Goal: Task Accomplishment & Management: Manage account settings

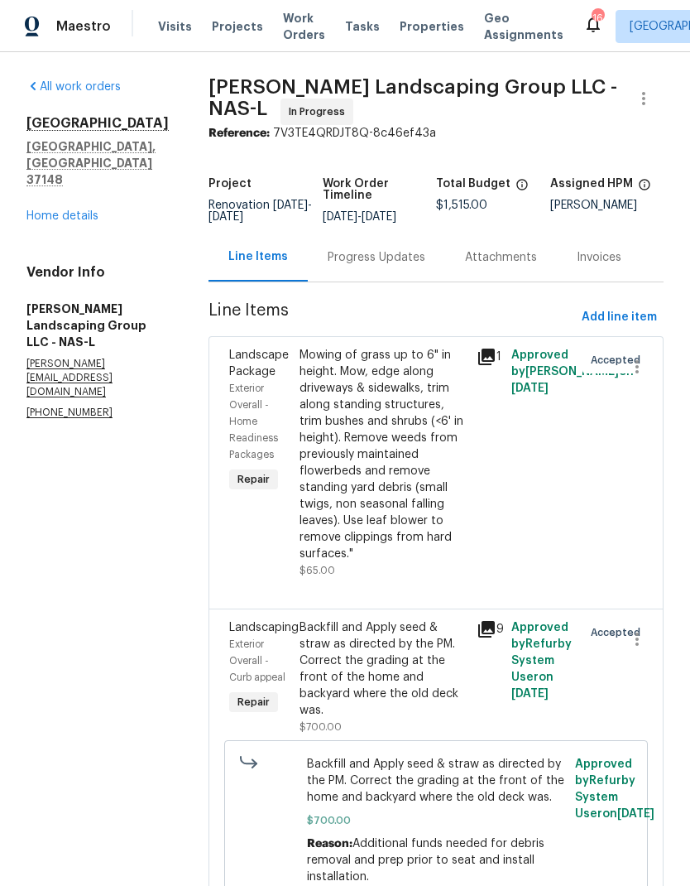
scroll to position [217, 0]
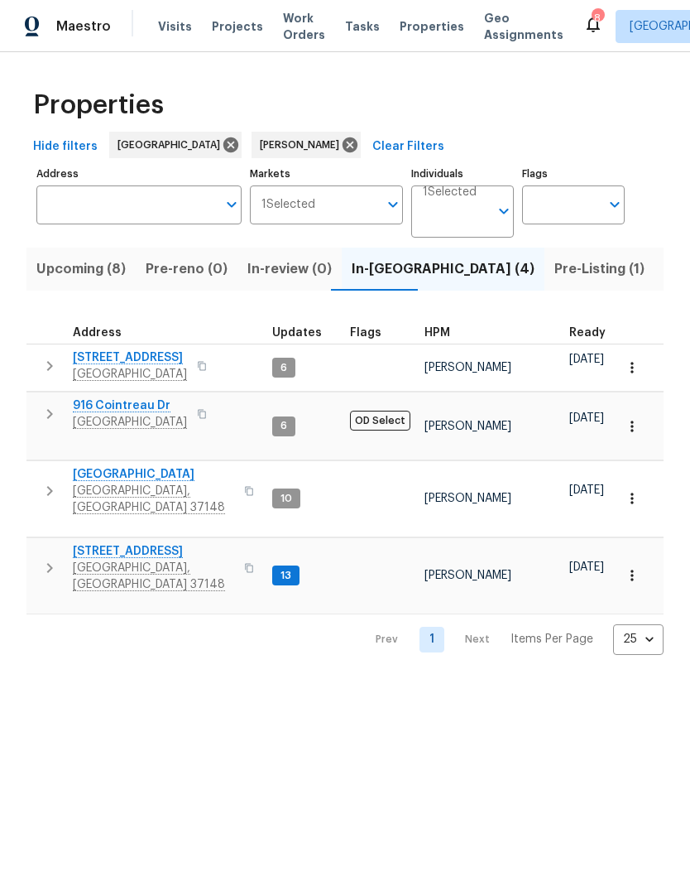
click at [54, 558] on icon "button" at bounding box center [50, 568] width 20 height 20
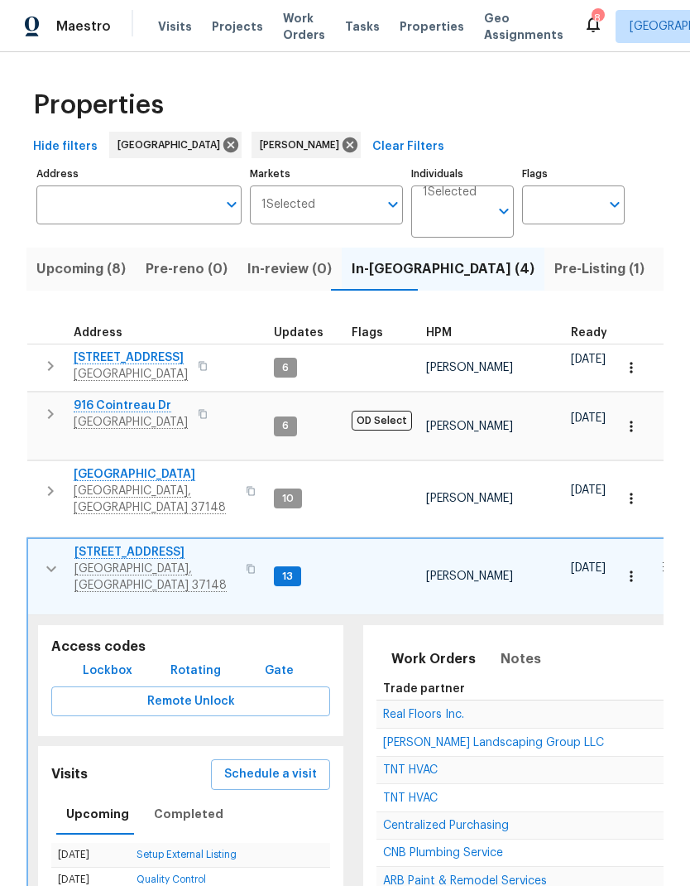
click at [402, 709] on span "Real Floors Inc." at bounding box center [423, 715] width 81 height 12
click at [665, 267] on span "Listed (7)" at bounding box center [696, 268] width 62 height 23
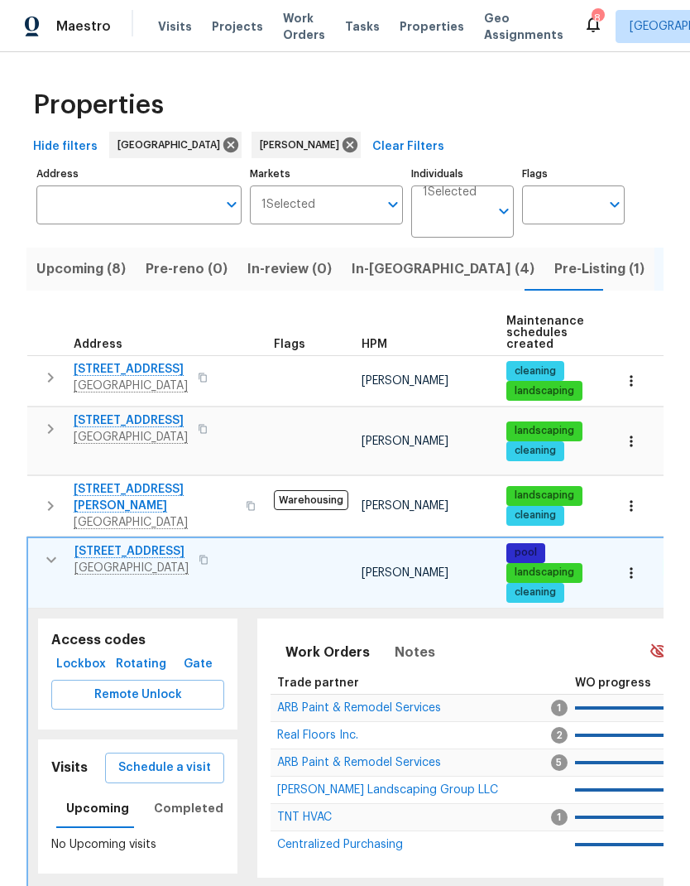
click at [38, 543] on button "button" at bounding box center [51, 559] width 33 height 33
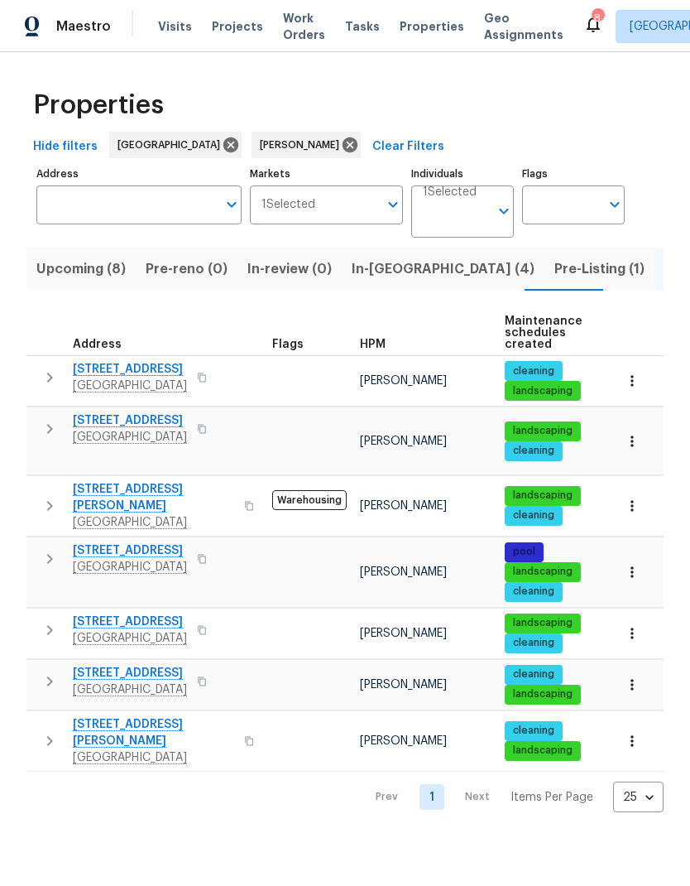
click at [35, 665] on button "button" at bounding box center [49, 681] width 33 height 33
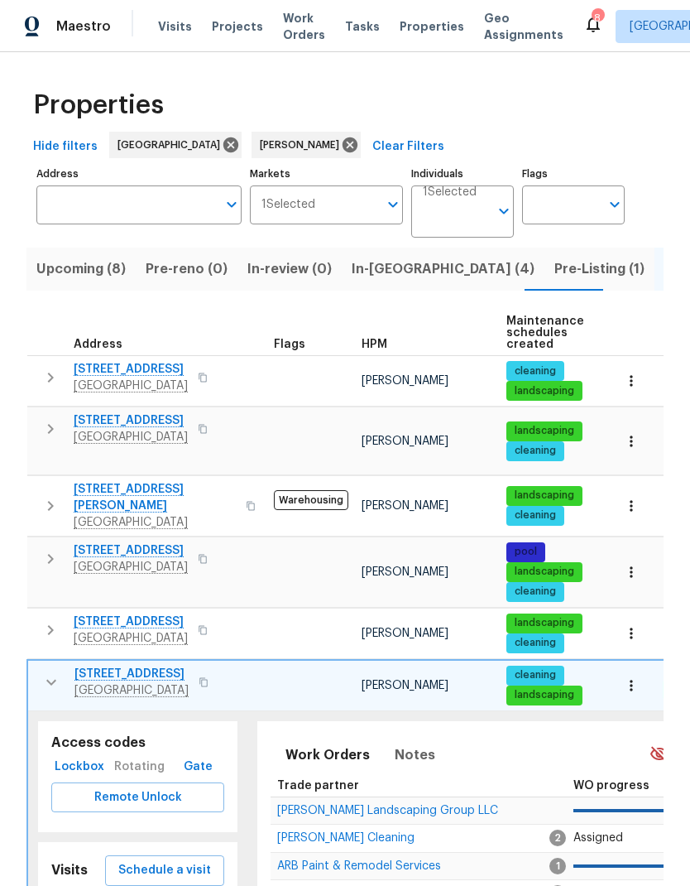
click at [340, 832] on span "[PERSON_NAME] Cleaning" at bounding box center [345, 838] width 137 height 12
click at [70, 757] on span "Lockbox" at bounding box center [81, 767] width 46 height 21
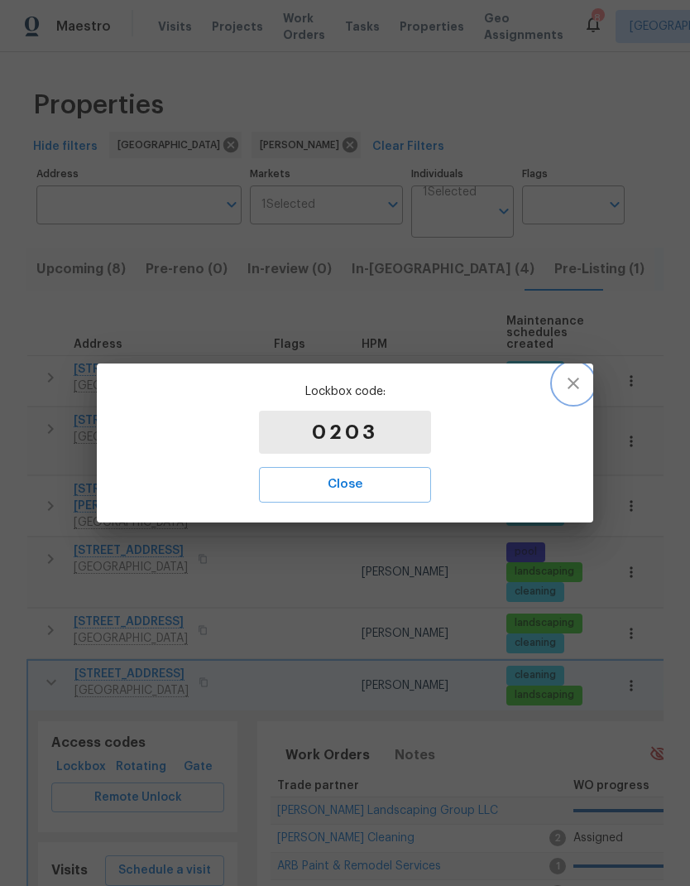
click at [575, 380] on icon "button" at bounding box center [574, 383] width 20 height 20
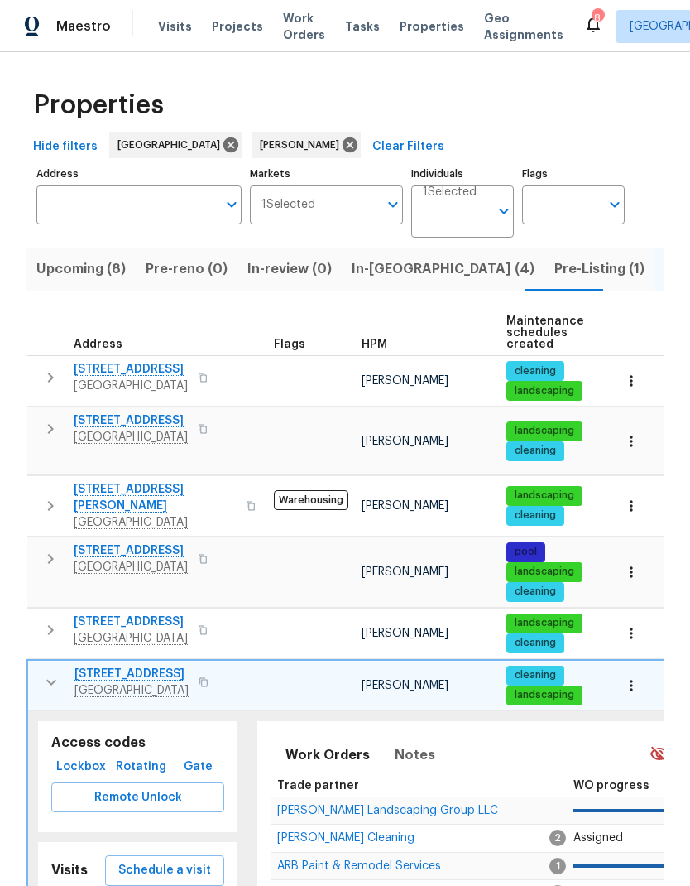
click at [315, 805] on span "[PERSON_NAME] Landscaping Group LLC" at bounding box center [387, 811] width 221 height 12
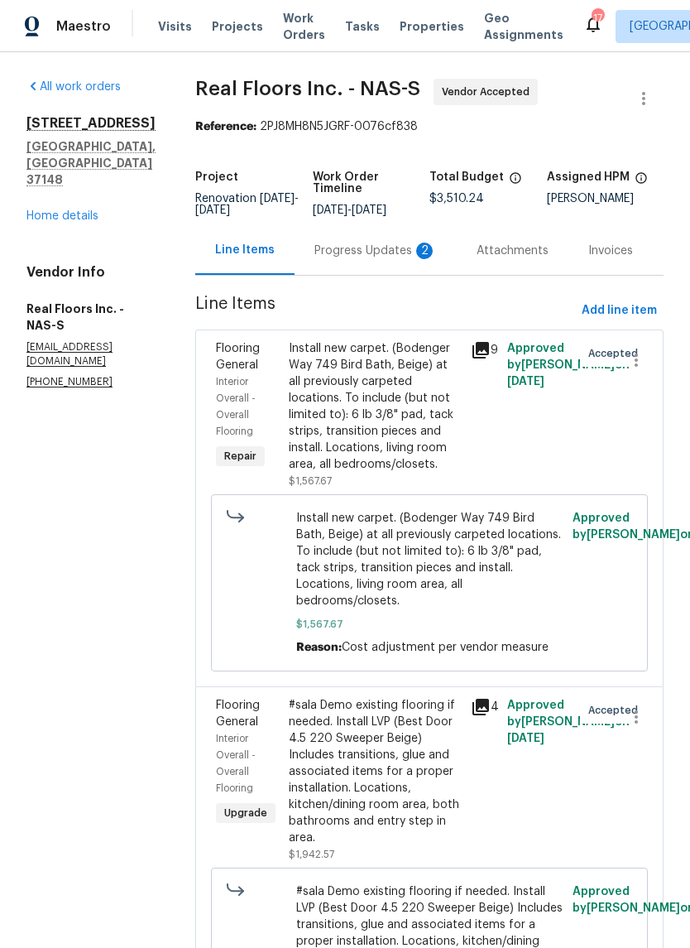
click at [355, 259] on div "Progress Updates 2" at bounding box center [376, 251] width 123 height 17
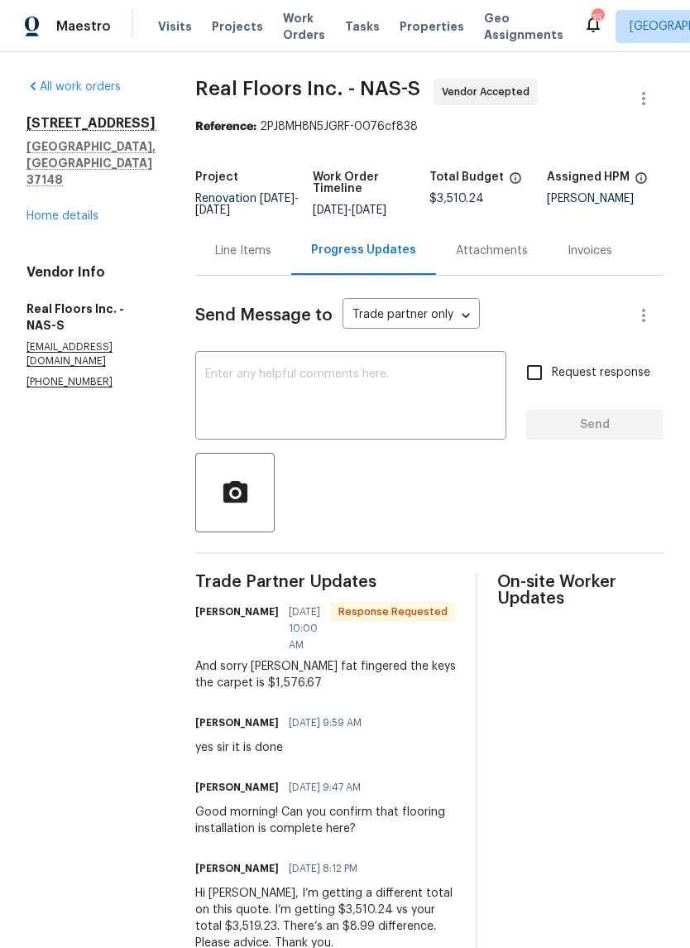
click at [229, 272] on div "Line Items" at bounding box center [243, 250] width 96 height 49
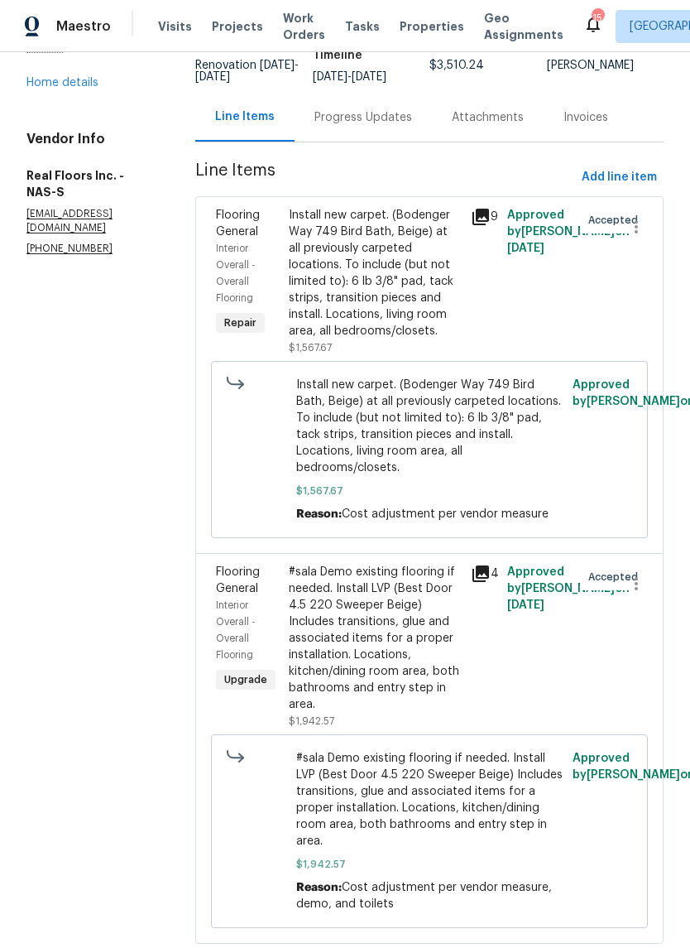
click at [331, 126] on div "Progress Updates" at bounding box center [364, 117] width 98 height 17
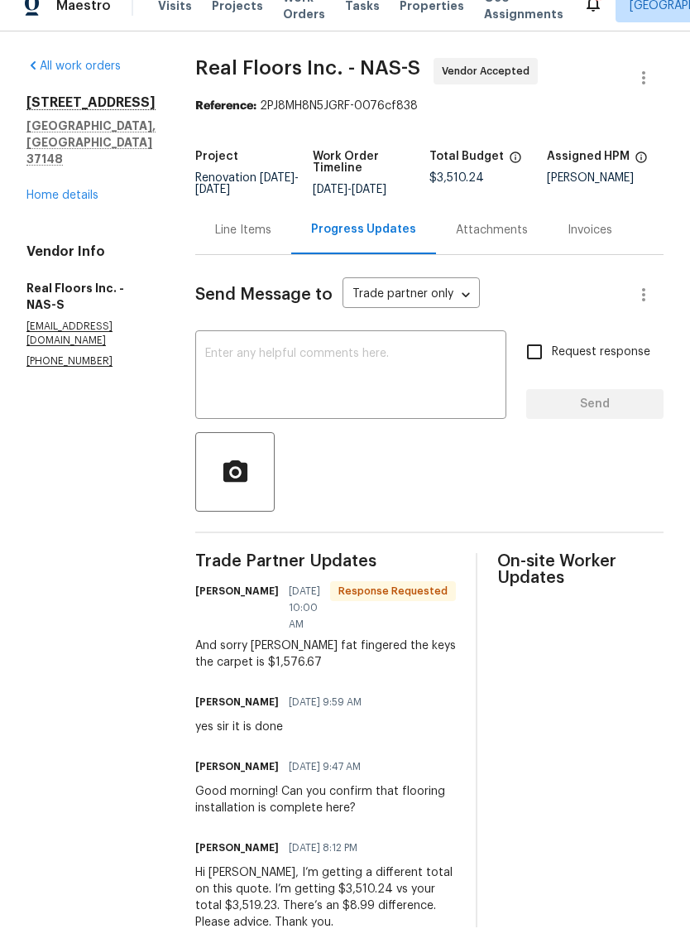
click at [268, 393] on textarea at bounding box center [350, 397] width 291 height 58
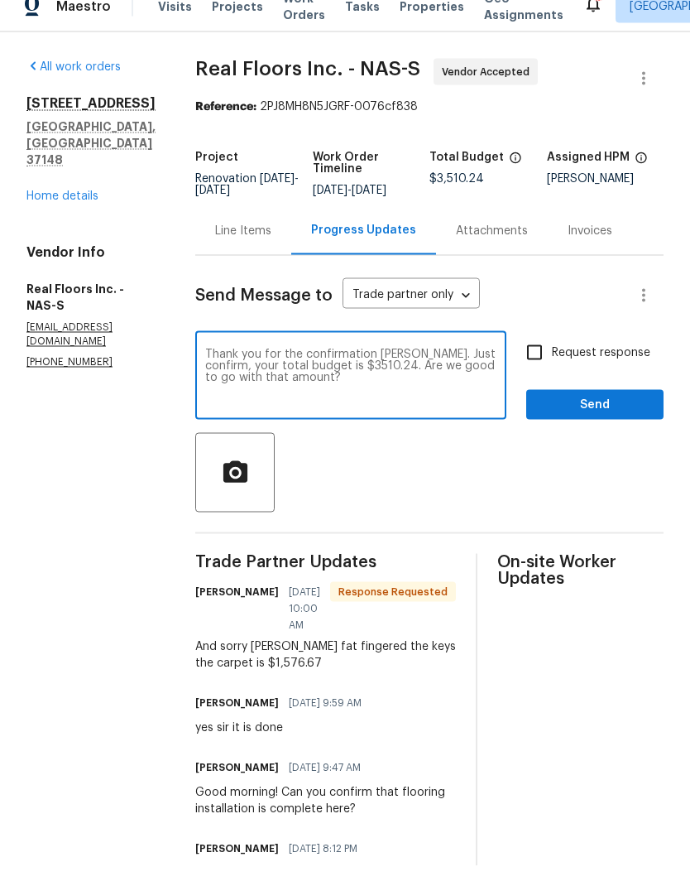
type textarea "Thank you for the confirmation Tiffany. Just confirm, your total budget is $351…"
click at [527, 356] on input "Request response" at bounding box center [534, 372] width 35 height 35
checkbox input "true"
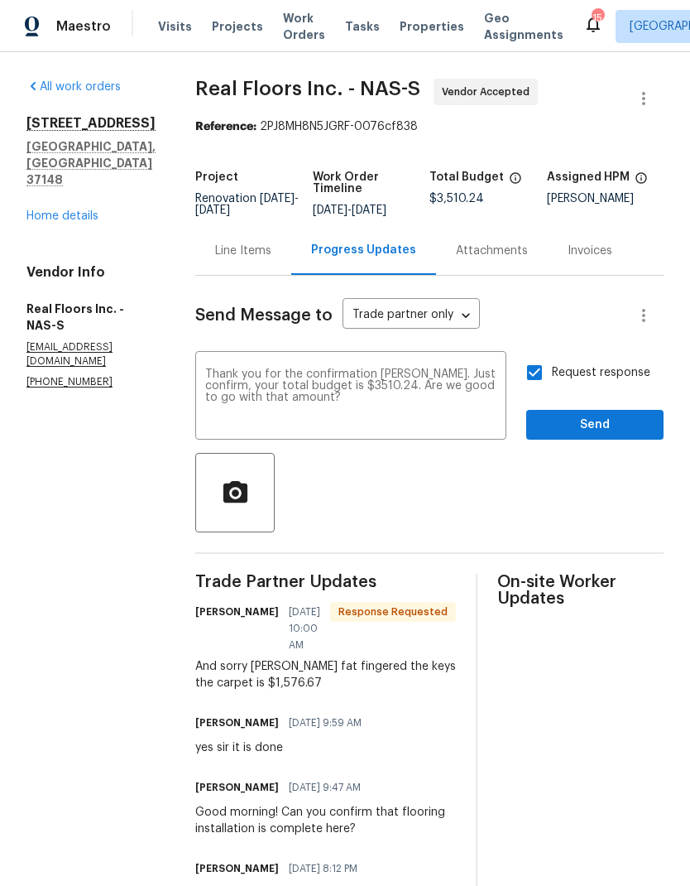
click at [580, 398] on div "Request response Send" at bounding box center [595, 397] width 137 height 84
click at [613, 415] on span "Send" at bounding box center [595, 425] width 111 height 21
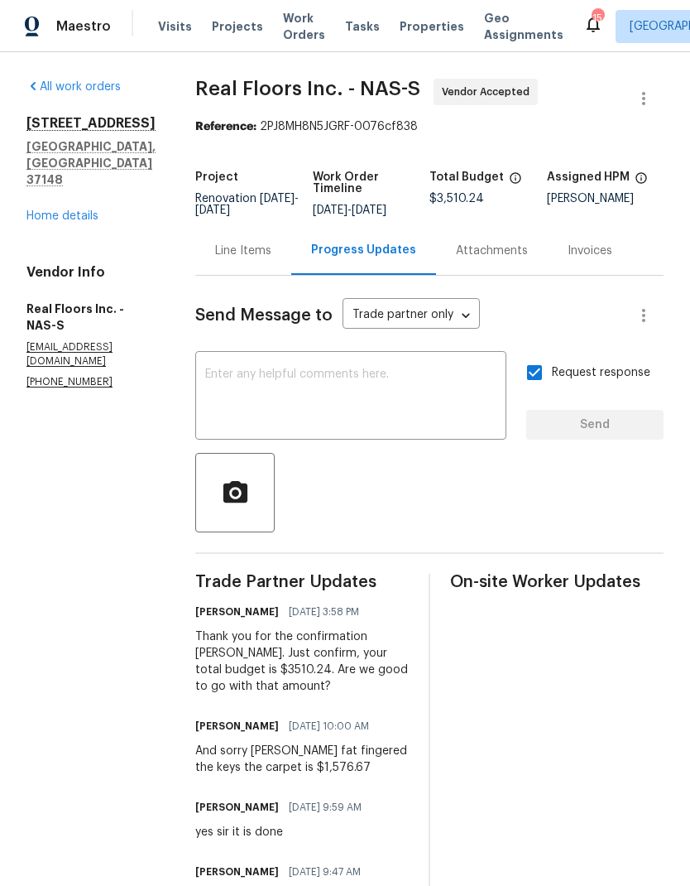
click at [293, 40] on span "Work Orders" at bounding box center [304, 26] width 42 height 33
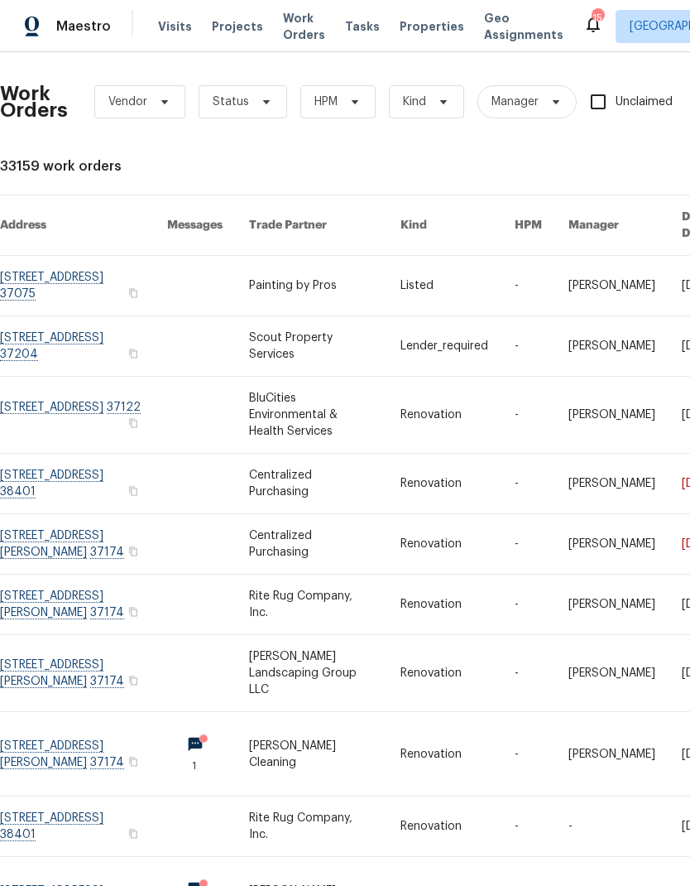
click at [298, 278] on link at bounding box center [324, 286] width 151 height 60
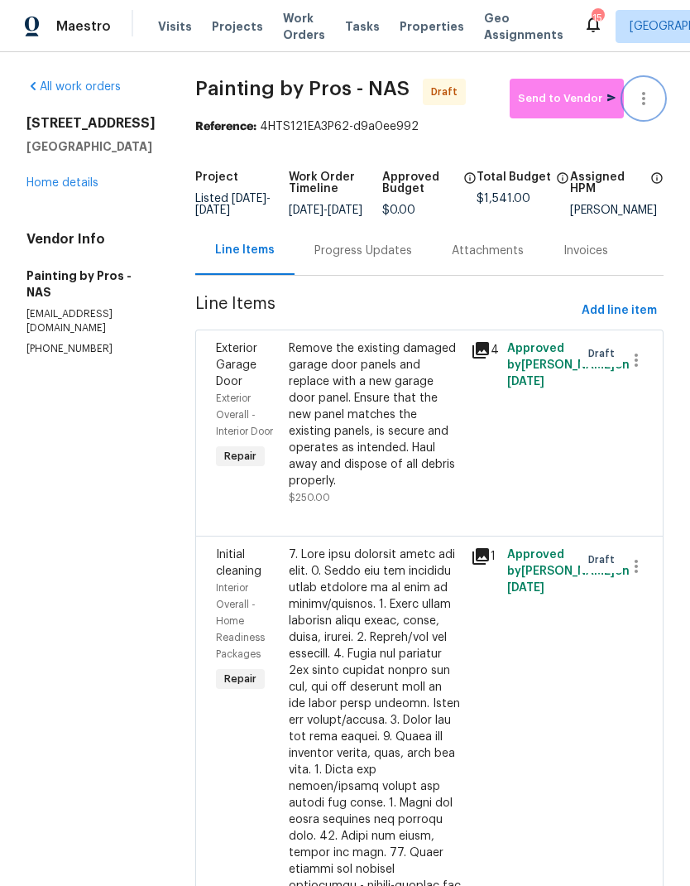
click at [640, 90] on icon "button" at bounding box center [644, 99] width 20 height 20
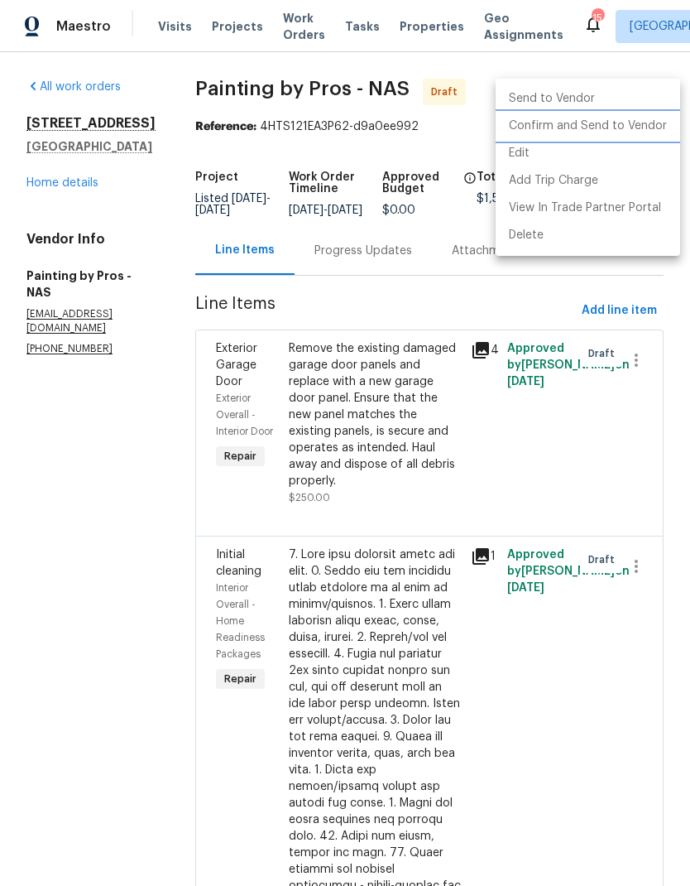
click at [585, 131] on li "Confirm and Send to Vendor" at bounding box center [588, 126] width 185 height 27
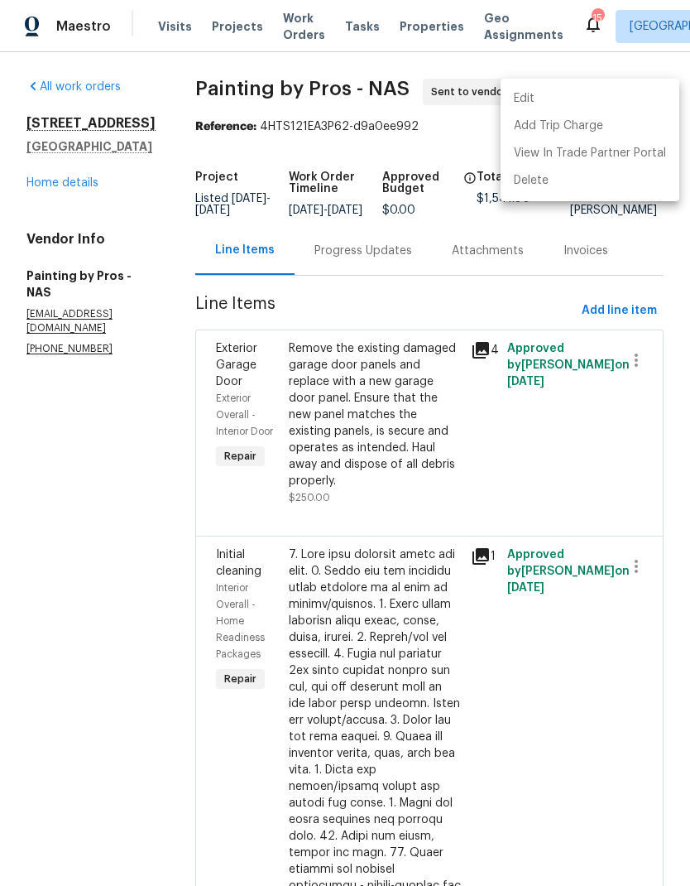
click at [148, 609] on div at bounding box center [345, 443] width 690 height 886
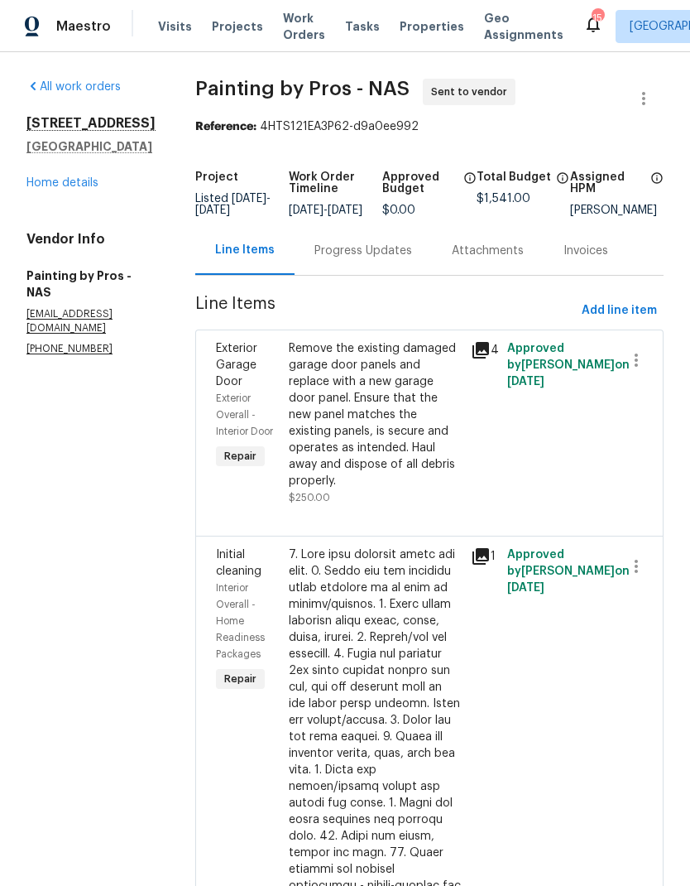
click at [283, 41] on span "Work Orders" at bounding box center [304, 26] width 42 height 33
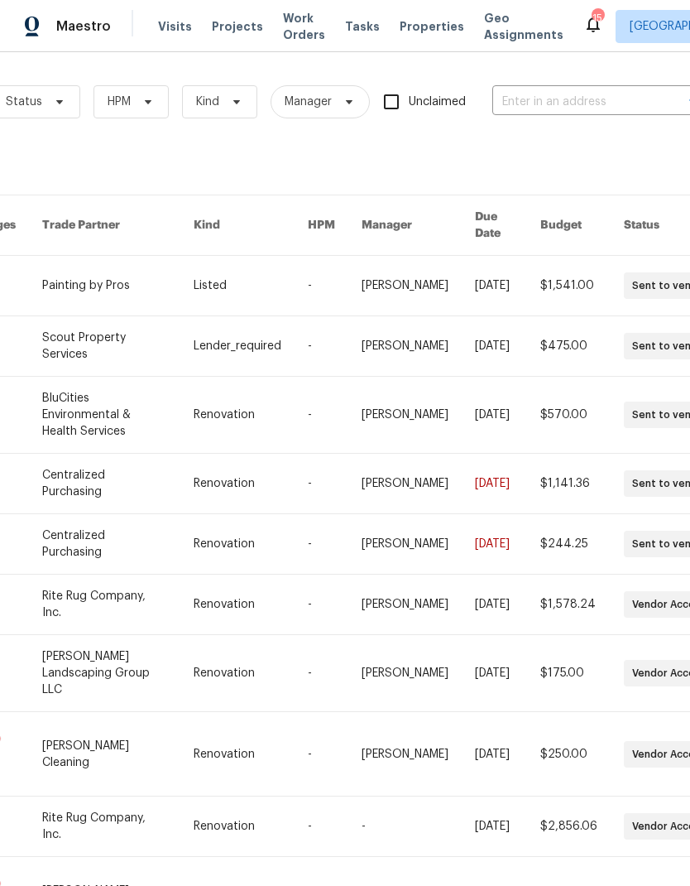
scroll to position [0, 207]
click at [560, 113] on input "text" at bounding box center [576, 102] width 166 height 26
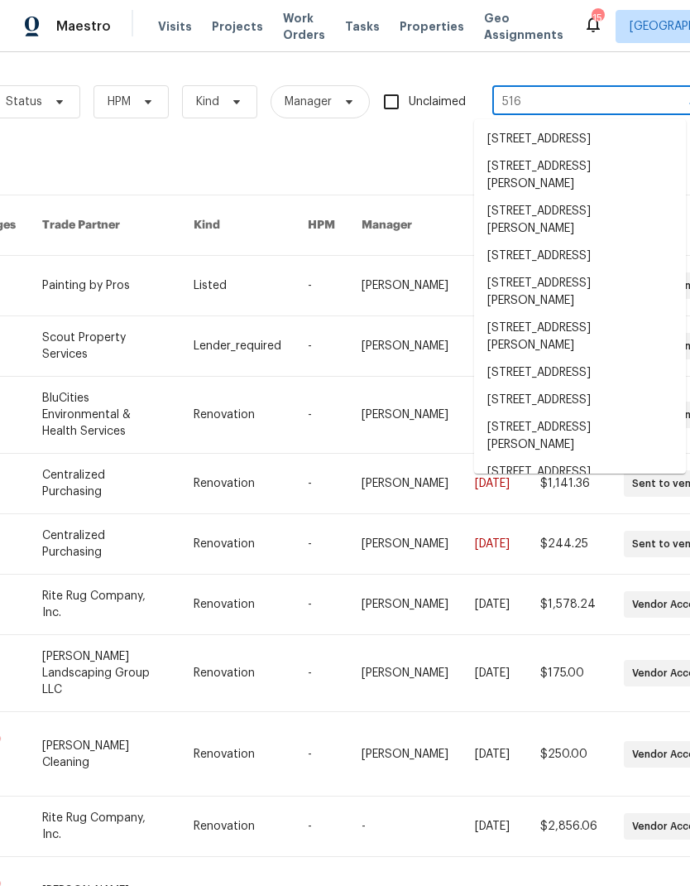
type input "516 m"
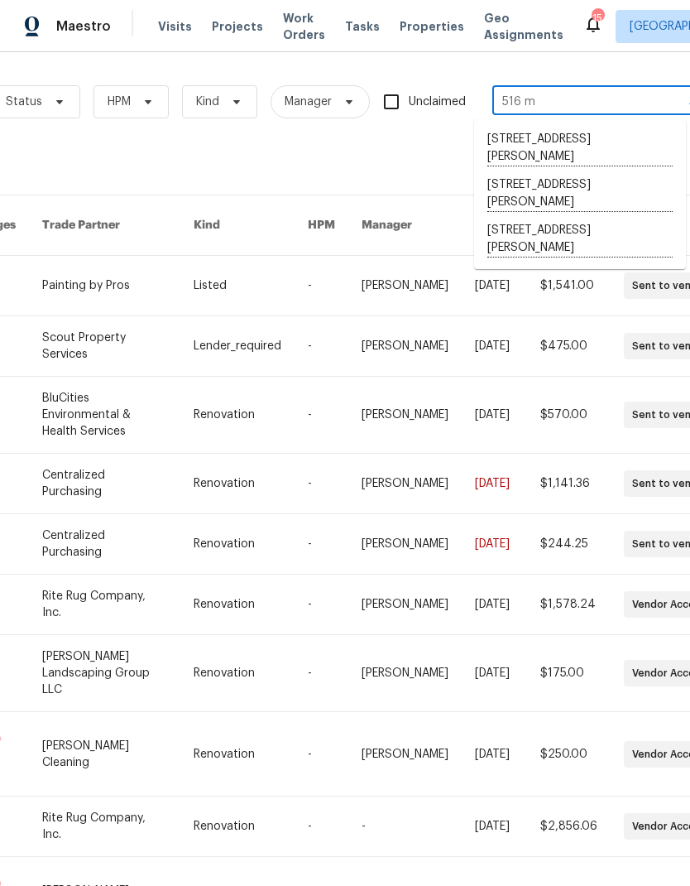
click at [542, 239] on li "516 Melanie Dr, Lebanon, TN 37087" at bounding box center [580, 240] width 212 height 46
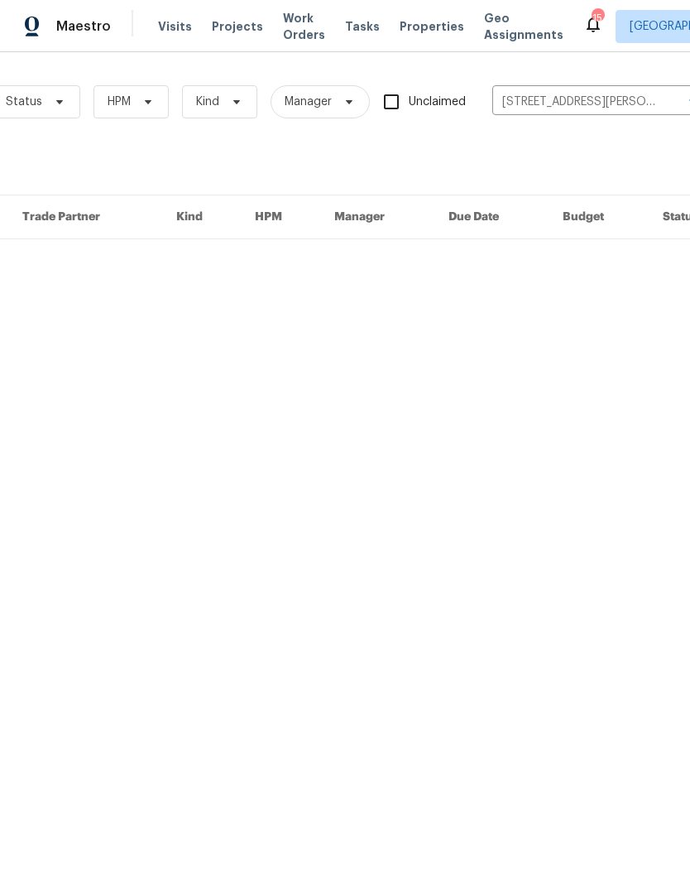
click at [542, 94] on input "516 Melanie Dr, Lebanon, TN 37087" at bounding box center [576, 102] width 166 height 26
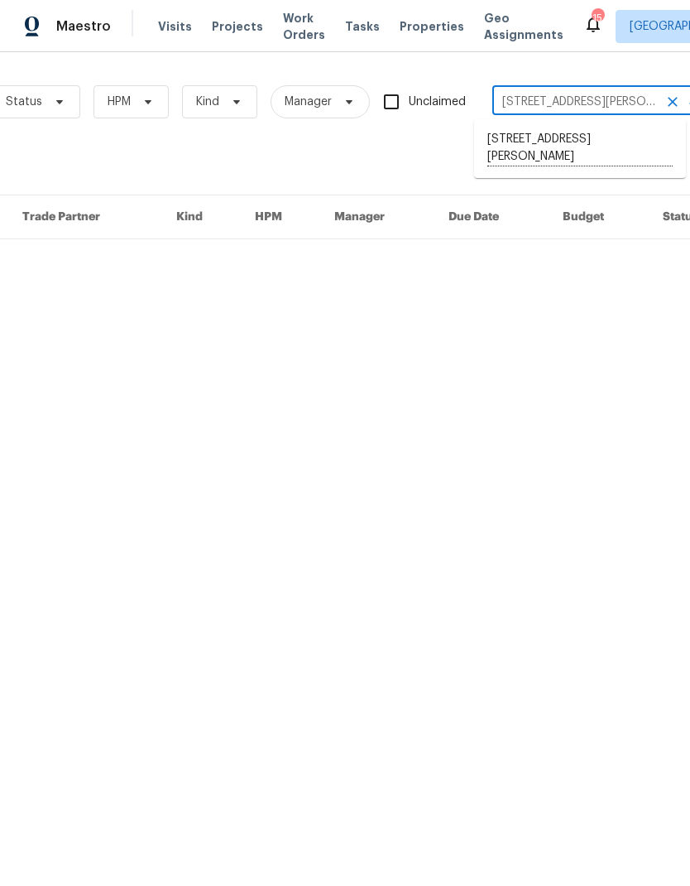
click at [297, 25] on span "Work Orders" at bounding box center [304, 26] width 42 height 33
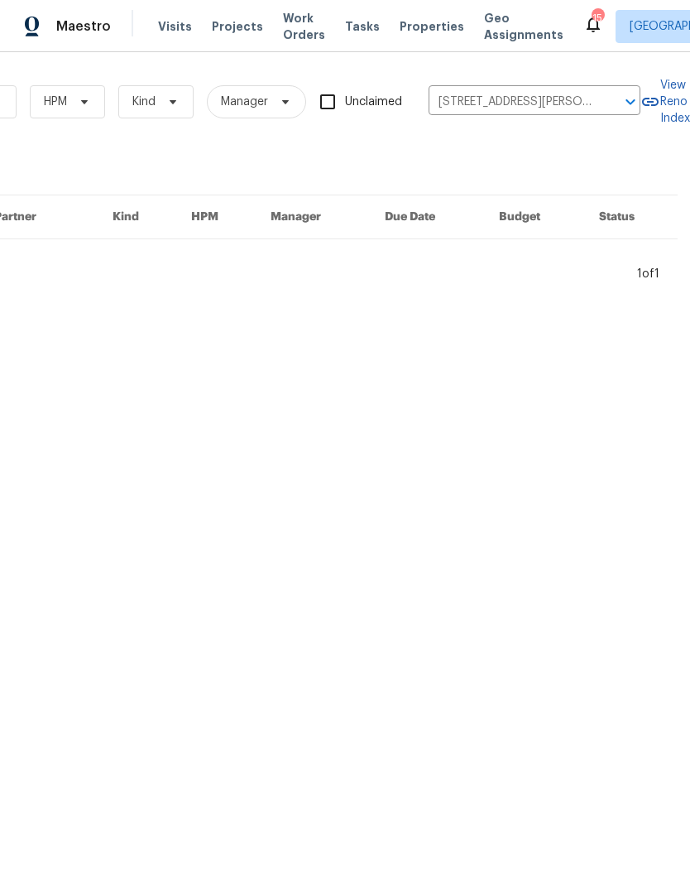
scroll to position [0, 272]
click at [611, 102] on icon "Clear" at bounding box center [609, 102] width 17 height 17
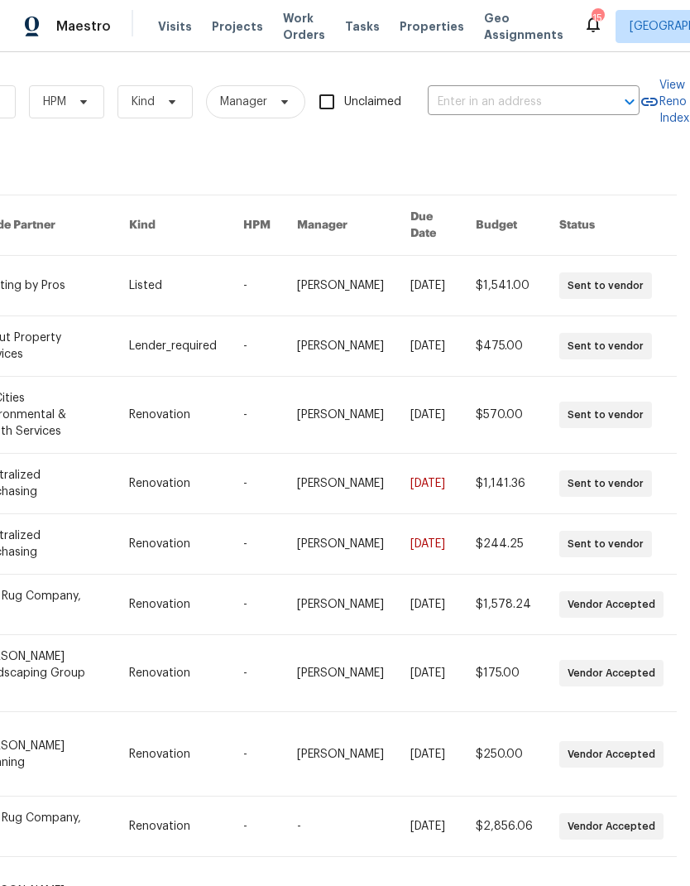
click at [283, 24] on span "Work Orders" at bounding box center [304, 26] width 42 height 33
click at [83, 94] on span "HPM" at bounding box center [66, 101] width 75 height 33
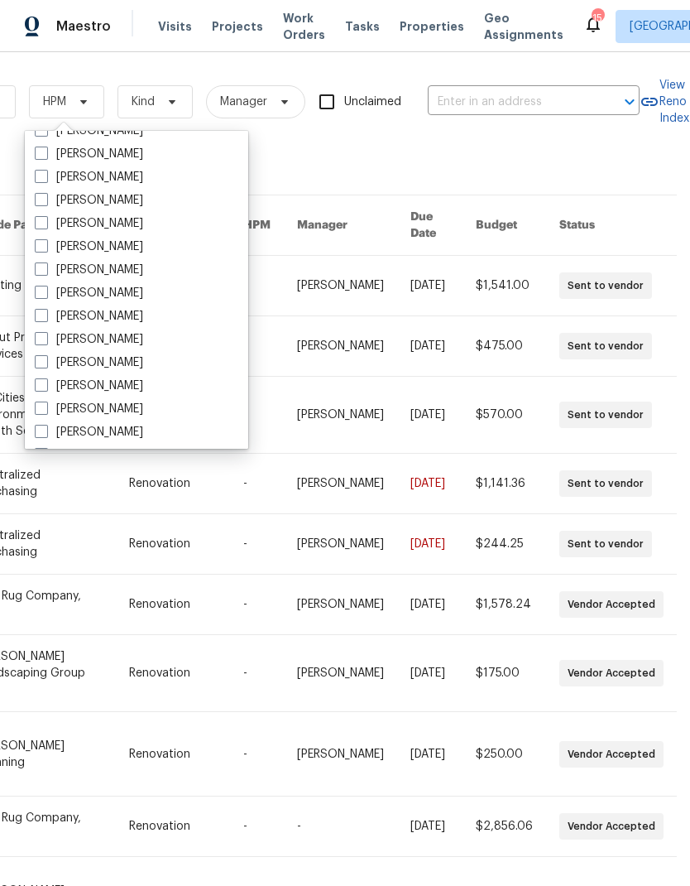
scroll to position [89, 0]
click at [112, 358] on label "[PERSON_NAME]" at bounding box center [89, 361] width 108 height 17
click at [46, 358] on input "[PERSON_NAME]" at bounding box center [40, 358] width 11 height 11
checkbox input "true"
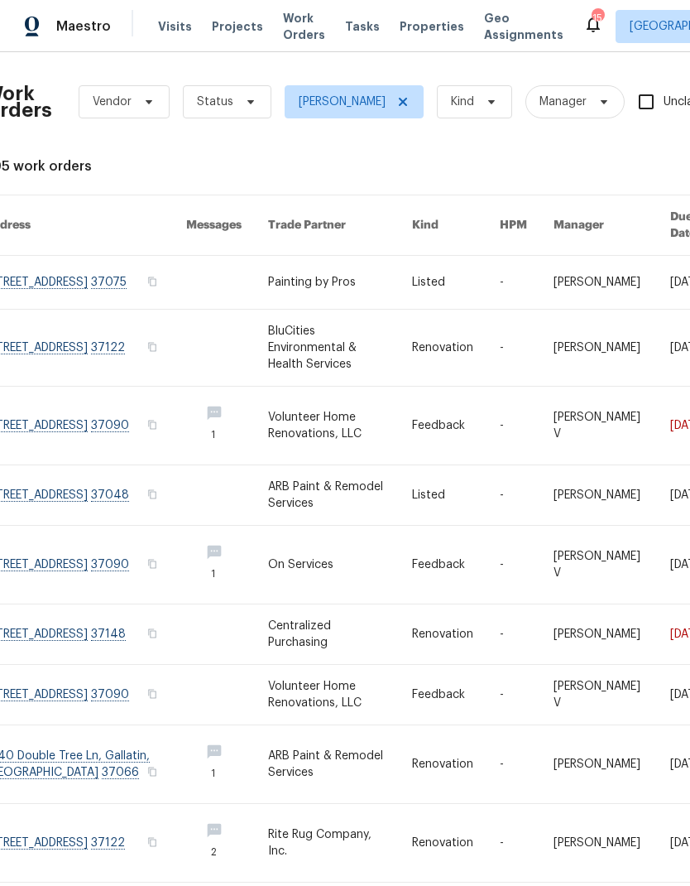
scroll to position [0, 17]
click at [245, 116] on span "Status" at bounding box center [225, 101] width 89 height 33
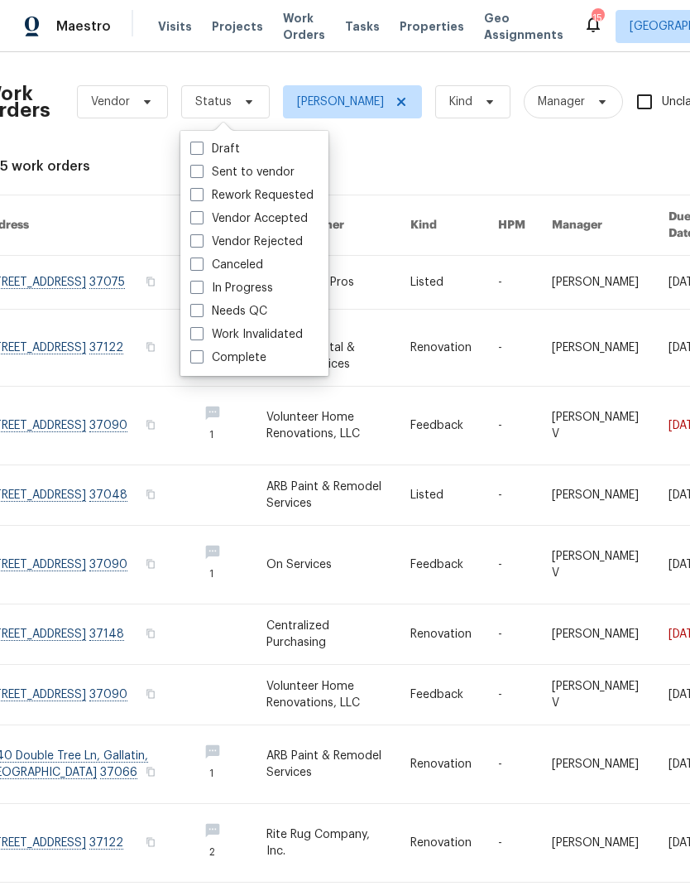
click at [221, 315] on label "Needs QC" at bounding box center [228, 311] width 77 height 17
click at [201, 314] on input "Needs QC" at bounding box center [195, 308] width 11 height 11
checkbox input "true"
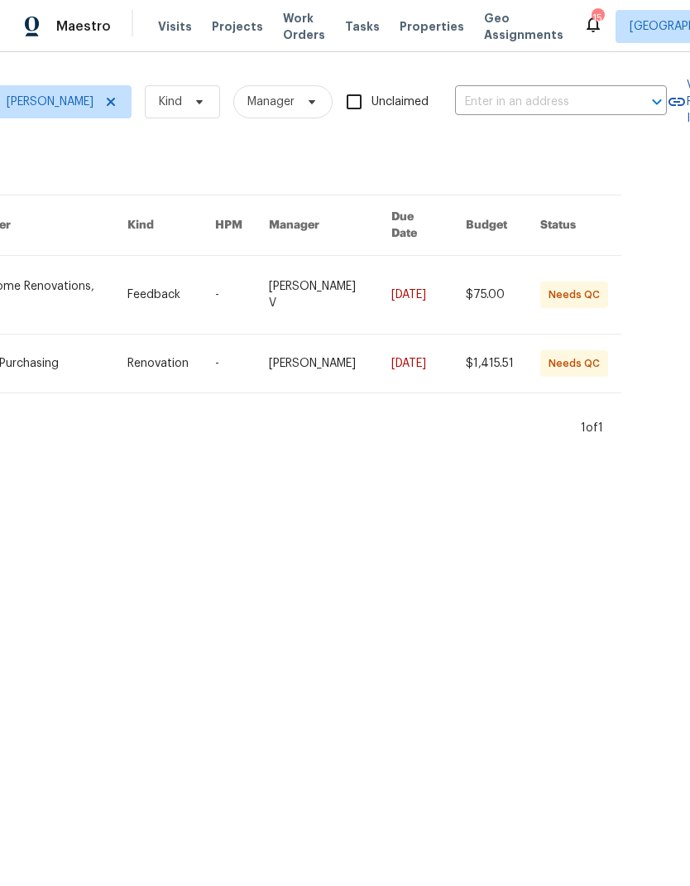
scroll to position [0, 326]
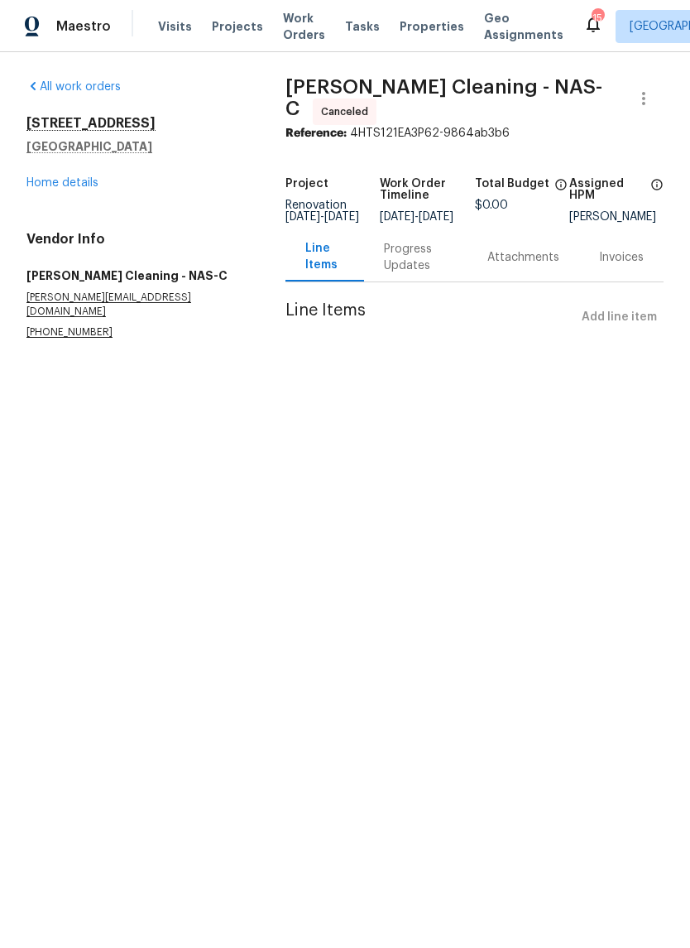
click at [46, 188] on link "Home details" at bounding box center [62, 183] width 72 height 12
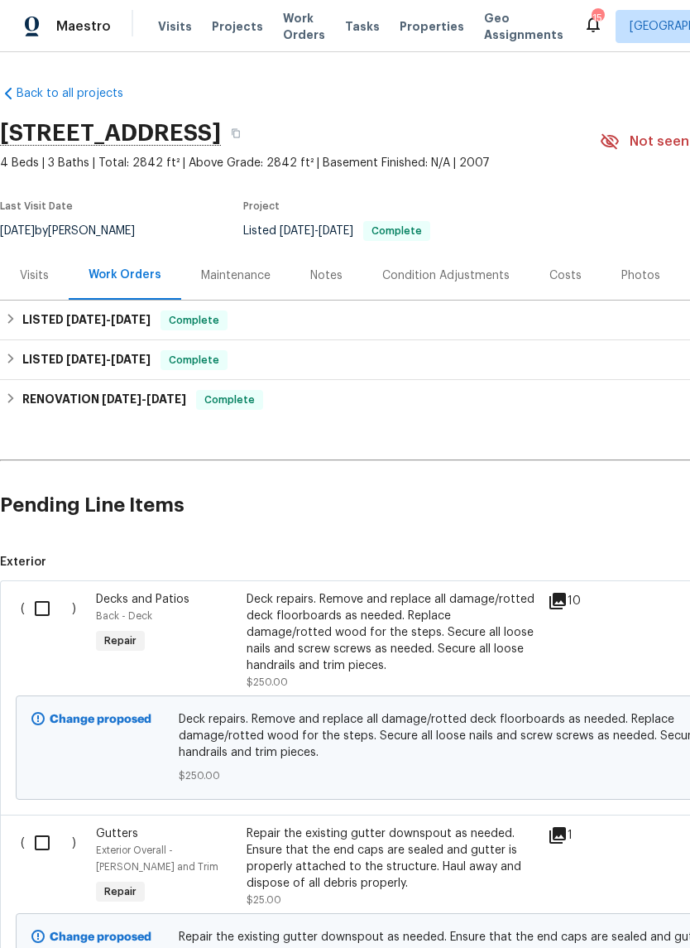
click at [41, 604] on input "checkbox" at bounding box center [48, 608] width 47 height 35
checkbox input "true"
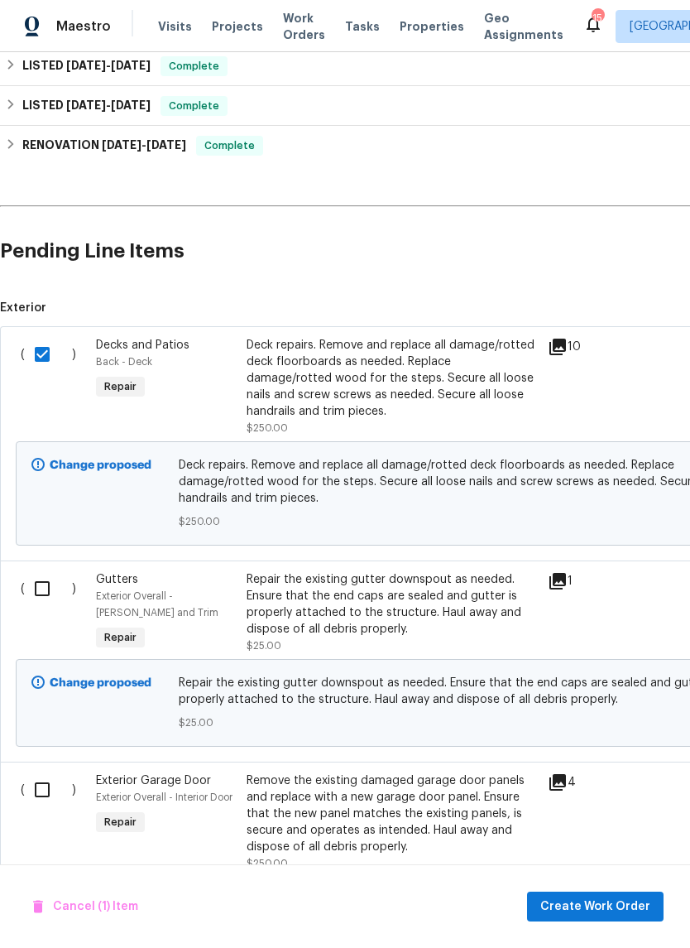
scroll to position [254, 0]
click at [45, 599] on input "checkbox" at bounding box center [48, 588] width 47 height 35
checkbox input "true"
click at [38, 793] on input "checkbox" at bounding box center [48, 789] width 47 height 35
checkbox input "true"
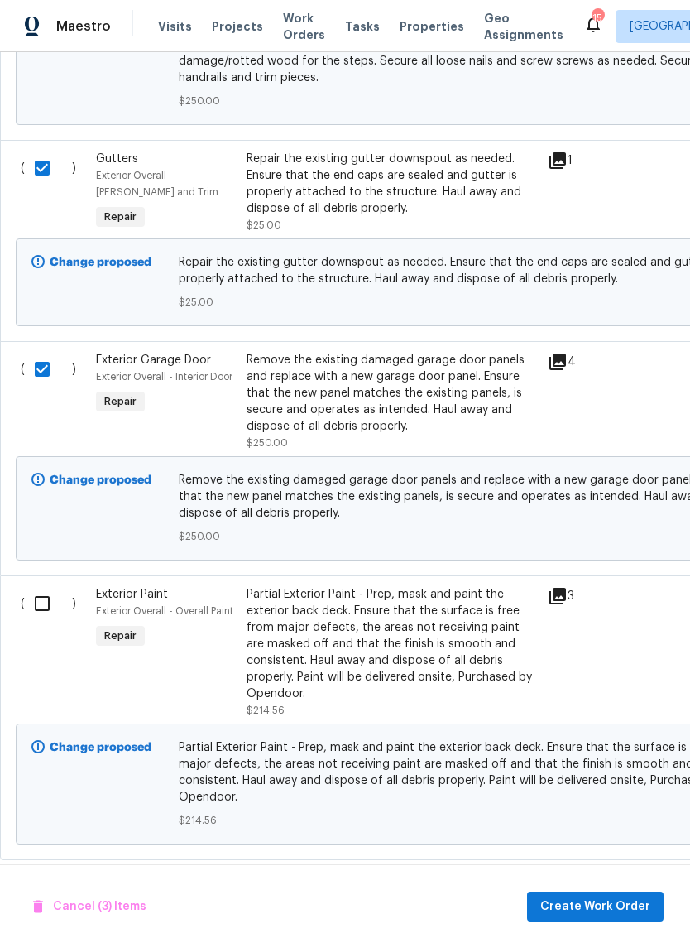
scroll to position [675, 0]
click at [45, 616] on input "checkbox" at bounding box center [48, 603] width 47 height 35
checkbox input "true"
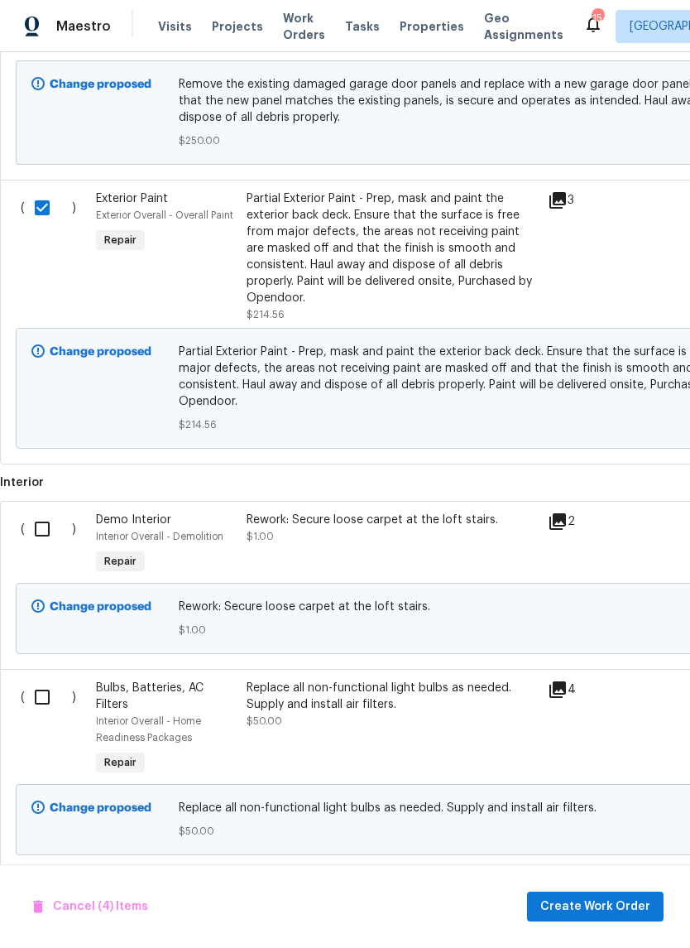
scroll to position [1070, -1]
click at [45, 512] on input "checkbox" at bounding box center [48, 529] width 47 height 35
checkbox input "true"
click at [47, 683] on input "checkbox" at bounding box center [48, 697] width 47 height 35
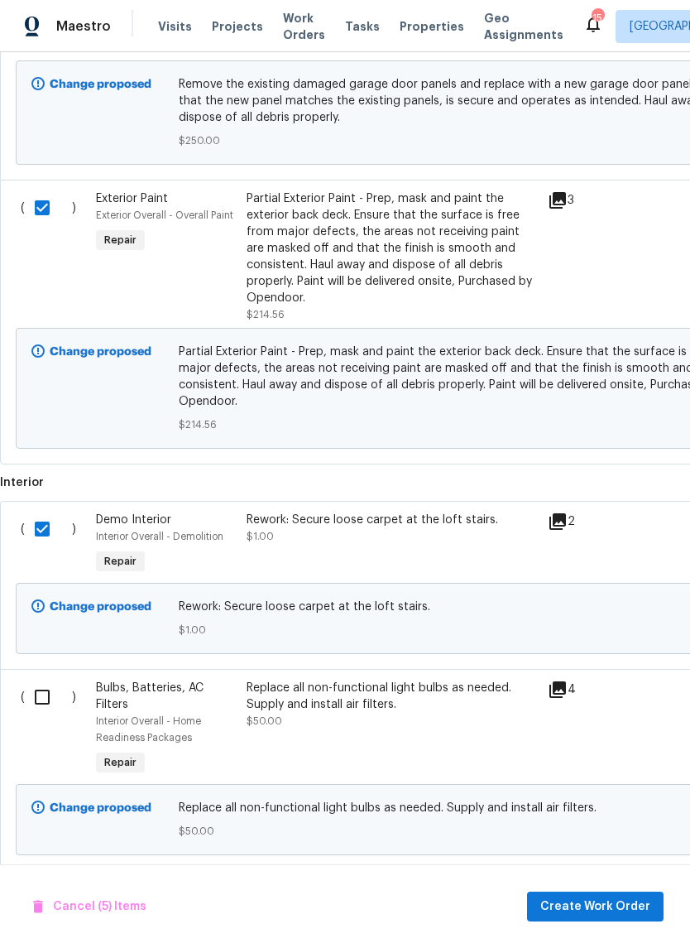
checkbox input "true"
click at [32, 516] on input "checkbox" at bounding box center [48, 529] width 47 height 35
checkbox input "false"
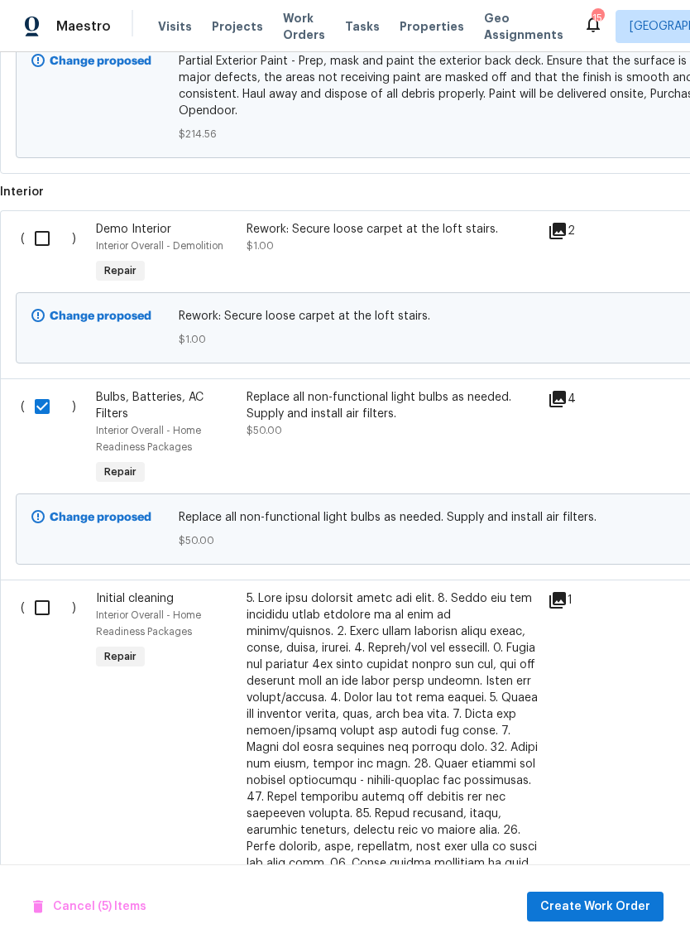
scroll to position [1363, 0]
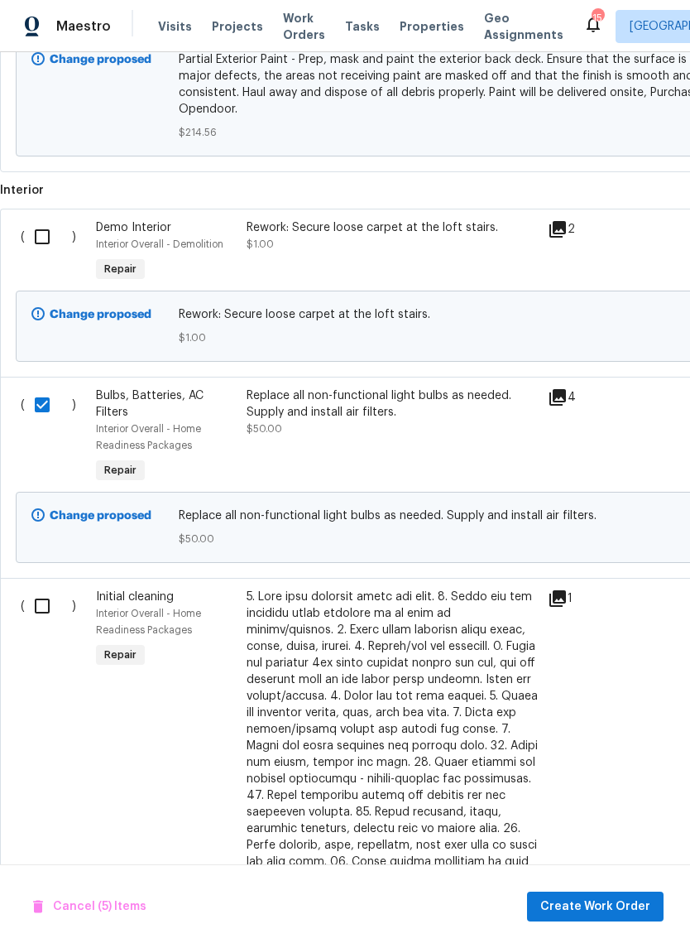
click at [46, 589] on input "checkbox" at bounding box center [48, 606] width 47 height 35
checkbox input "true"
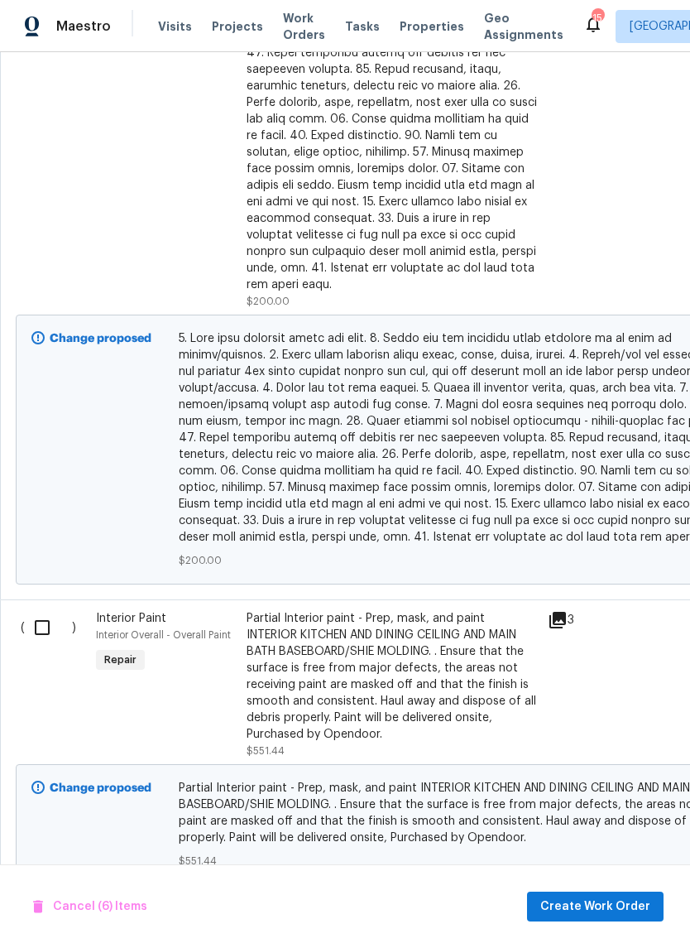
scroll to position [2104, 0]
click at [49, 611] on input "checkbox" at bounding box center [48, 628] width 47 height 35
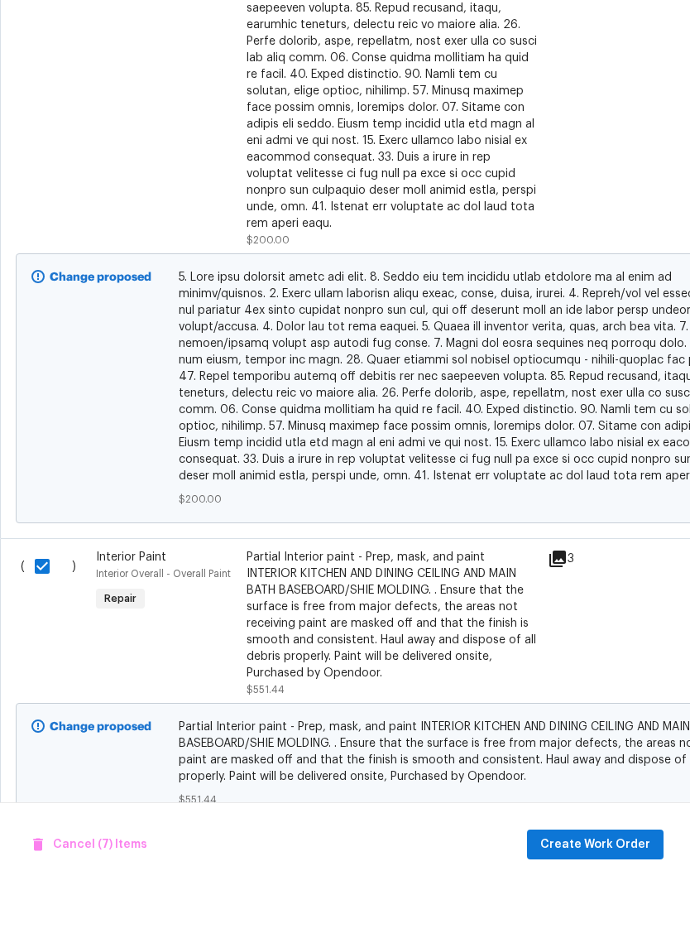
click at [41, 611] on input "checkbox" at bounding box center [48, 628] width 47 height 35
checkbox input "false"
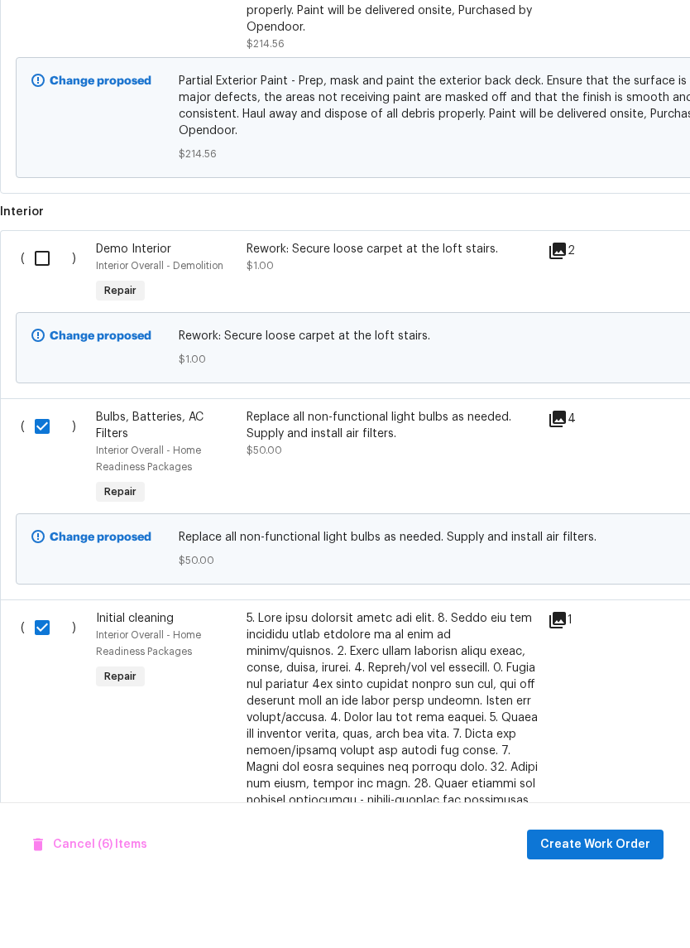
scroll to position [1279, 0]
click at [51, 672] on input "checkbox" at bounding box center [48, 689] width 47 height 35
checkbox input "false"
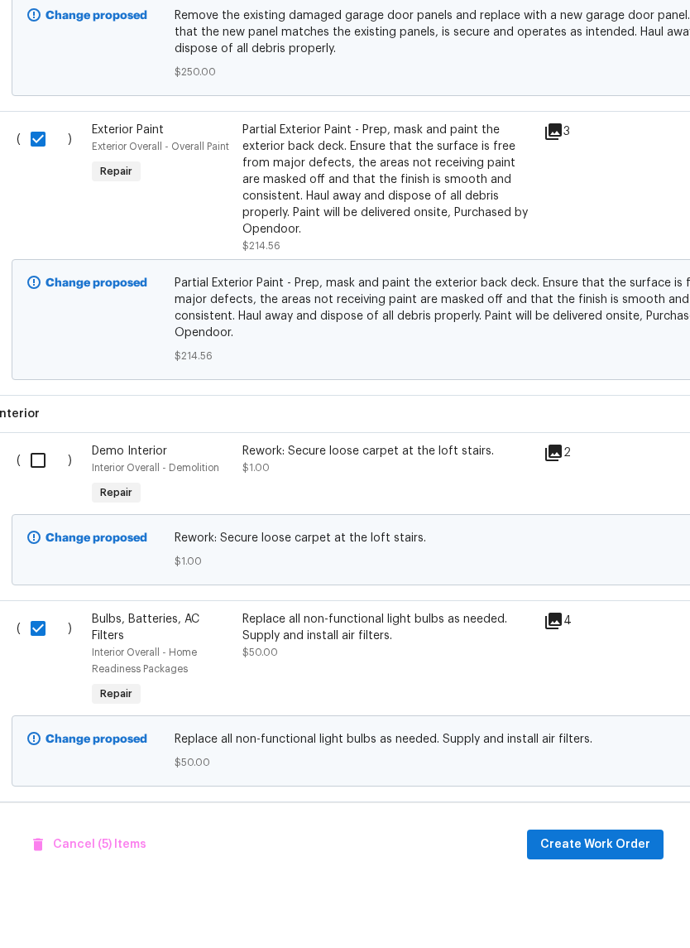
scroll to position [1077, 1]
click at [55, 673] on input "checkbox" at bounding box center [47, 690] width 47 height 35
checkbox input "false"
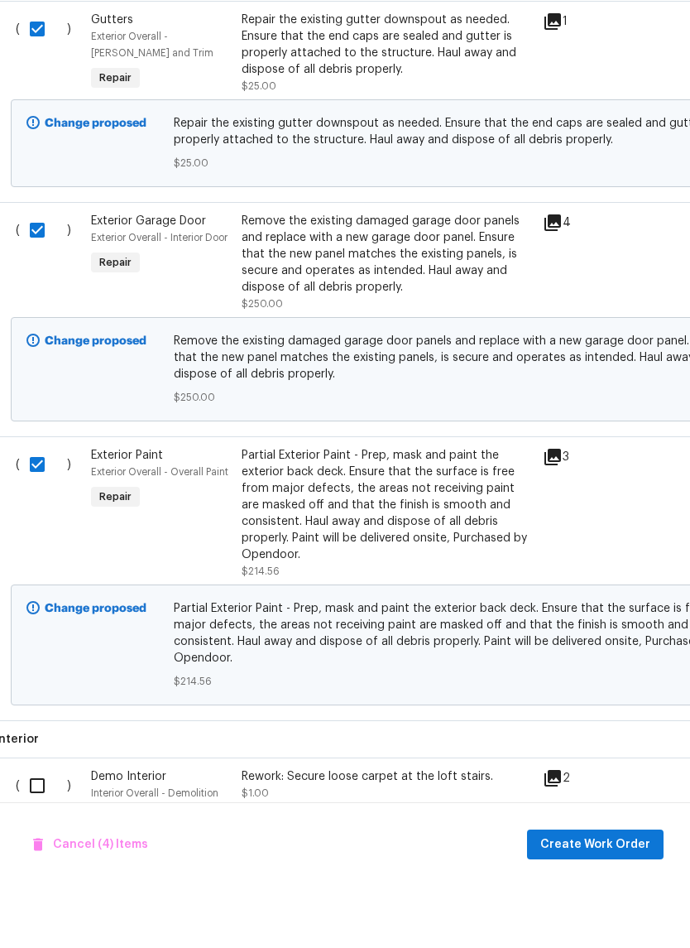
scroll to position [719, 6]
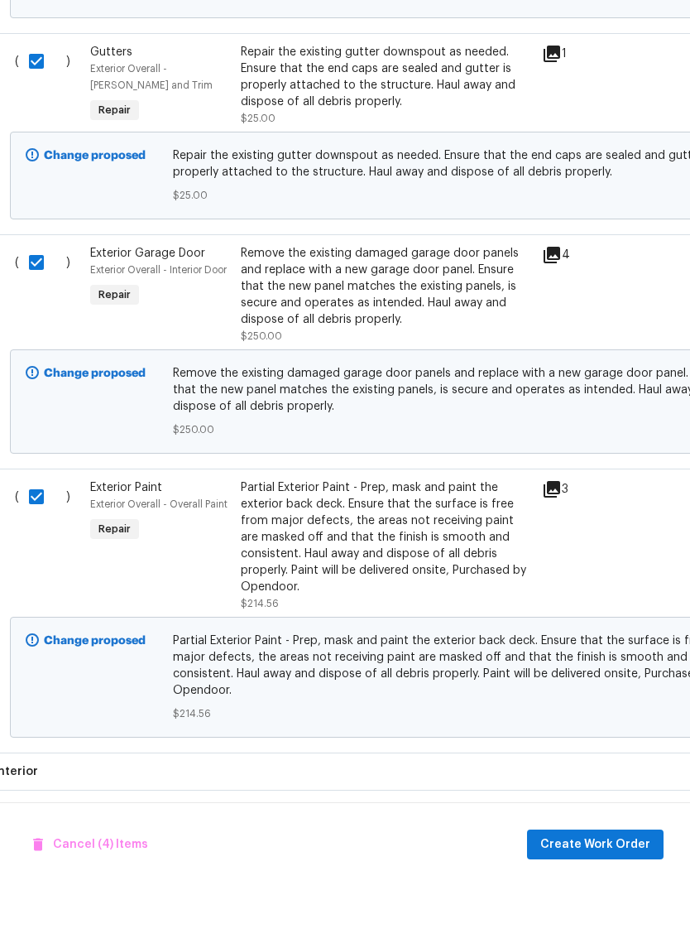
click at [34, 541] on input "checkbox" at bounding box center [42, 558] width 47 height 35
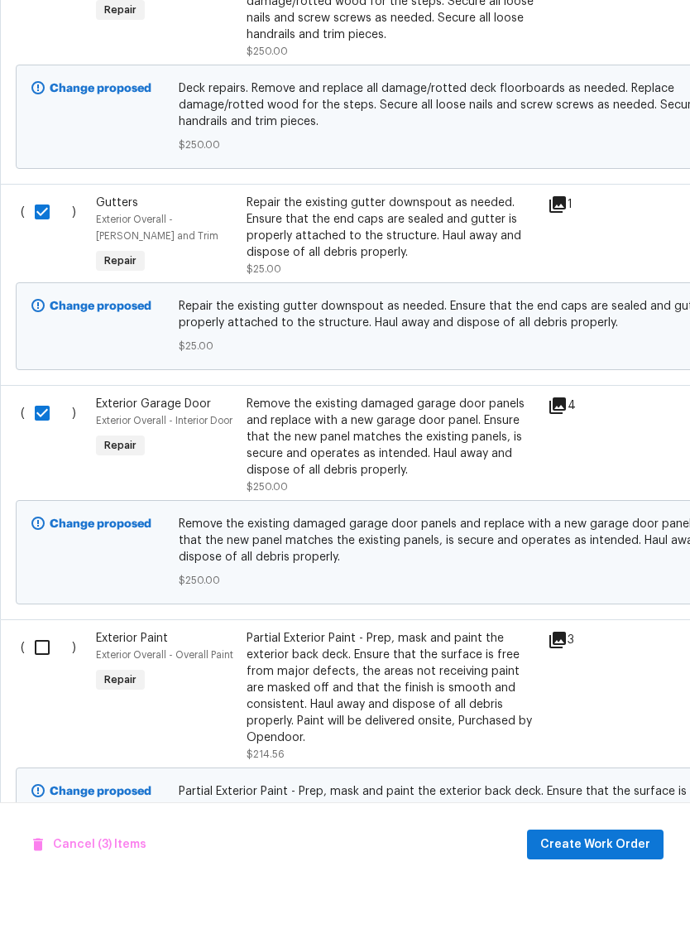
scroll to position [569, 0]
click at [46, 692] on input "checkbox" at bounding box center [48, 709] width 47 height 35
checkbox input "true"
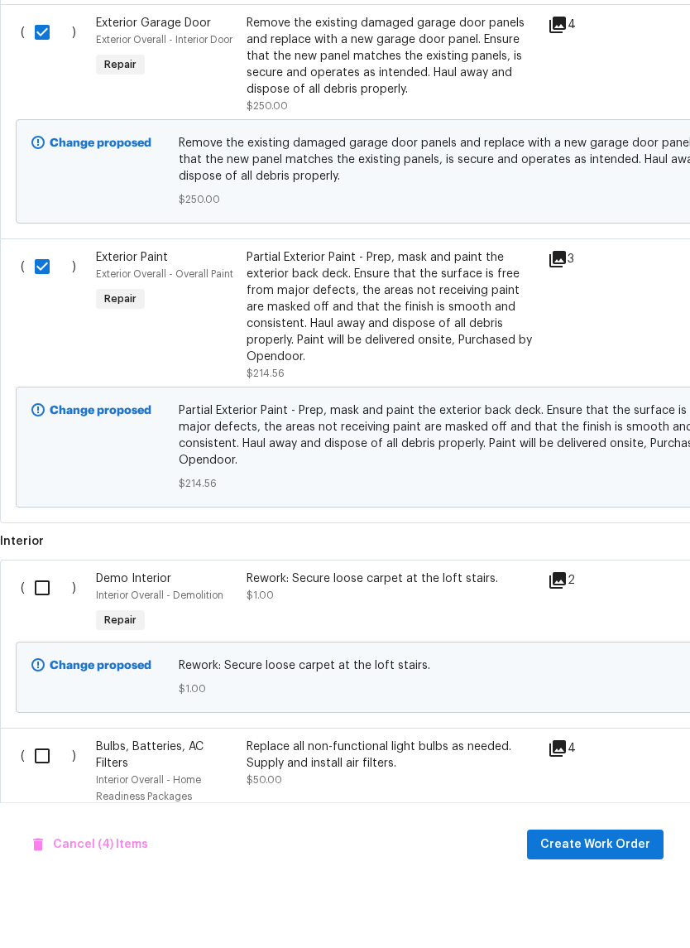
scroll to position [950, 0]
click at [46, 632] on input "checkbox" at bounding box center [48, 649] width 47 height 35
checkbox input "true"
click at [31, 801] on input "checkbox" at bounding box center [48, 818] width 47 height 35
checkbox input "true"
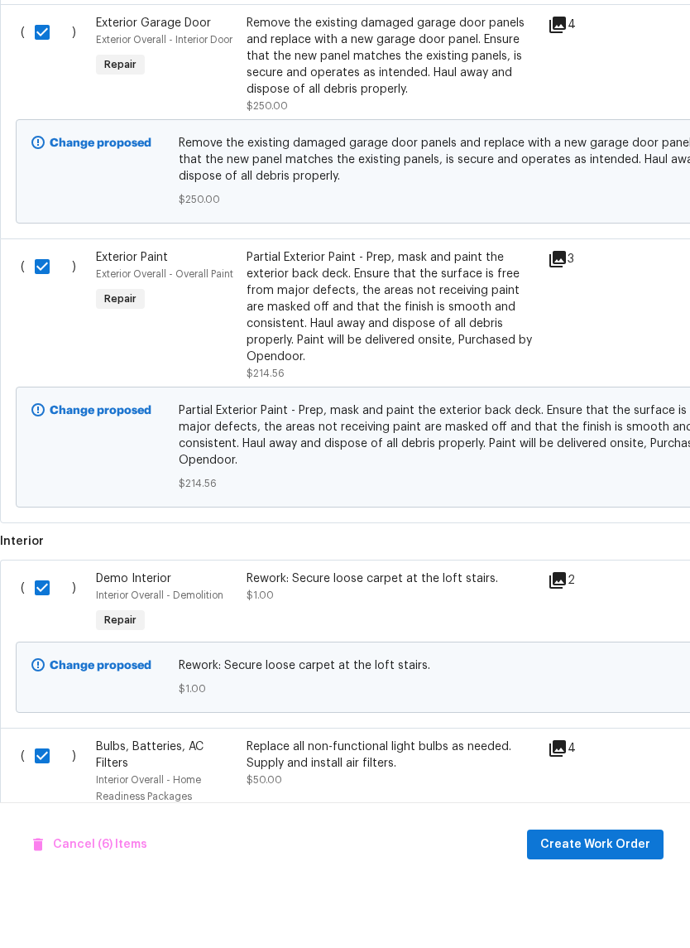
click at [41, 632] on input "checkbox" at bounding box center [48, 649] width 47 height 35
checkbox input "false"
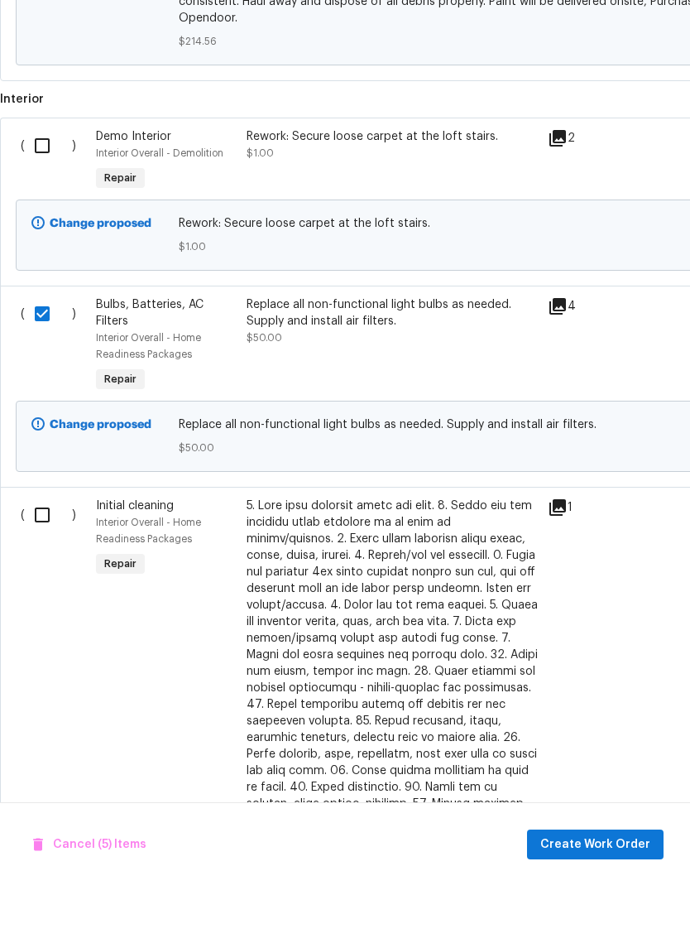
scroll to position [1394, 0]
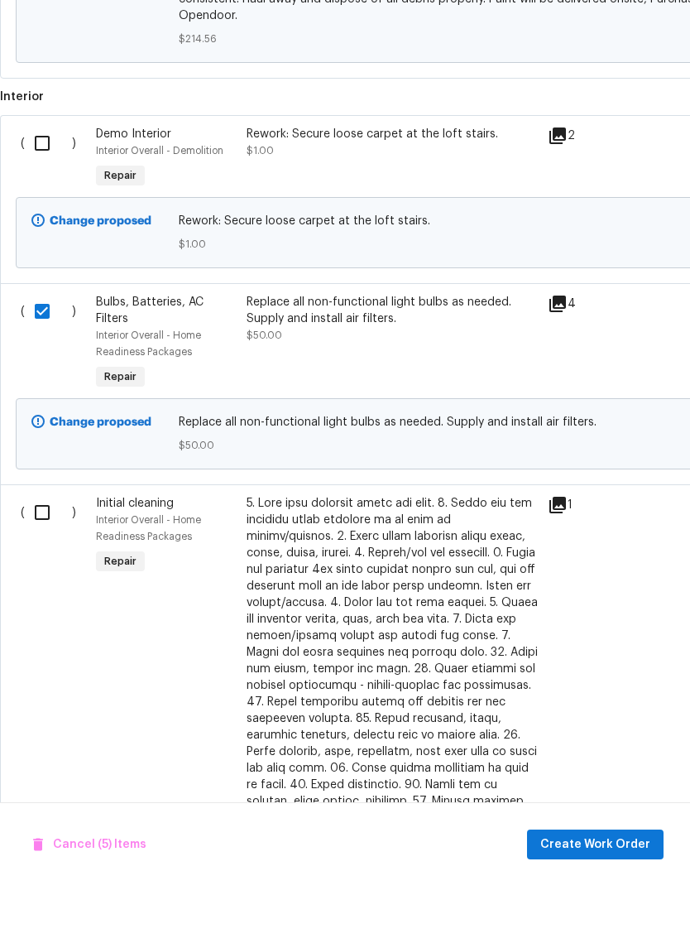
click at [46, 557] on input "checkbox" at bounding box center [48, 574] width 47 height 35
checkbox input "true"
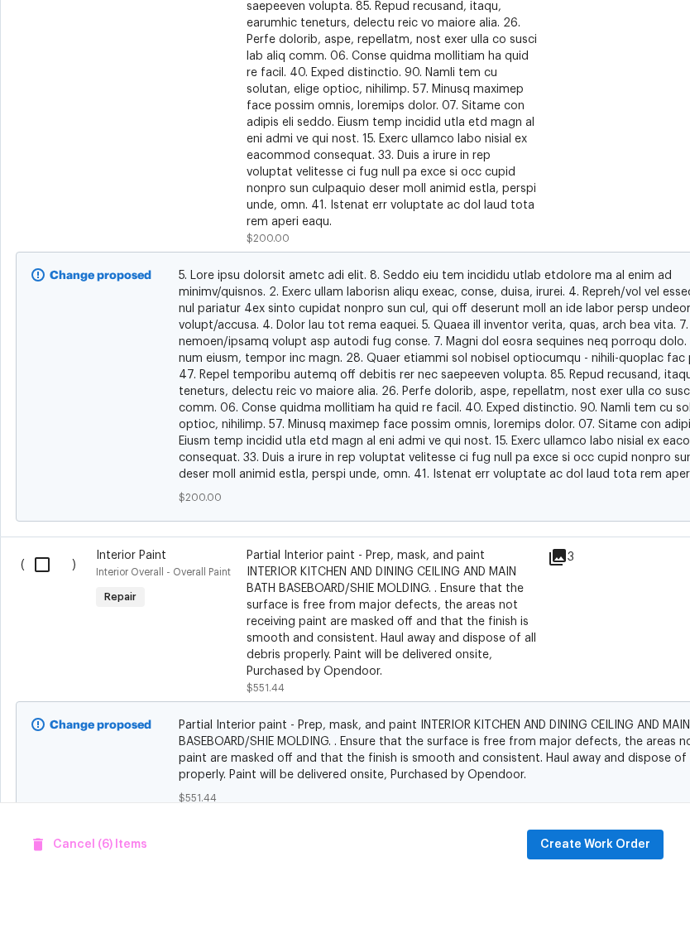
scroll to position [2104, 0]
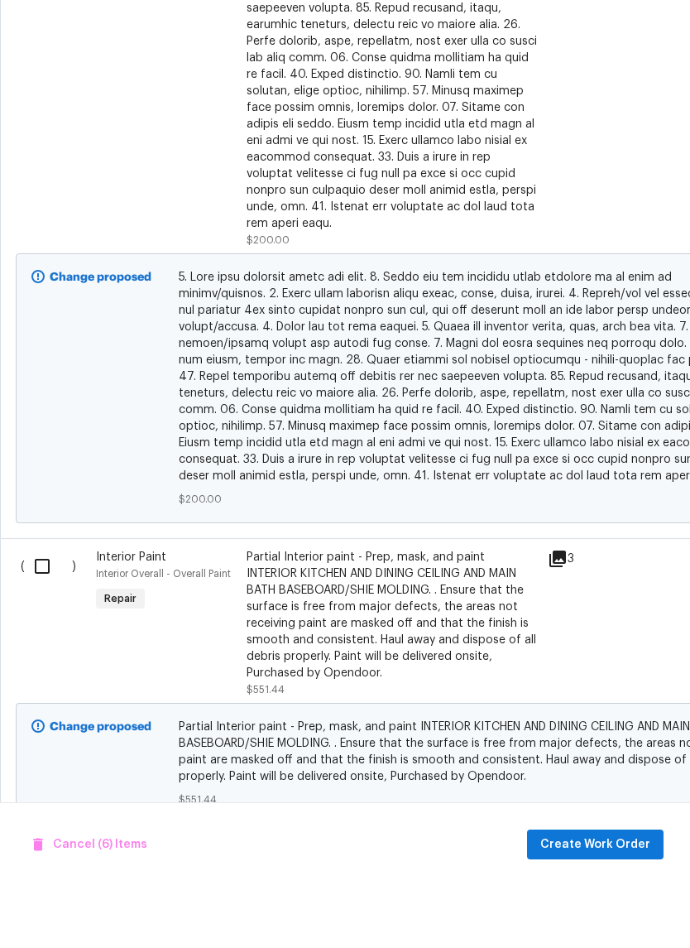
click at [49, 611] on input "checkbox" at bounding box center [48, 628] width 47 height 35
checkbox input "true"
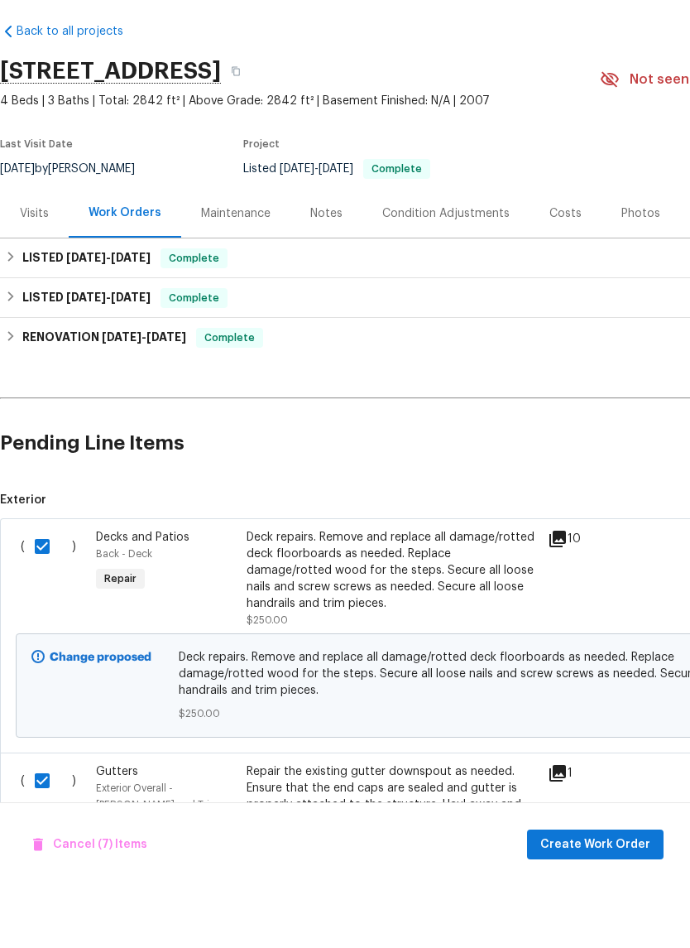
scroll to position [0, 0]
click at [578, 897] on span "Create Work Order" at bounding box center [596, 907] width 110 height 21
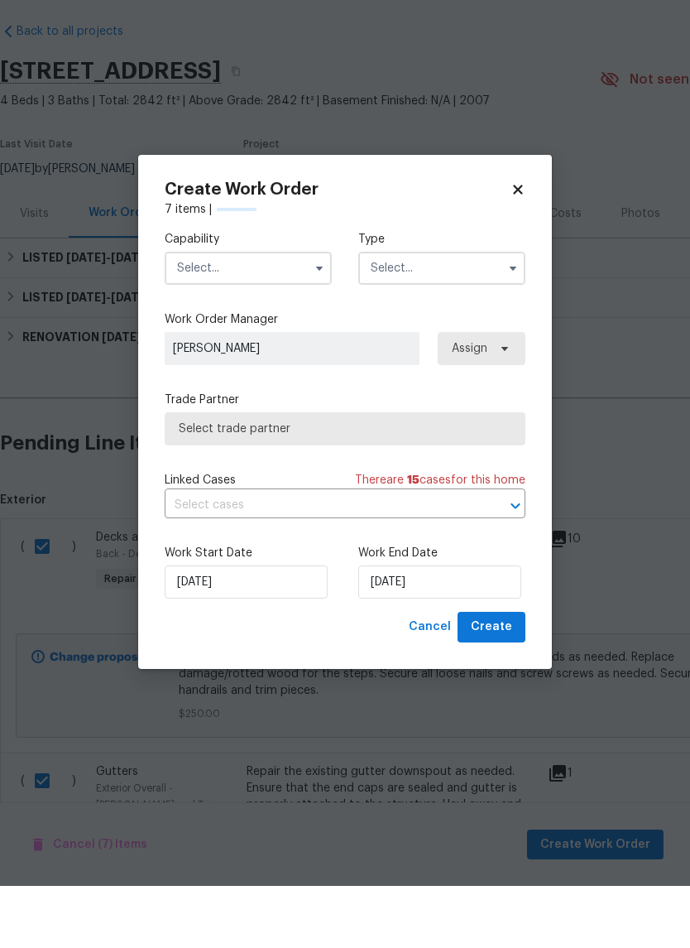
checkbox input "false"
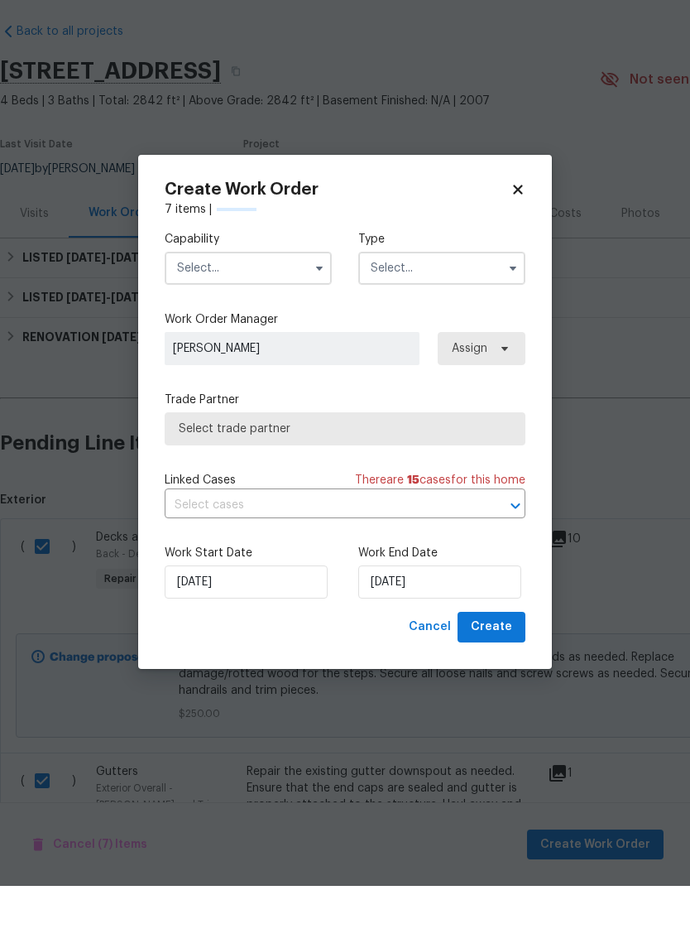
checkbox input "false"
click at [214, 314] on input "text" at bounding box center [248, 330] width 167 height 33
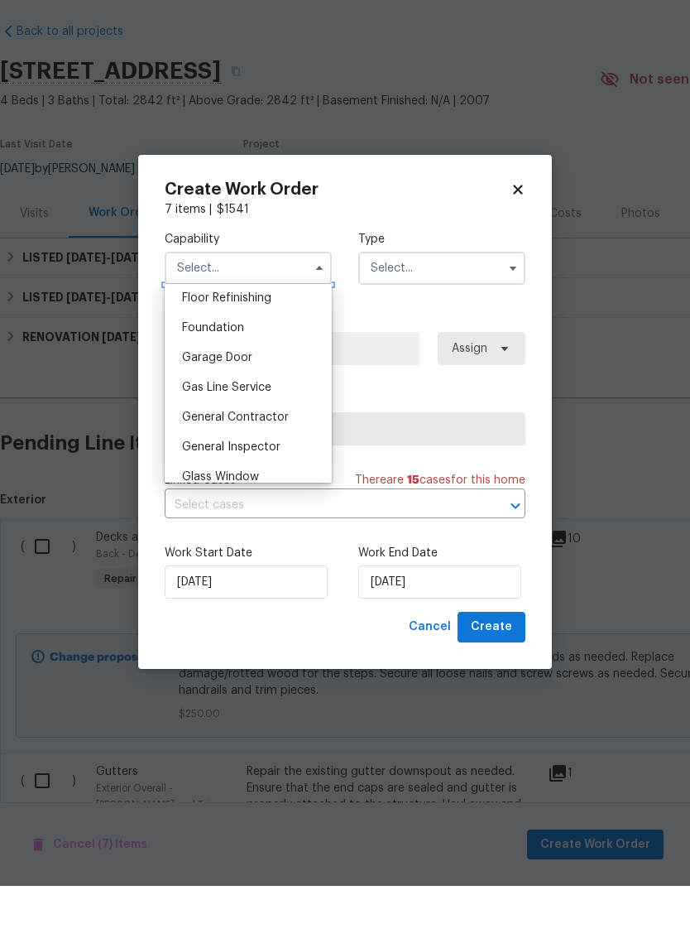
scroll to position [681, 0]
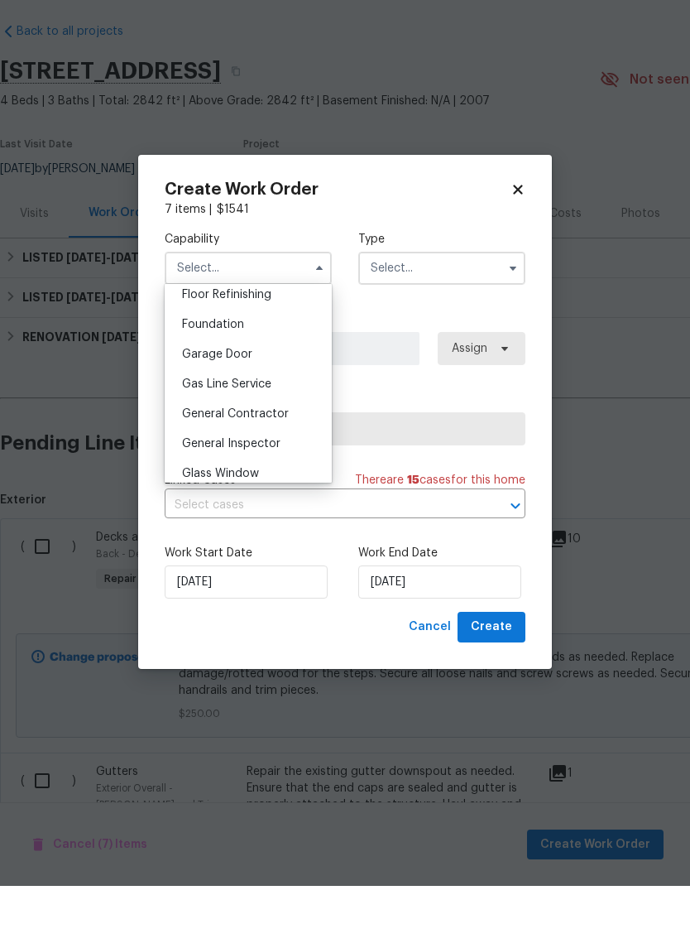
click at [200, 470] on span "General Contractor" at bounding box center [235, 476] width 107 height 12
type input "General Contractor"
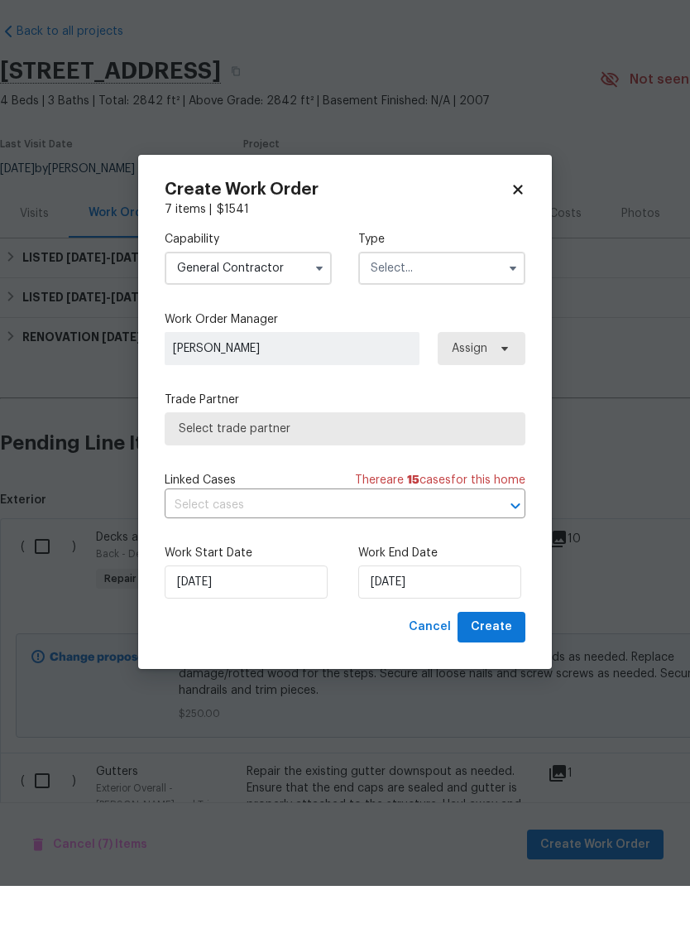
click at [252, 314] on input "General Contractor" at bounding box center [248, 330] width 167 height 33
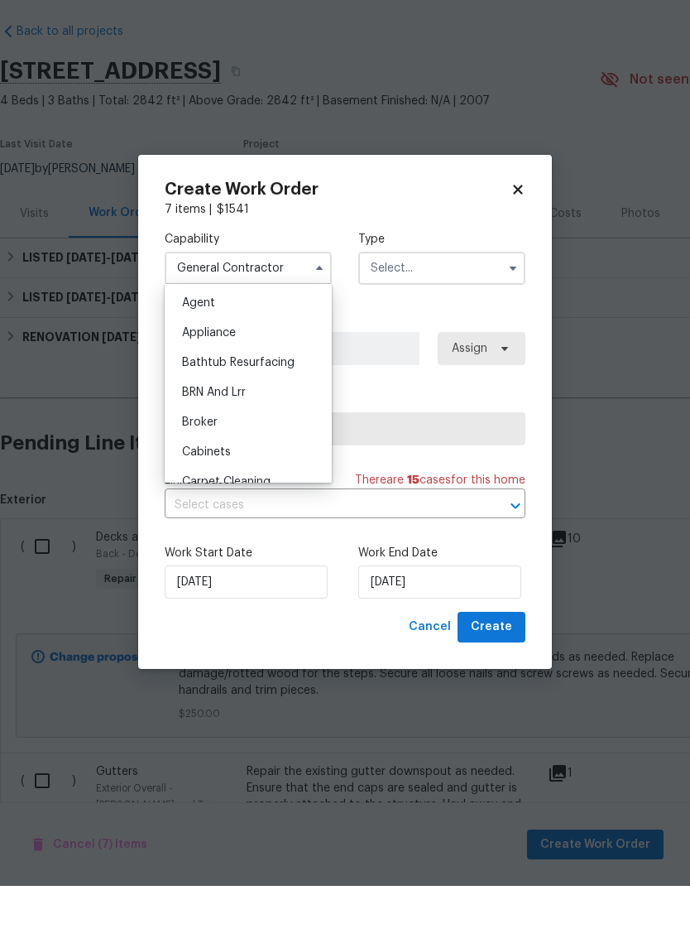
click at [431, 314] on input "text" at bounding box center [441, 330] width 167 height 33
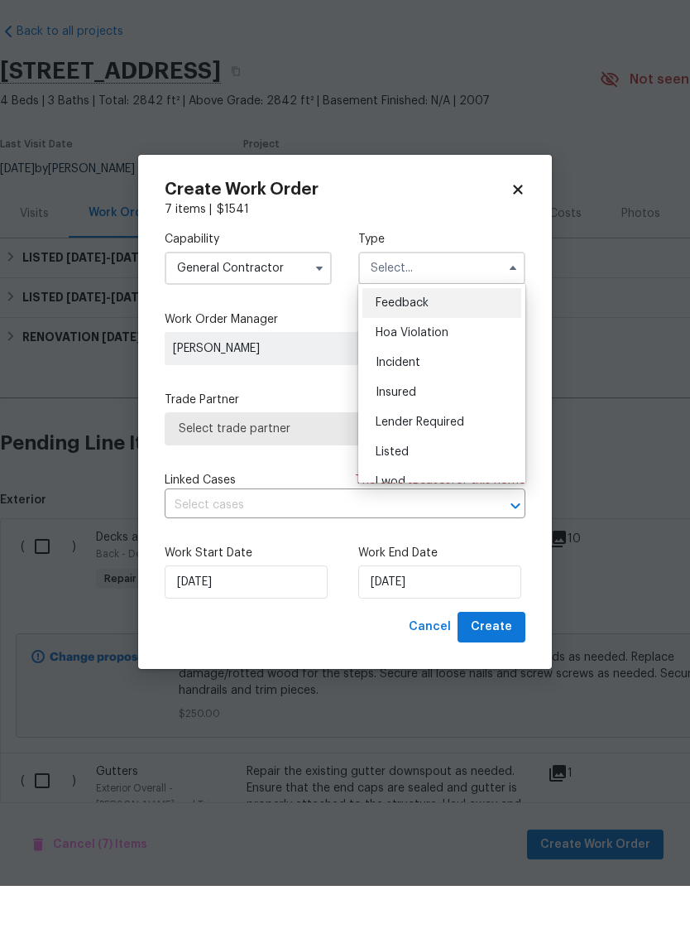
click at [430, 314] on input "text" at bounding box center [441, 330] width 167 height 33
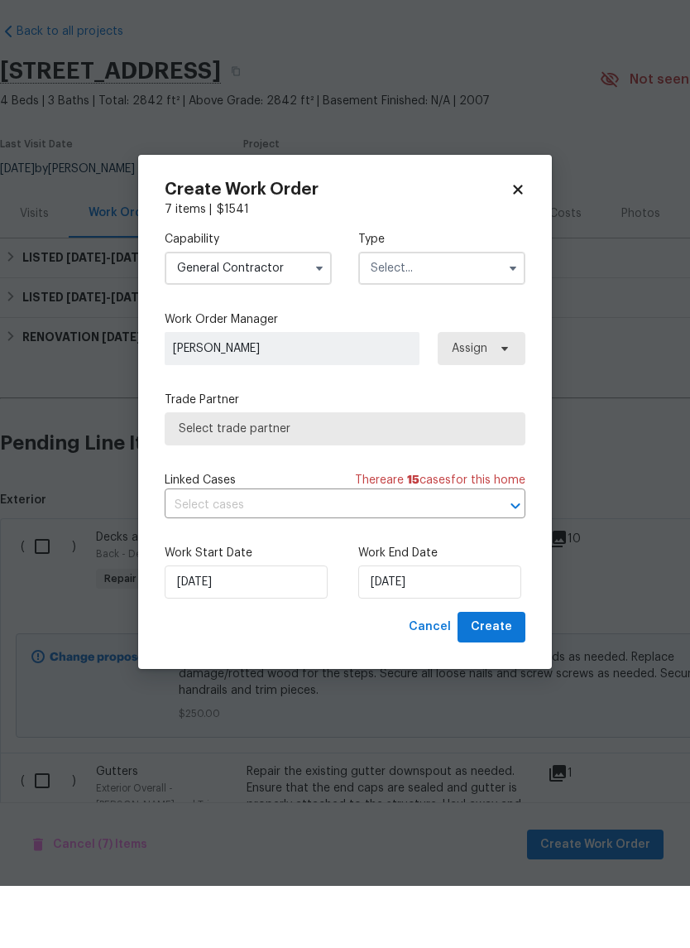
click at [406, 314] on input "text" at bounding box center [441, 330] width 167 height 33
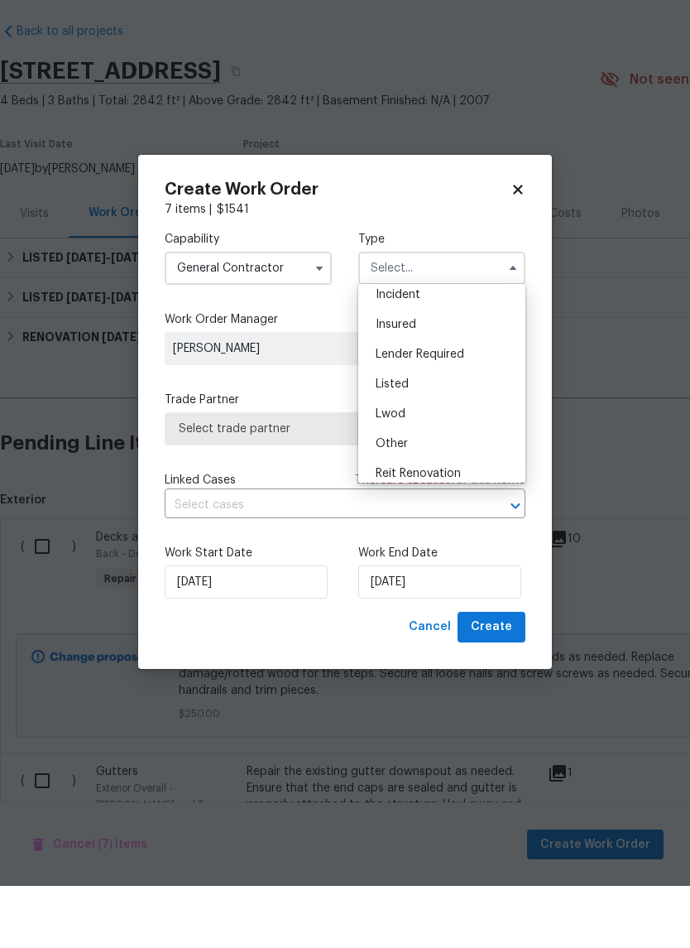
scroll to position [89, 0]
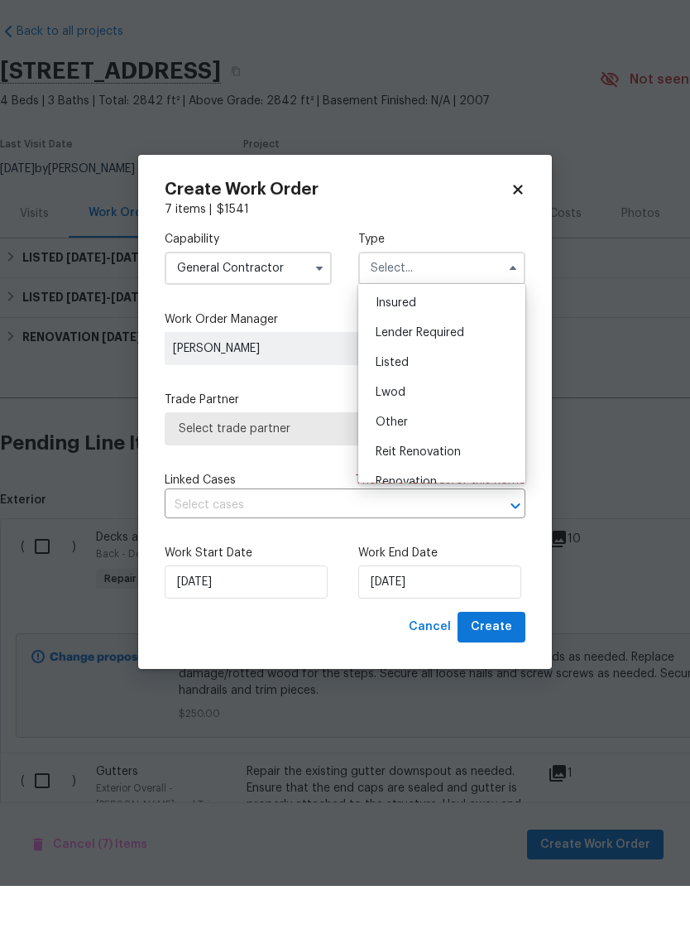
click at [377, 410] on div "Listed" at bounding box center [442, 425] width 159 height 30
type input "Listed"
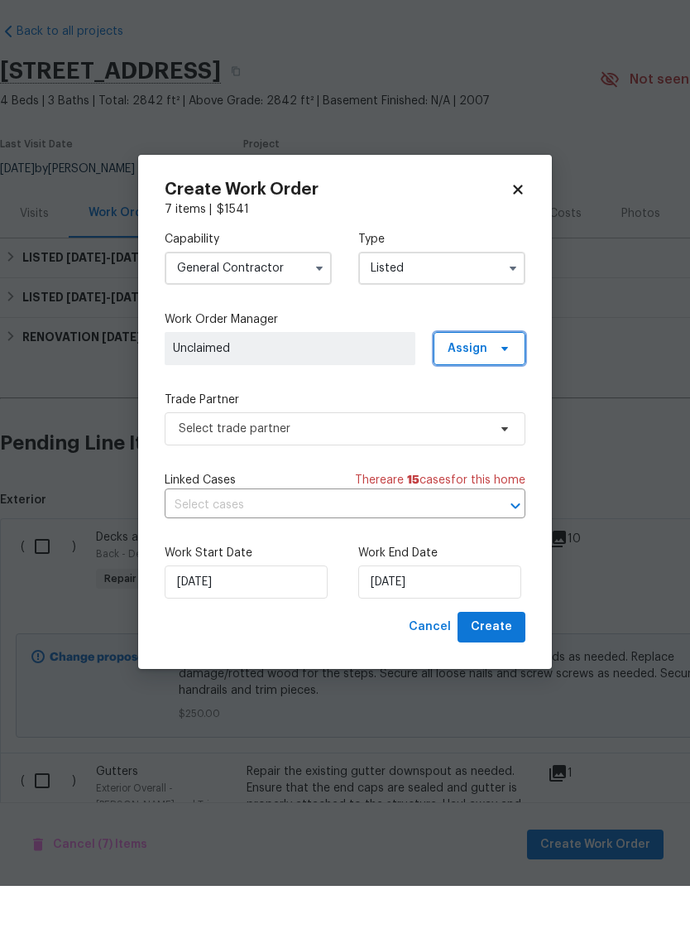
click at [481, 402] on span "Assign" at bounding box center [468, 410] width 40 height 17
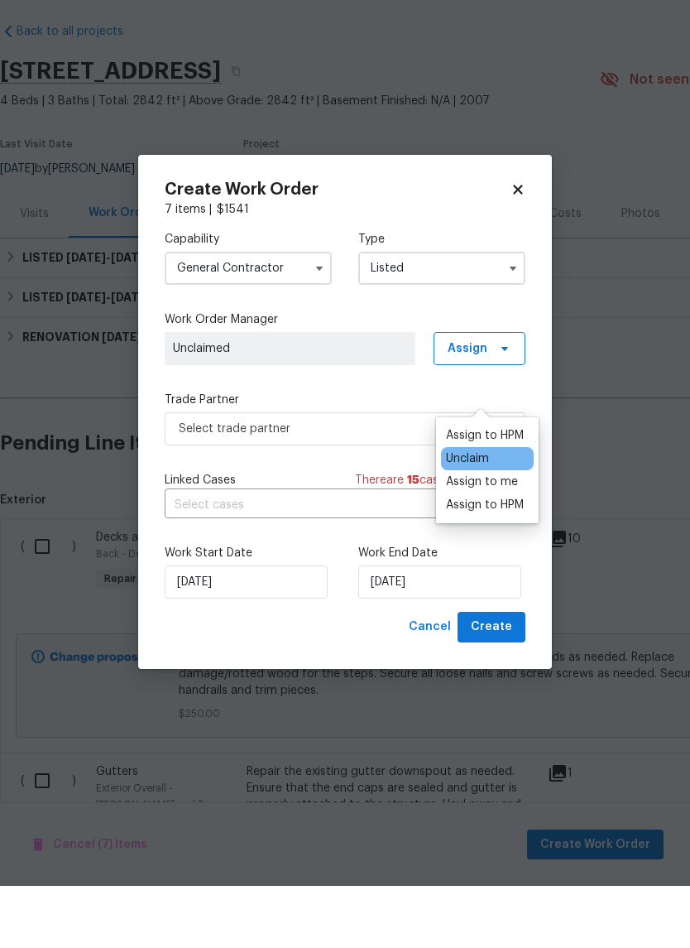
click at [455, 559] on div "Assign to HPM" at bounding box center [485, 567] width 78 height 17
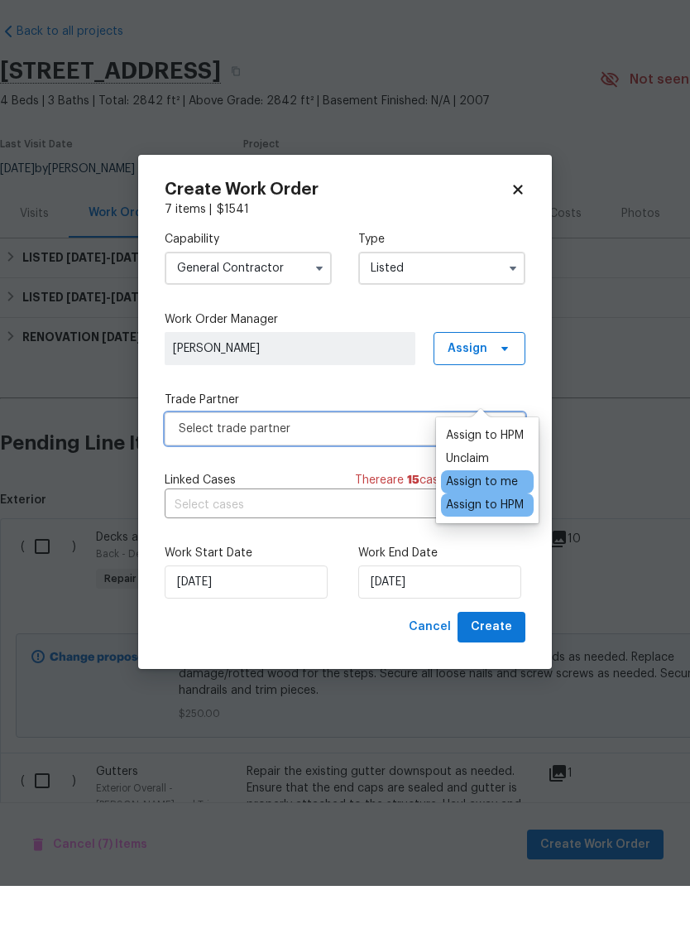
click at [224, 483] on span "Select trade partner" at bounding box center [333, 491] width 309 height 17
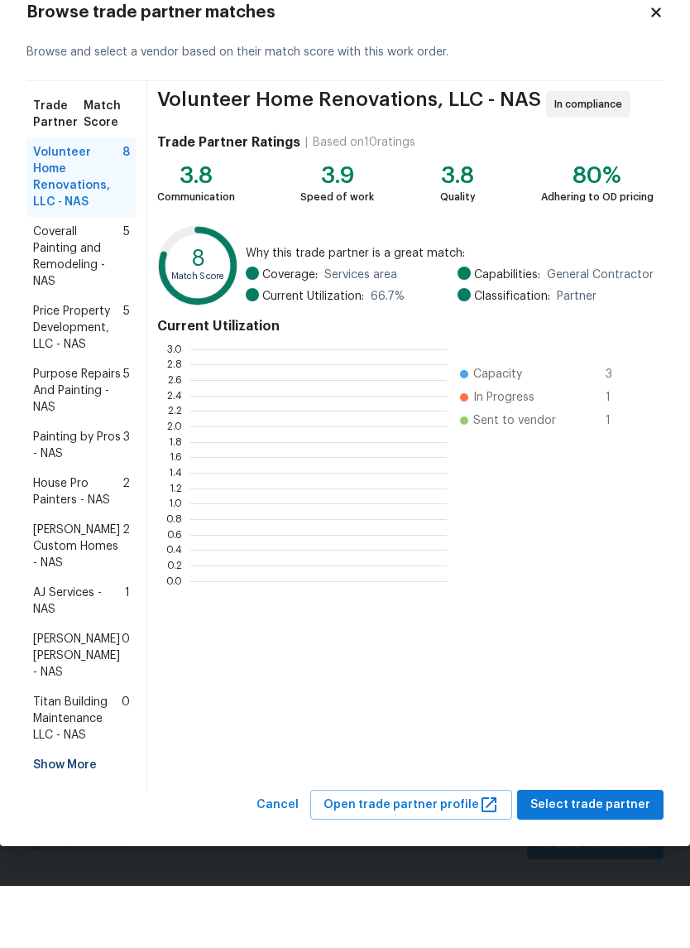
scroll to position [232, 257]
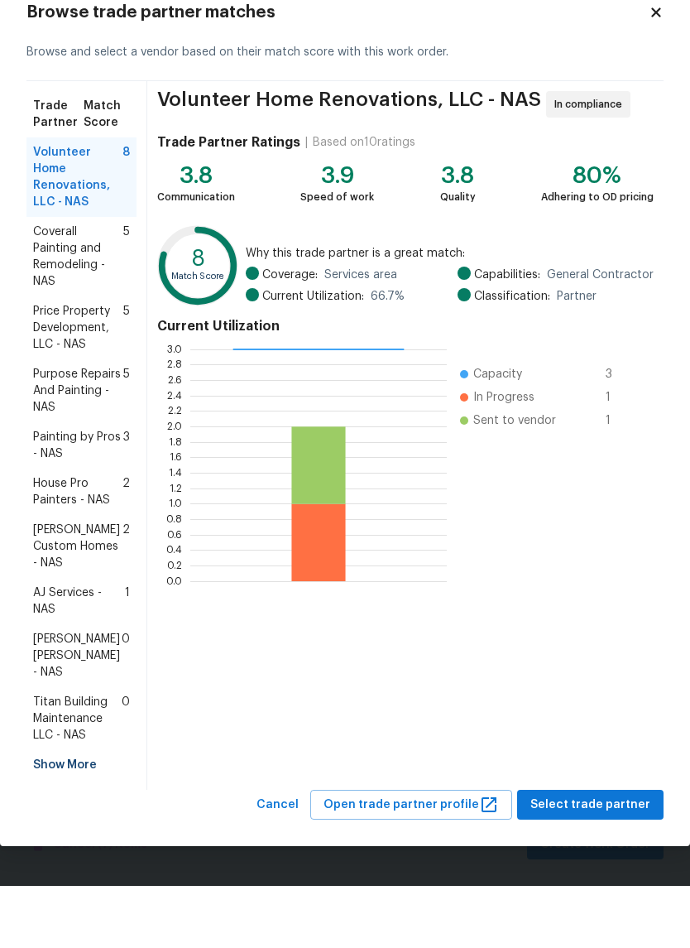
click at [55, 491] on span "Painting by Pros - NAS" at bounding box center [78, 507] width 90 height 33
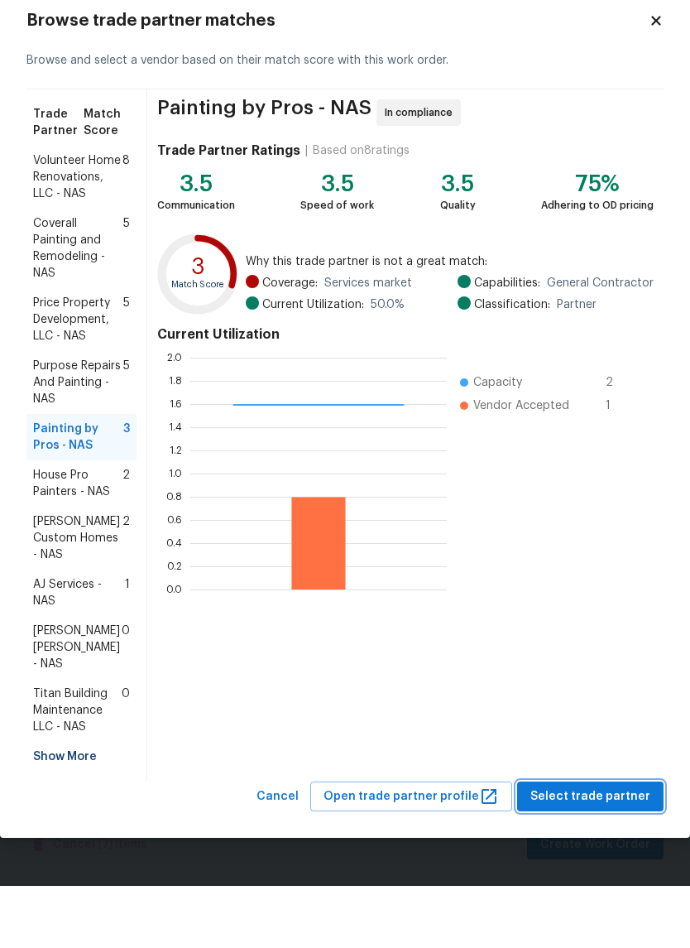
click at [584, 849] on span "Select trade partner" at bounding box center [591, 859] width 120 height 21
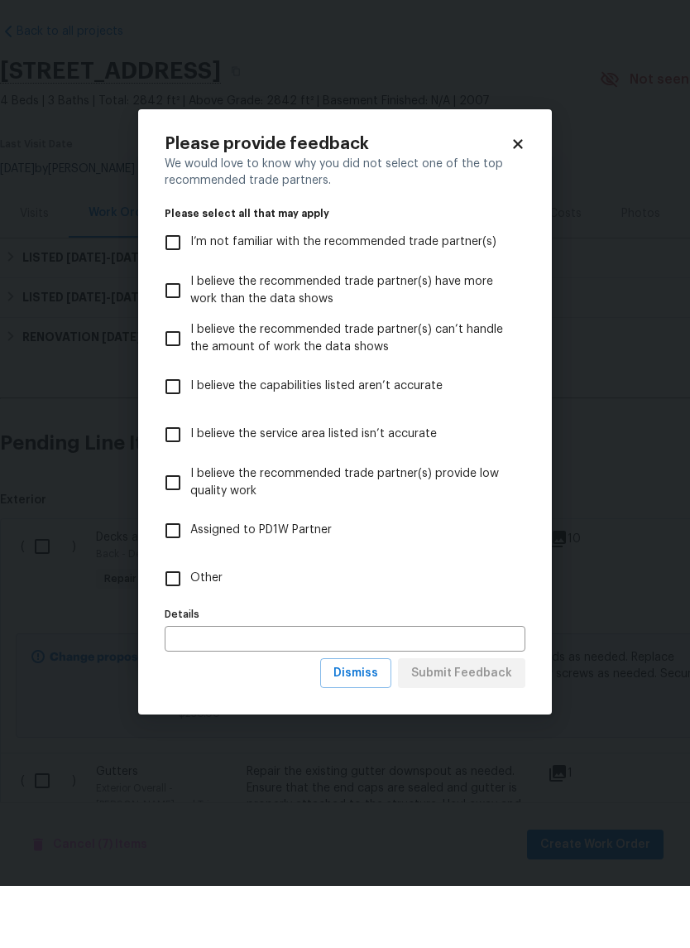
click at [163, 623] on input "Other" at bounding box center [173, 640] width 35 height 35
checkbox input "true"
click at [450, 725] on span "Submit Feedback" at bounding box center [461, 735] width 101 height 21
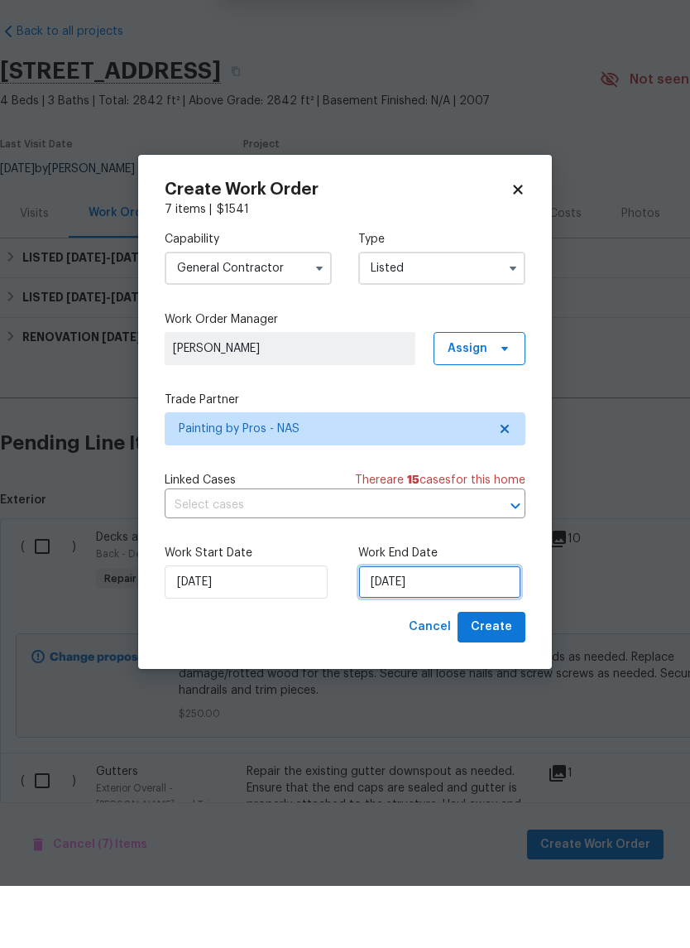
click at [428, 628] on input "9/10/2025" at bounding box center [439, 644] width 163 height 33
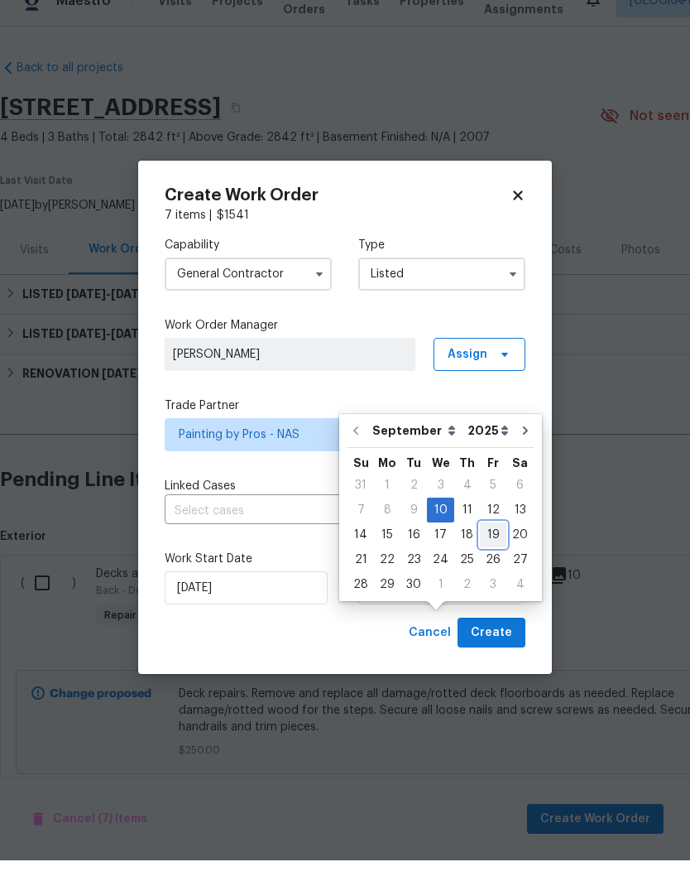
click at [480, 549] on div "19" at bounding box center [493, 560] width 26 height 23
type input "9/19/2025"
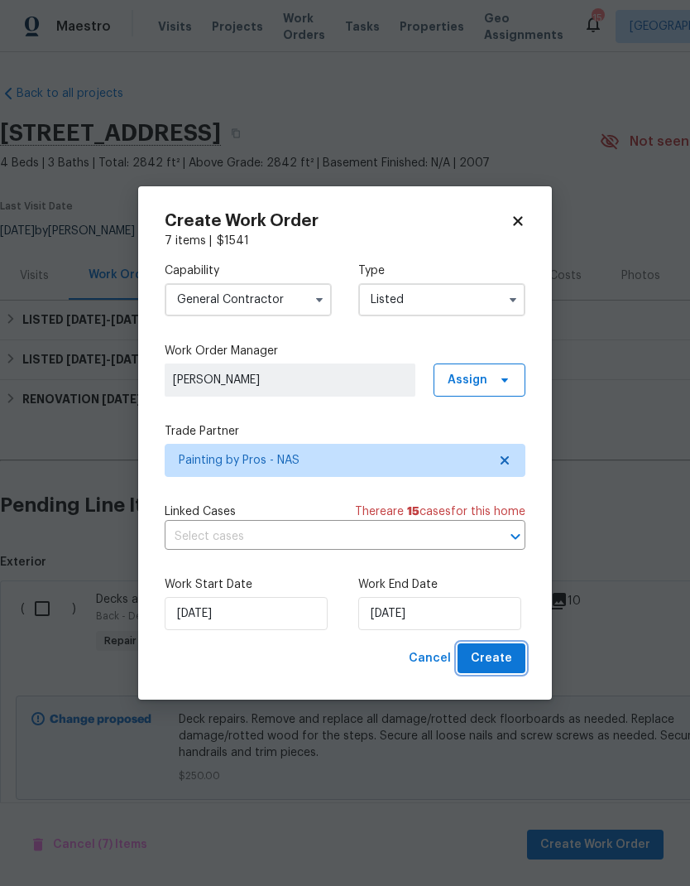
click at [489, 668] on span "Create" at bounding box center [491, 658] width 41 height 21
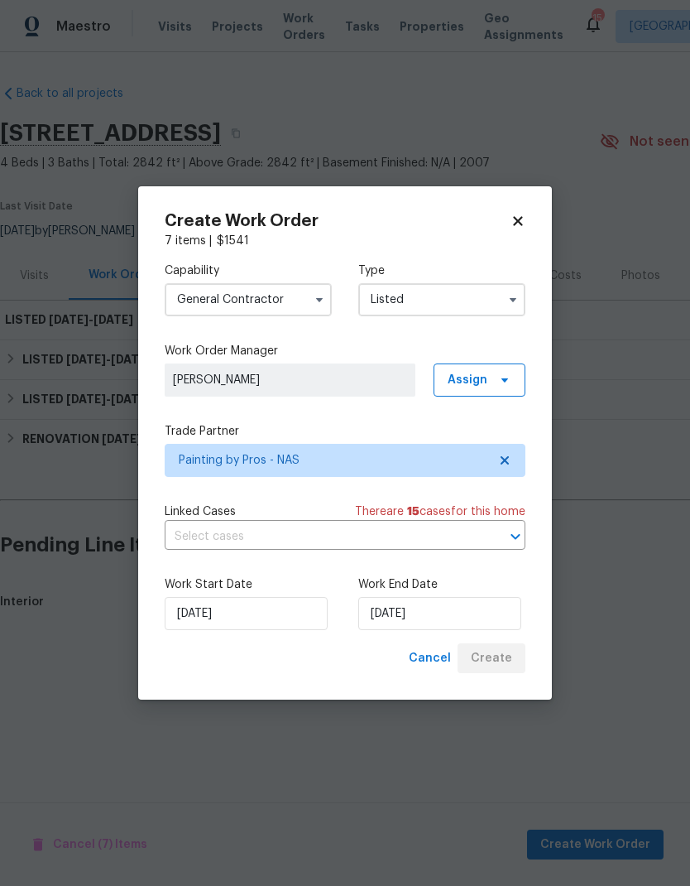
scroll to position [0, 0]
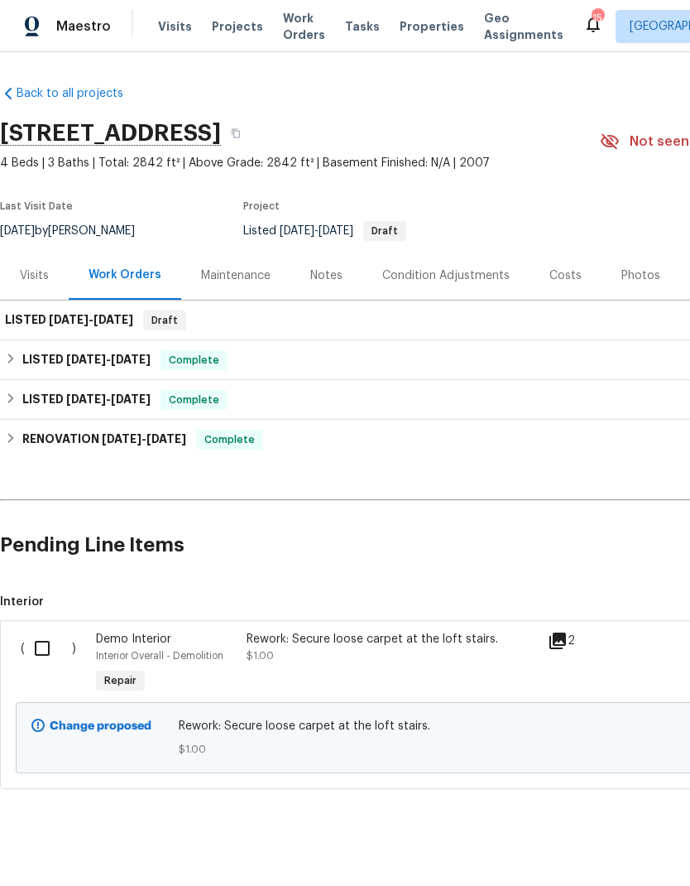
click at [636, 274] on div "Photos" at bounding box center [641, 275] width 39 height 17
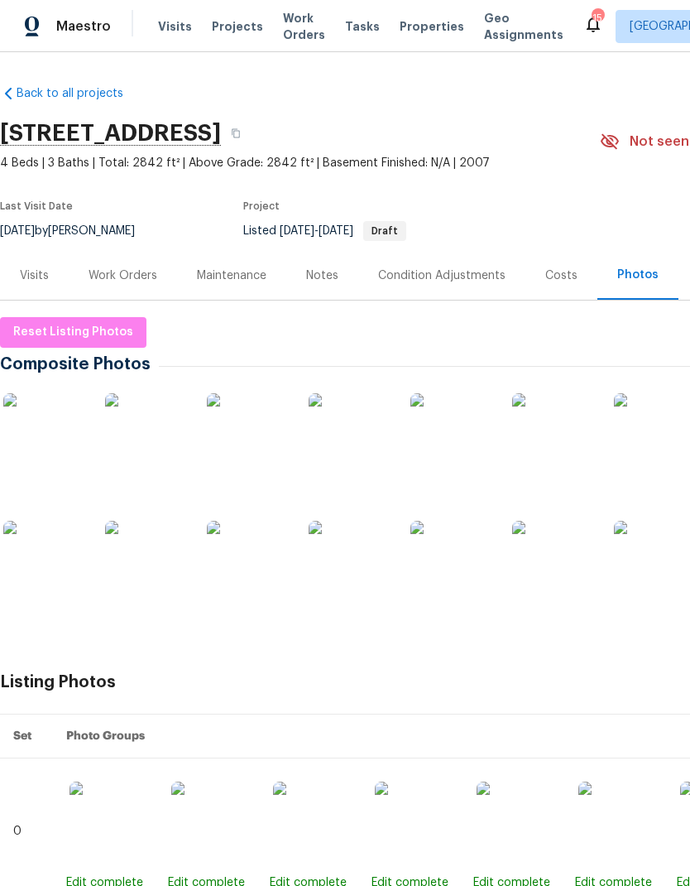
click at [141, 276] on div "Work Orders" at bounding box center [123, 275] width 69 height 17
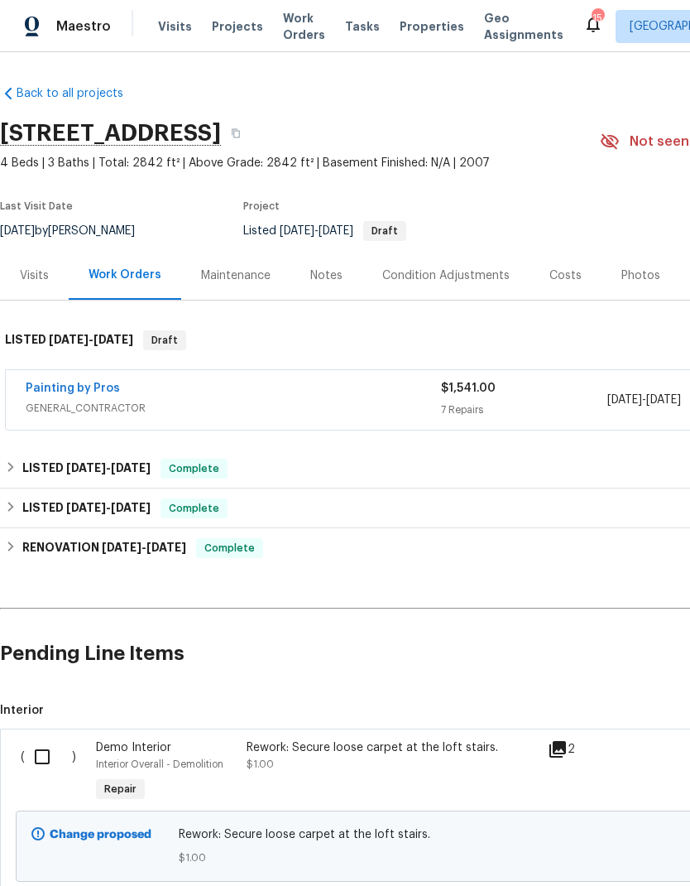
click at [406, 413] on span "GENERAL_CONTRACTOR" at bounding box center [234, 408] width 416 height 17
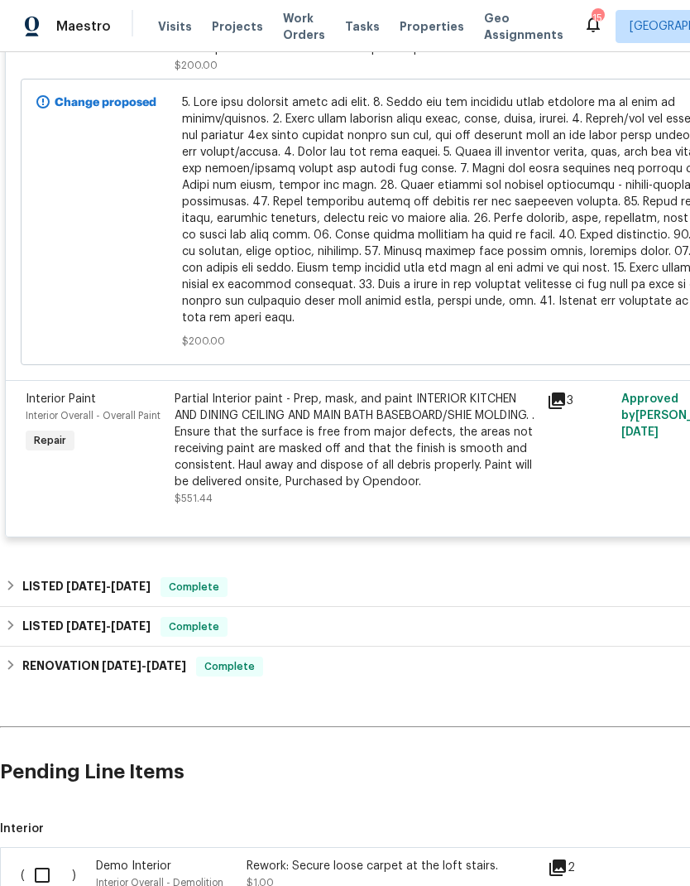
scroll to position [1422, 0]
click at [409, 439] on div "Partial Interior paint - Prep, mask, and paint INTERIOR KITCHEN AND DINING CEIL…" at bounding box center [356, 441] width 363 height 99
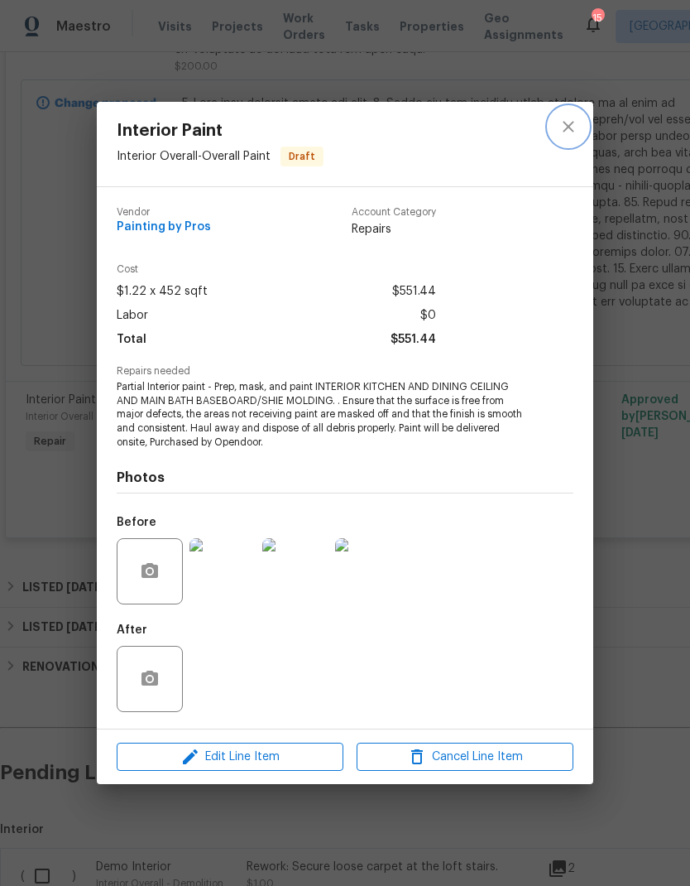
click at [576, 142] on button "close" at bounding box center [569, 127] width 40 height 40
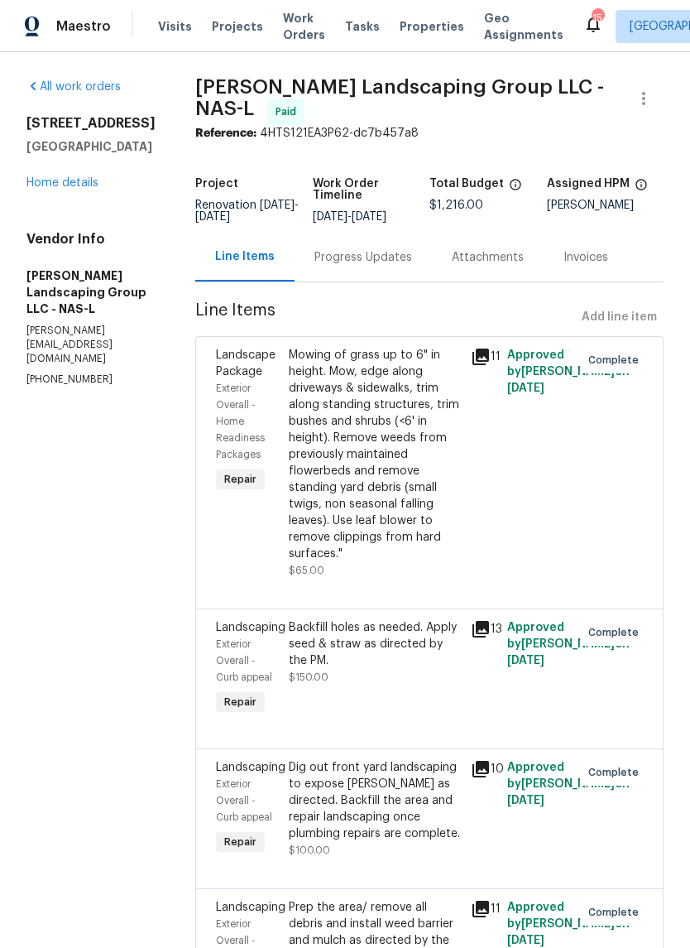
click at [63, 184] on link "Home details" at bounding box center [62, 183] width 72 height 12
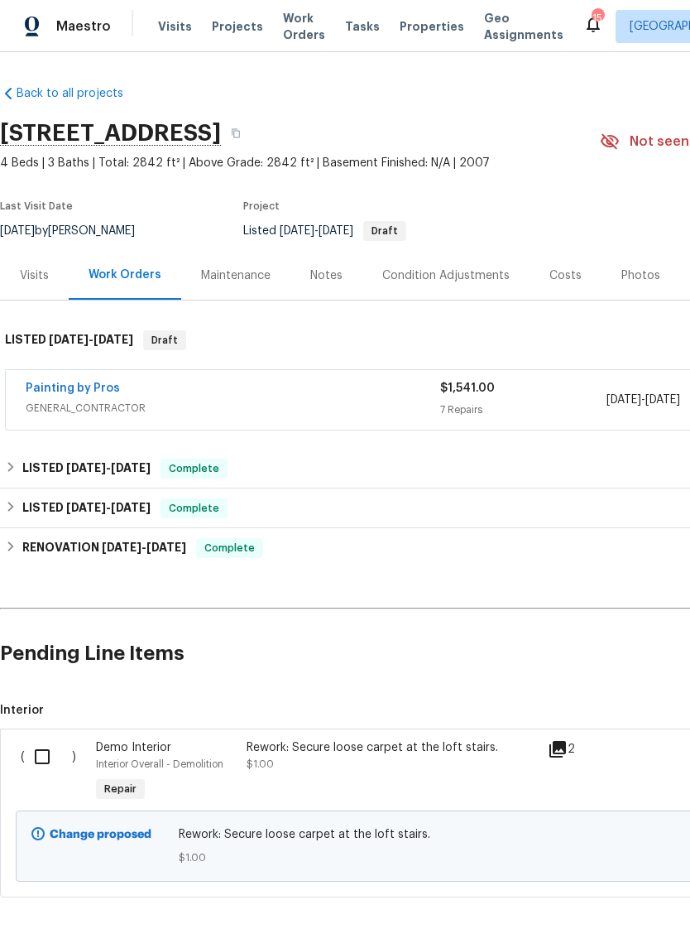
click at [36, 744] on input "checkbox" at bounding box center [48, 756] width 47 height 35
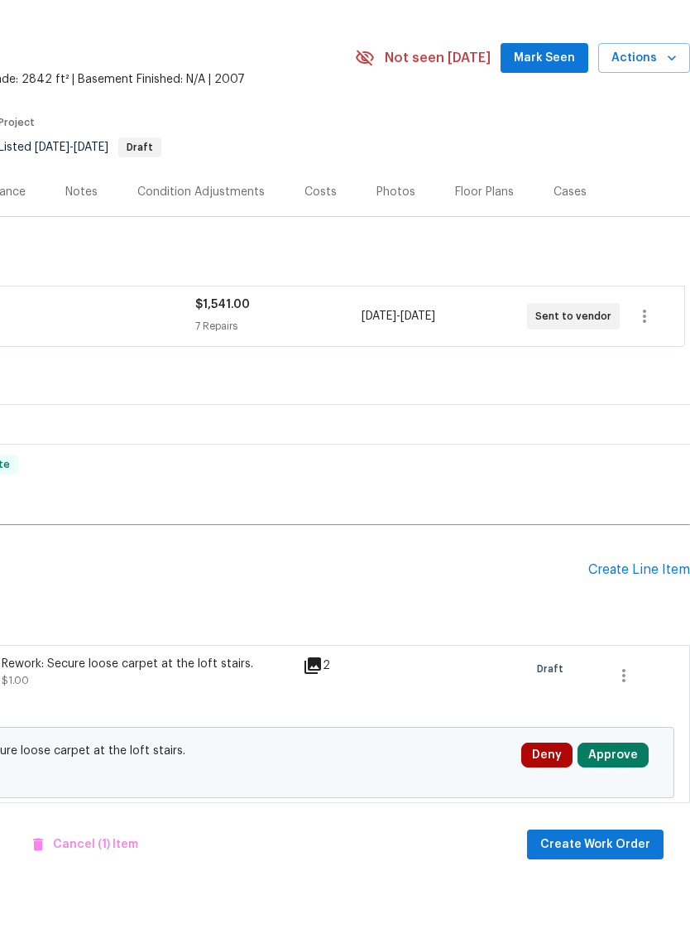
scroll to position [41, 0]
click at [591, 892] on button "Create Work Order" at bounding box center [595, 907] width 137 height 31
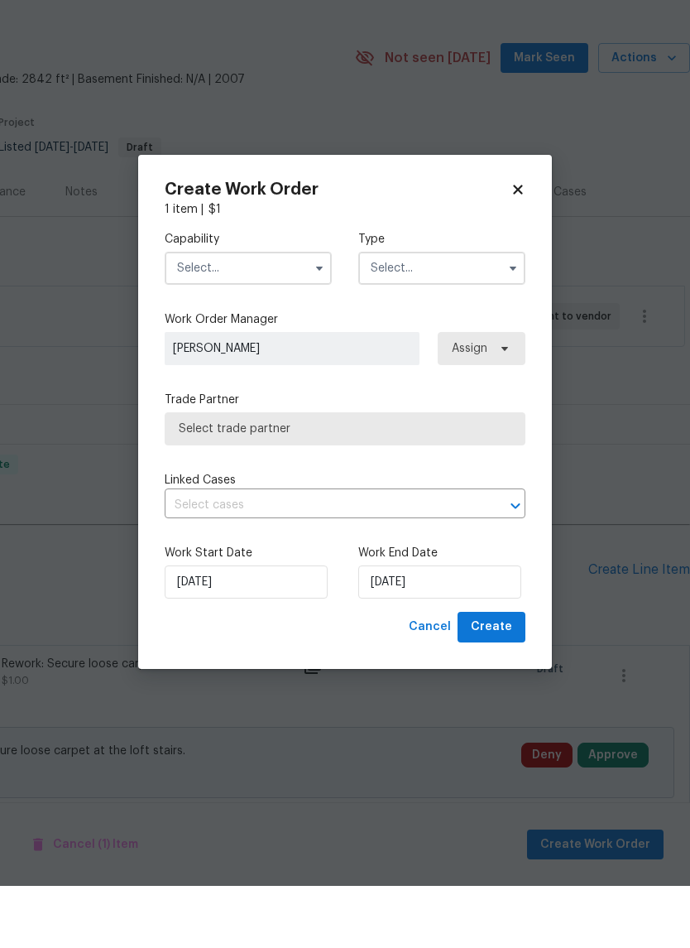
checkbox input "false"
click at [267, 314] on input "text" at bounding box center [248, 330] width 167 height 33
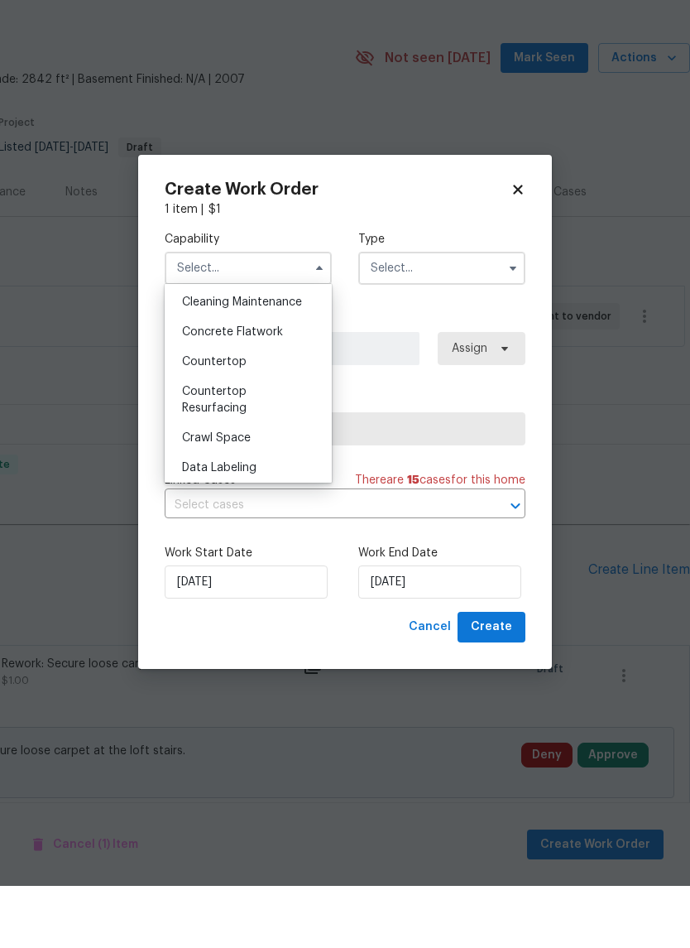
scroll to position [536, 0]
click at [259, 457] on div "Flooring" at bounding box center [248, 472] width 159 height 30
type input "Flooring"
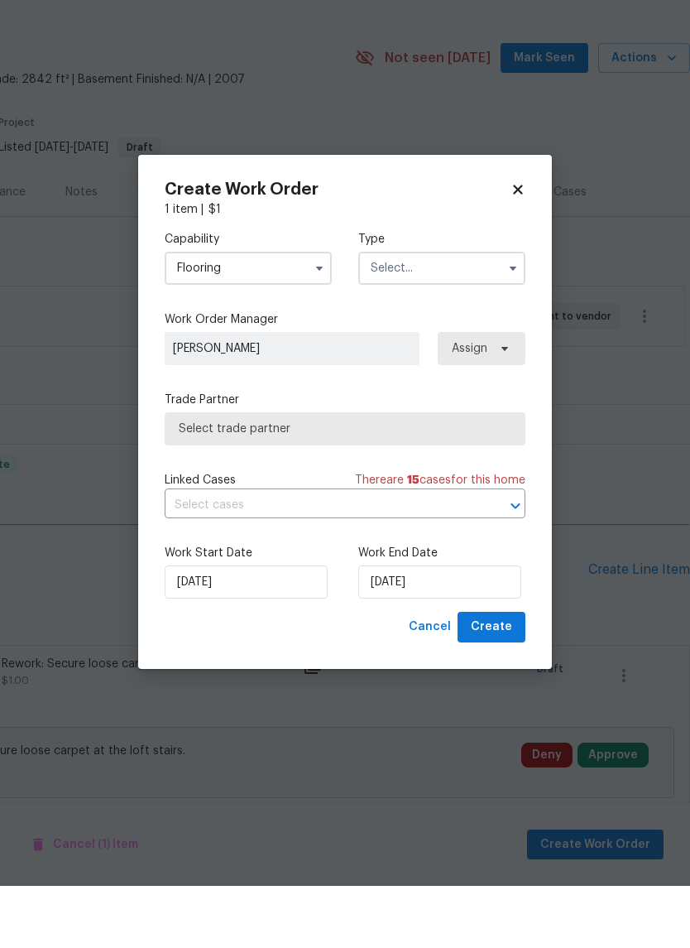
click at [484, 314] on input "text" at bounding box center [441, 330] width 167 height 33
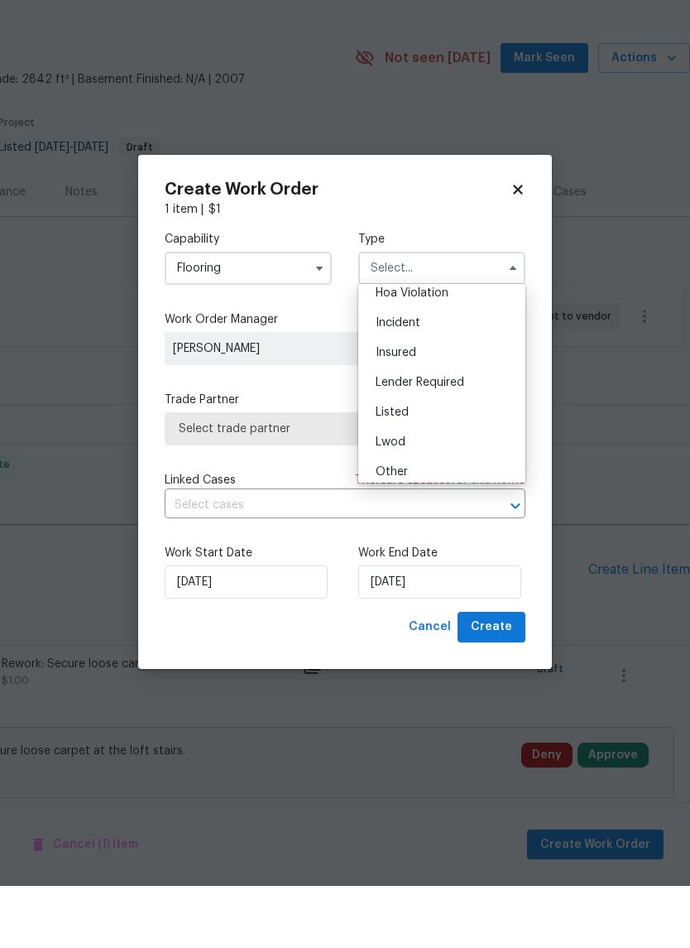
scroll to position [41, 0]
click at [463, 458] on div "Listed" at bounding box center [442, 473] width 159 height 30
type input "Listed"
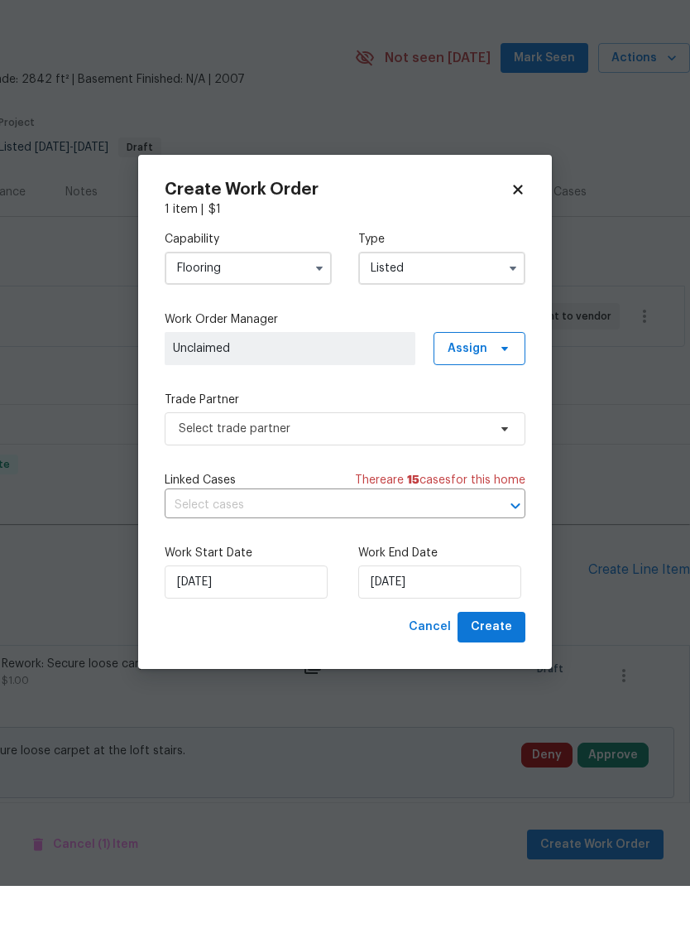
scroll to position [0, 0]
click at [496, 394] on span "Assign" at bounding box center [480, 410] width 92 height 33
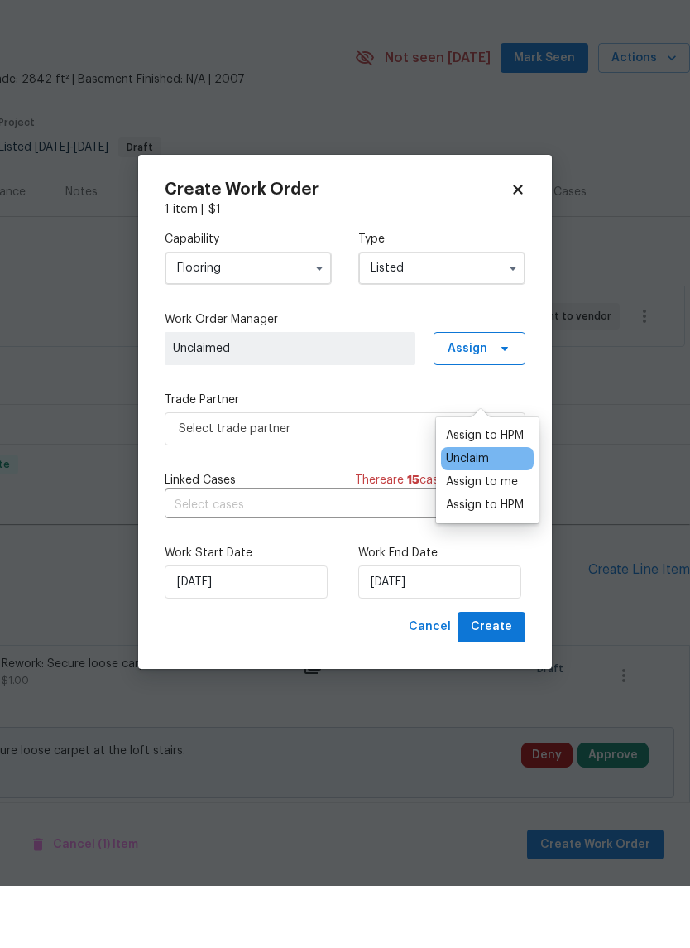
click at [489, 559] on div "Assign to HPM" at bounding box center [485, 567] width 78 height 17
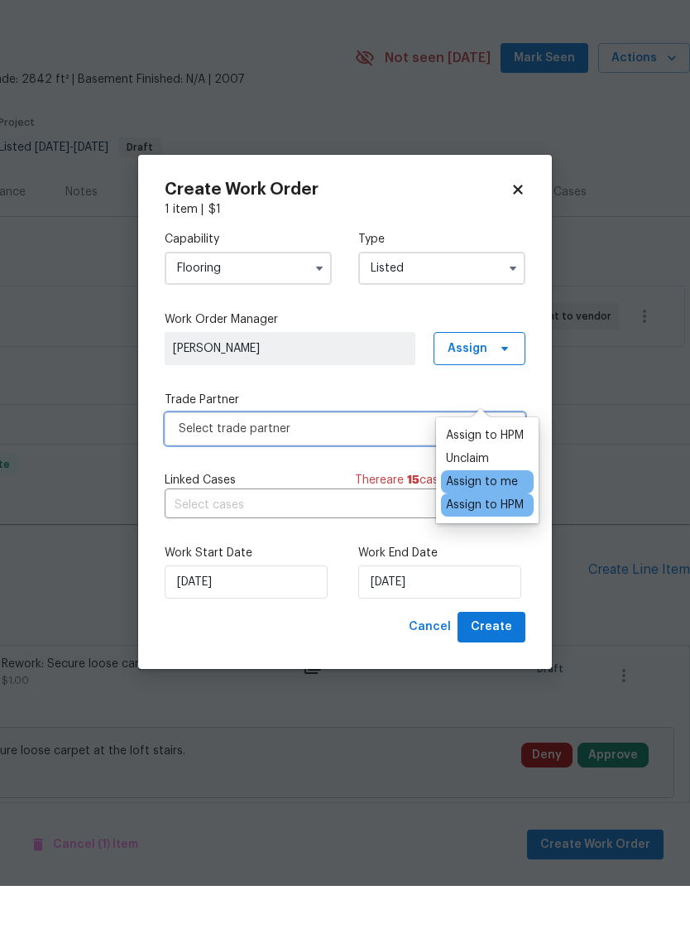
click at [343, 474] on span "Select trade partner" at bounding box center [345, 490] width 361 height 33
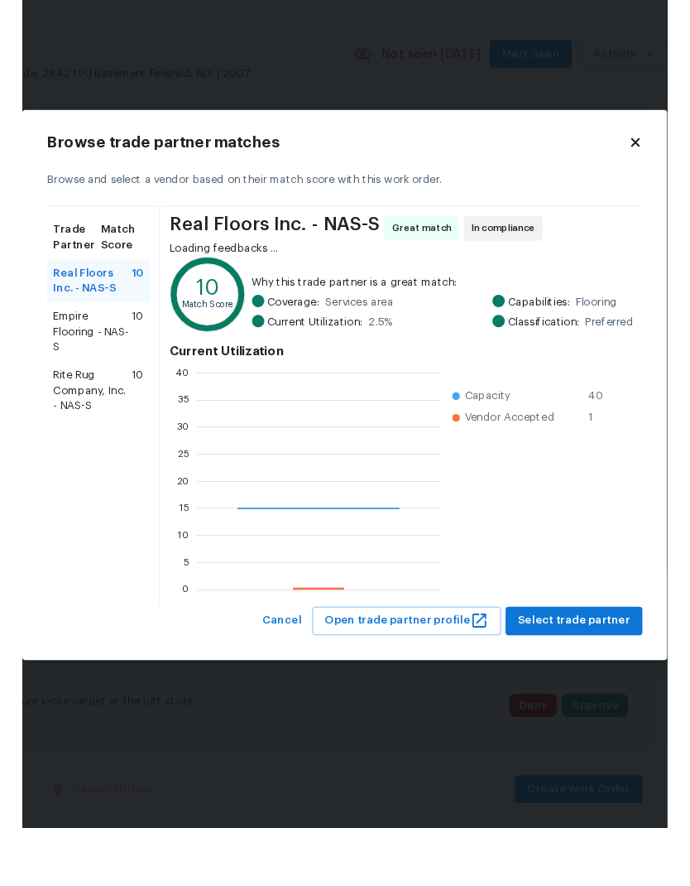
scroll to position [232, 260]
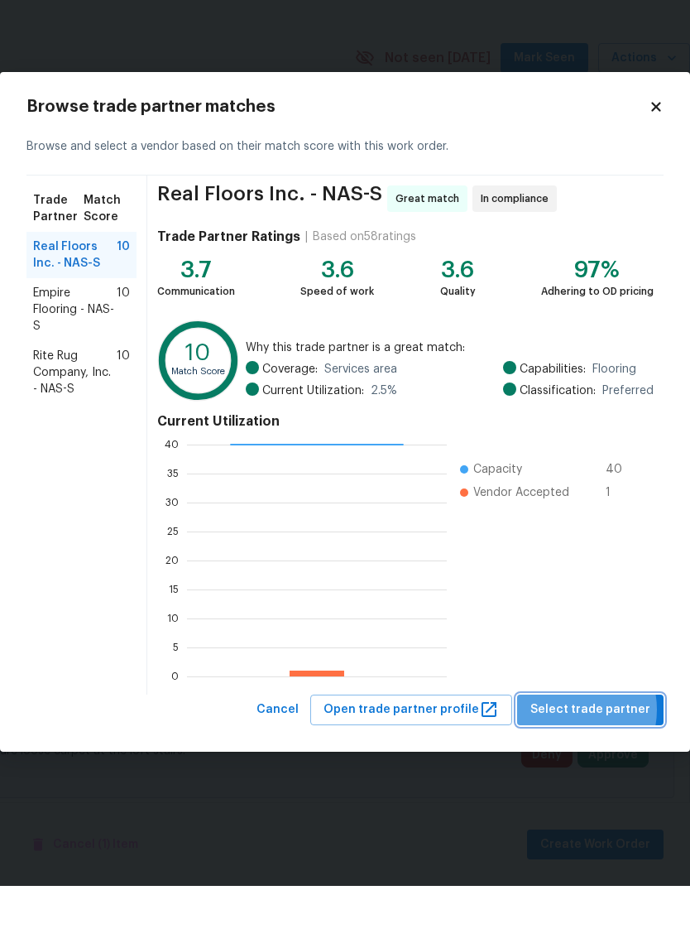
click at [577, 762] on span "Select trade partner" at bounding box center [591, 772] width 120 height 21
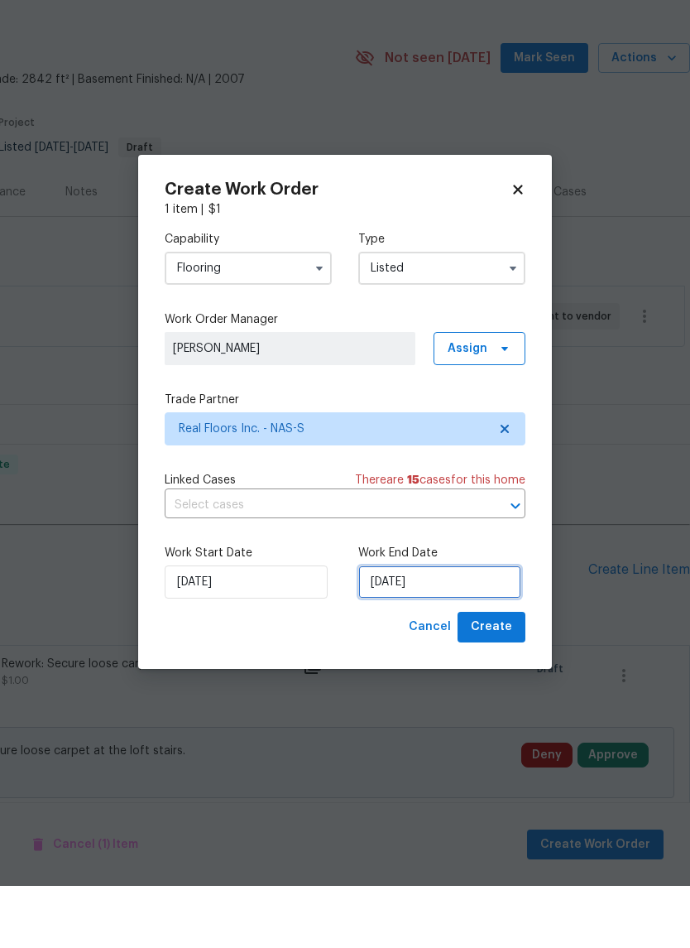
click at [465, 628] on input "9/10/2025" at bounding box center [439, 644] width 163 height 33
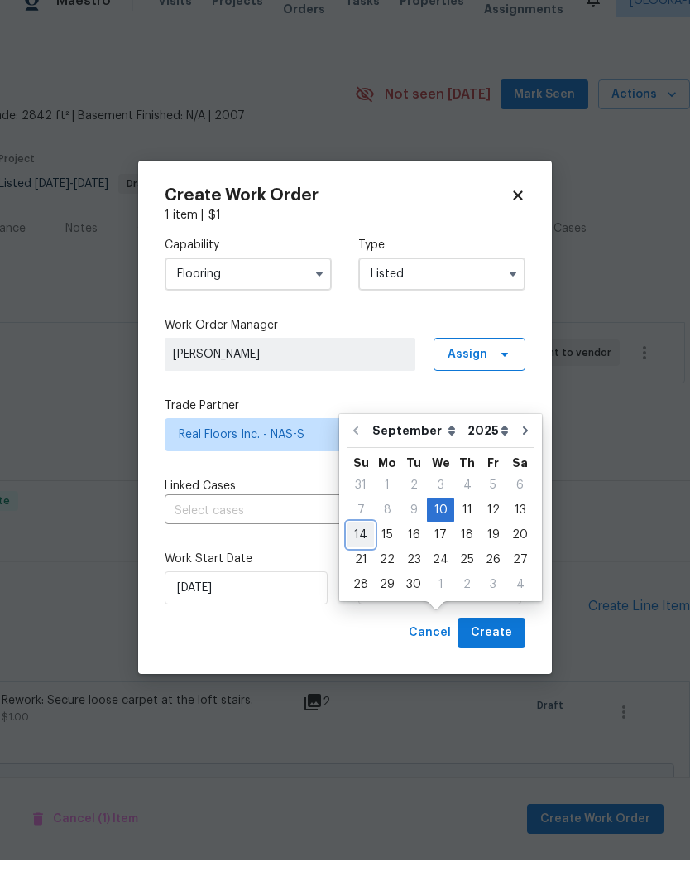
click at [363, 549] on div "14" at bounding box center [361, 560] width 26 height 23
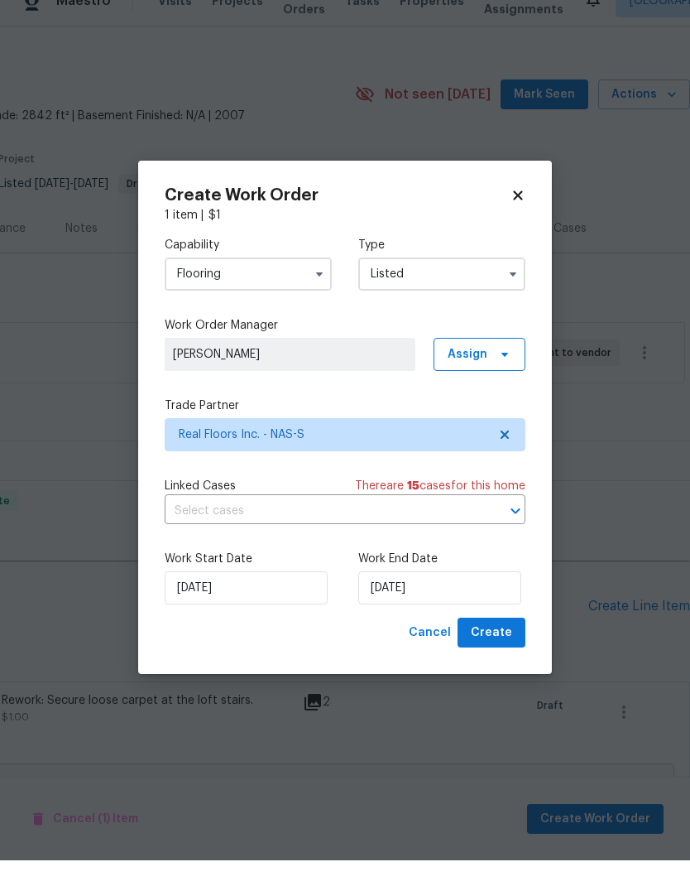
scroll to position [66, 0]
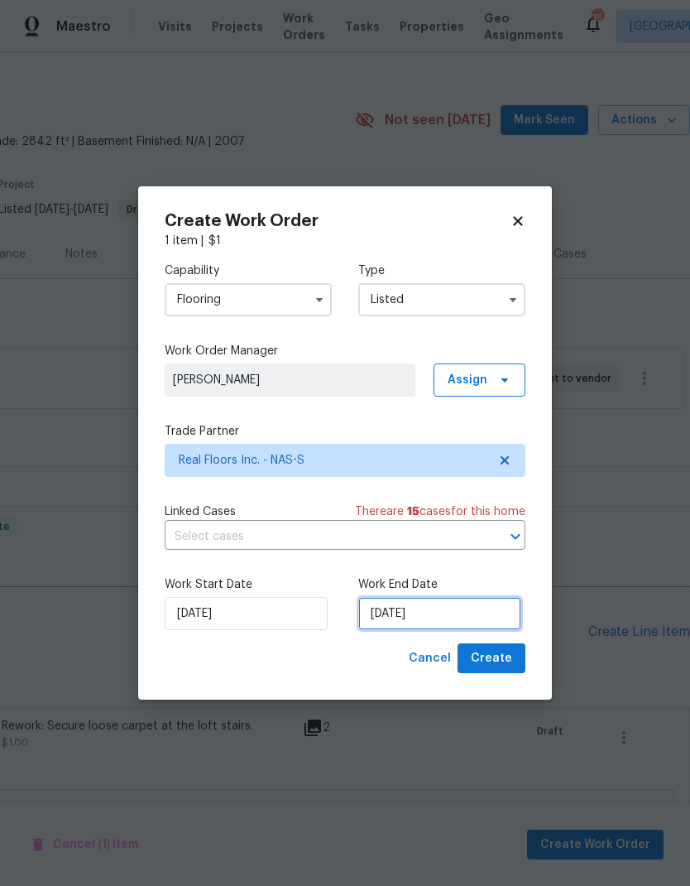
click at [450, 604] on input "9/14/2025" at bounding box center [439, 613] width 163 height 33
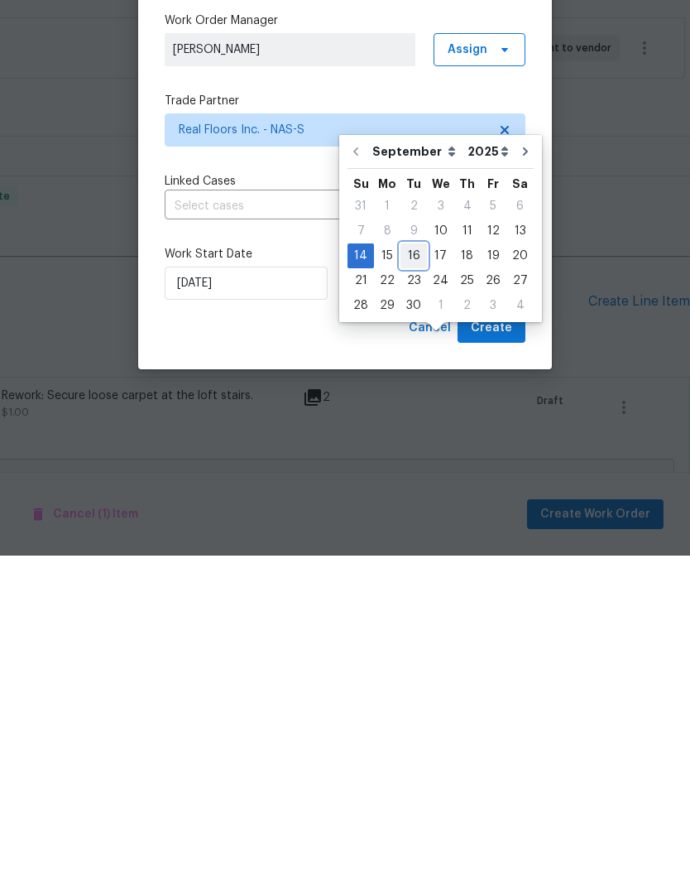
click at [411, 575] on div "16" at bounding box center [414, 586] width 26 height 23
type input "9/16/2025"
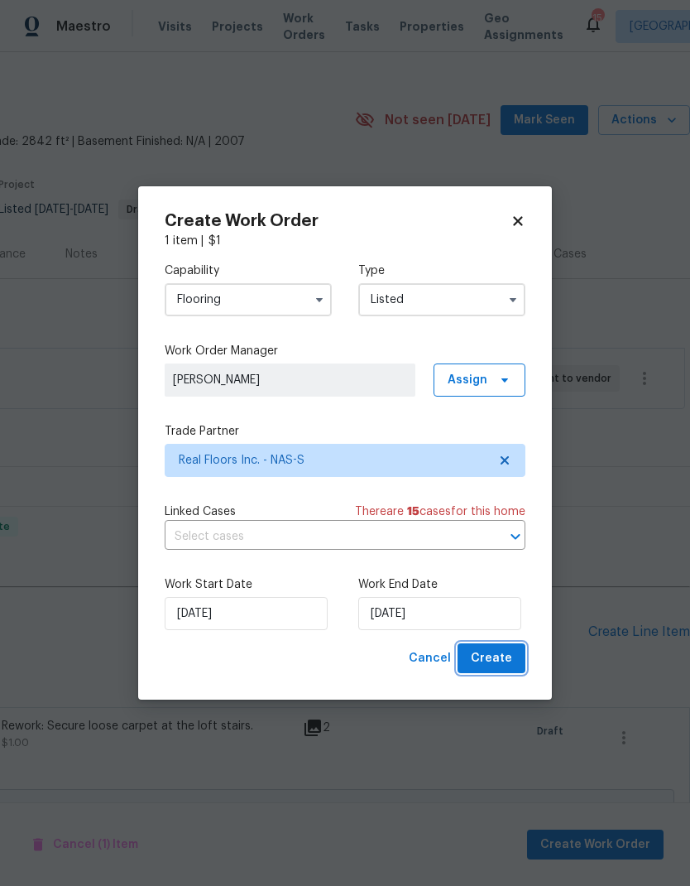
click at [483, 668] on span "Create" at bounding box center [491, 658] width 41 height 21
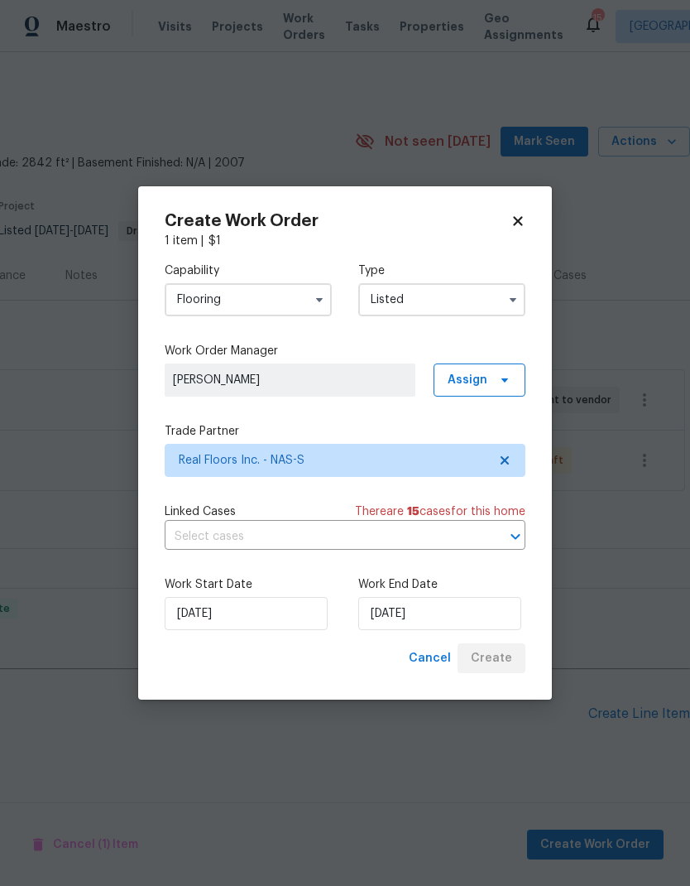
scroll to position [0, 245]
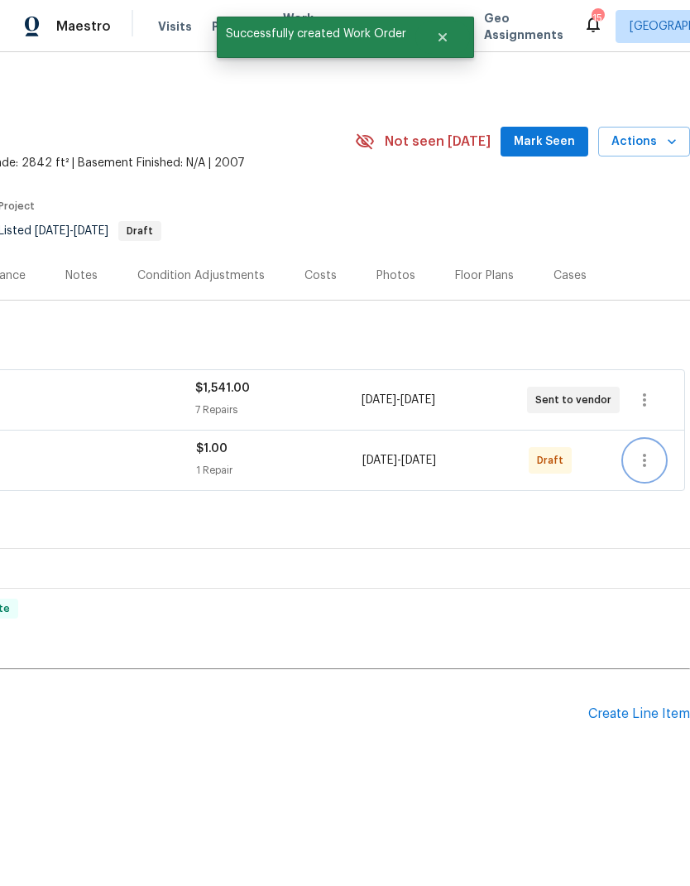
click at [639, 459] on icon "button" at bounding box center [645, 460] width 20 height 20
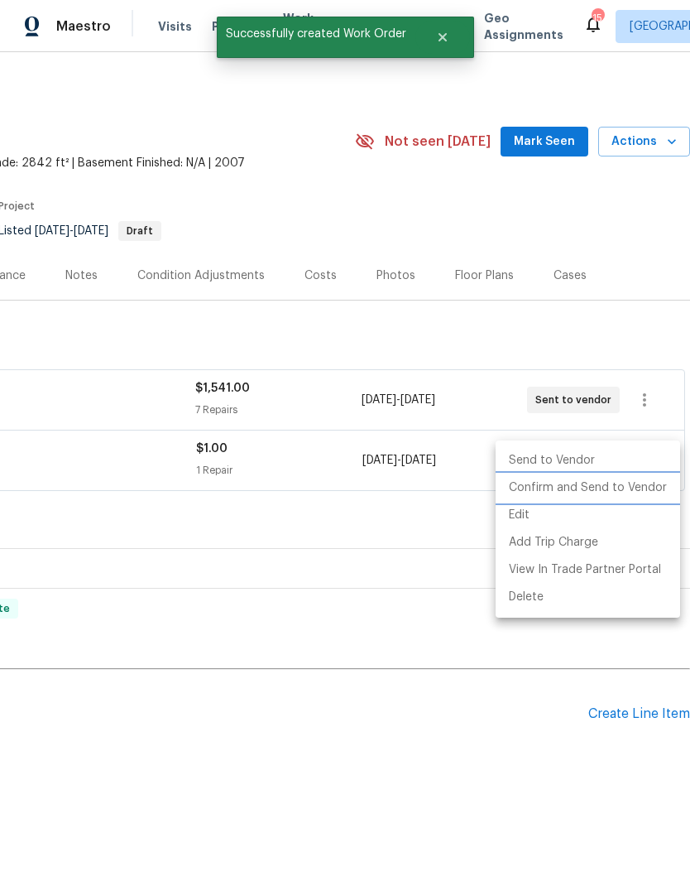
click at [590, 489] on li "Confirm and Send to Vendor" at bounding box center [588, 487] width 185 height 27
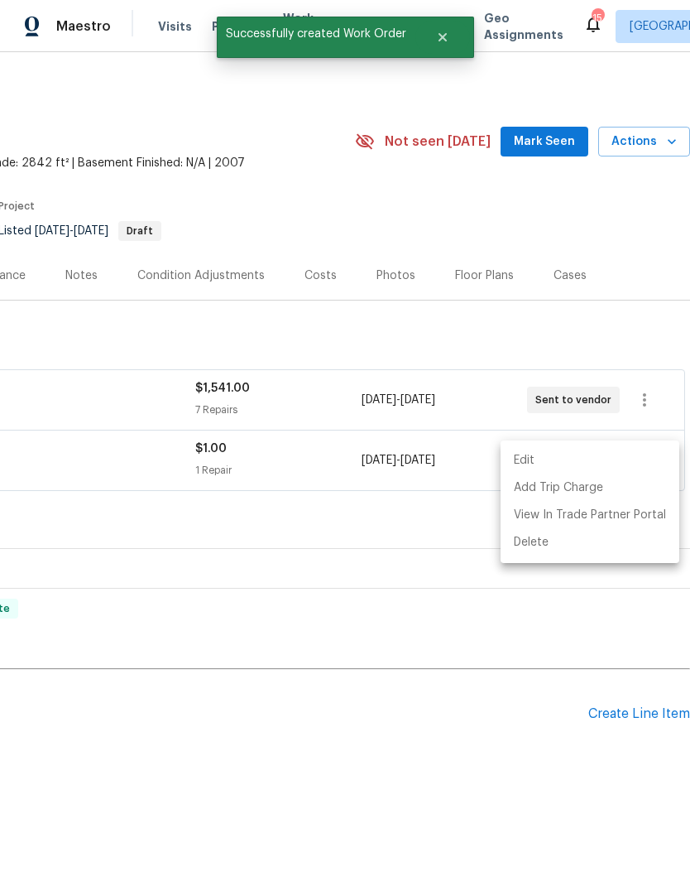
click at [444, 45] on div at bounding box center [345, 443] width 690 height 886
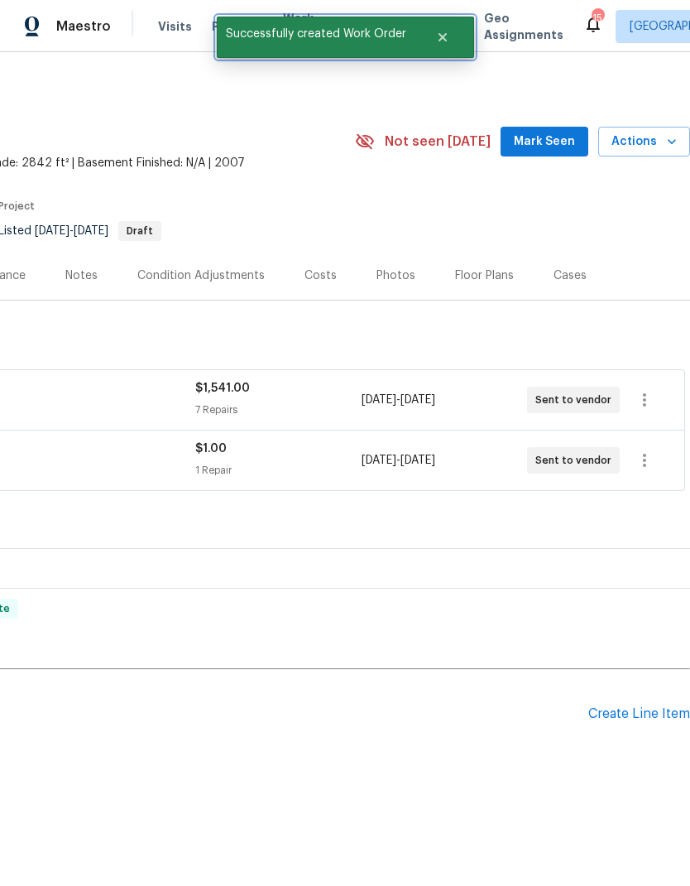
click at [445, 45] on button "Close" at bounding box center [443, 37] width 55 height 33
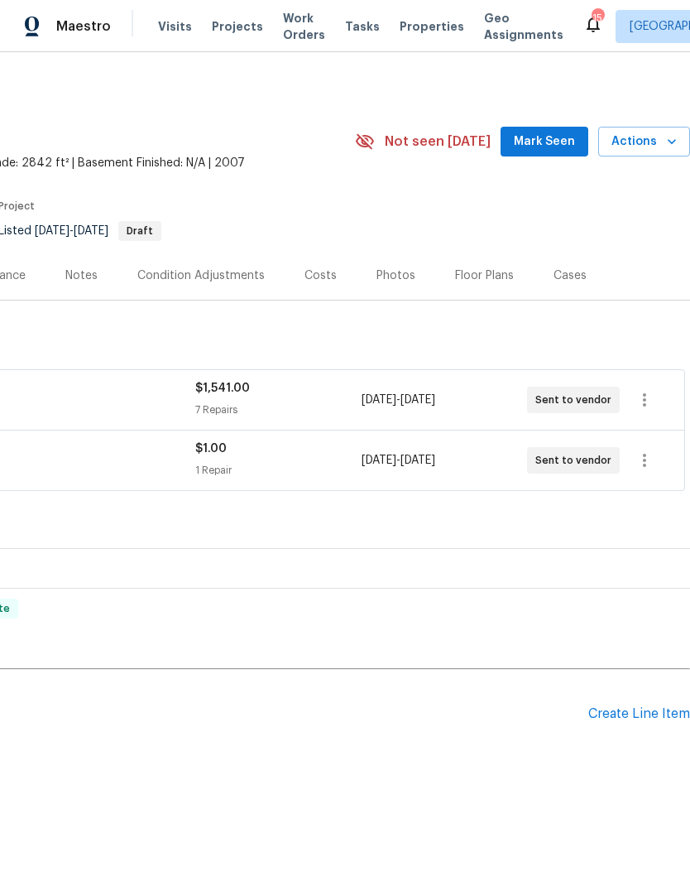
click at [283, 36] on span "Work Orders" at bounding box center [304, 26] width 42 height 33
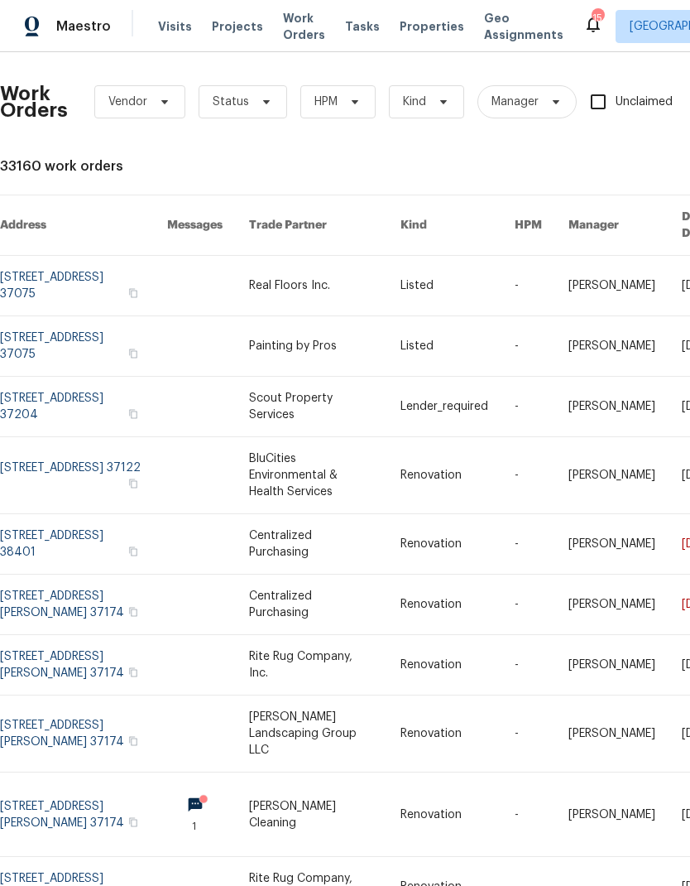
click at [344, 285] on link at bounding box center [324, 286] width 151 height 60
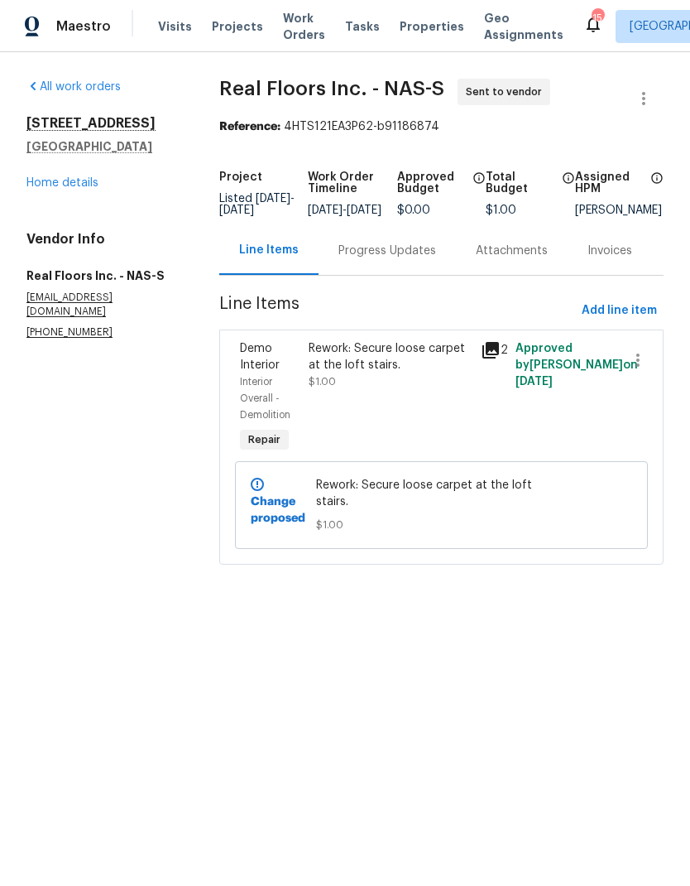
click at [375, 259] on div "Progress Updates" at bounding box center [388, 251] width 98 height 17
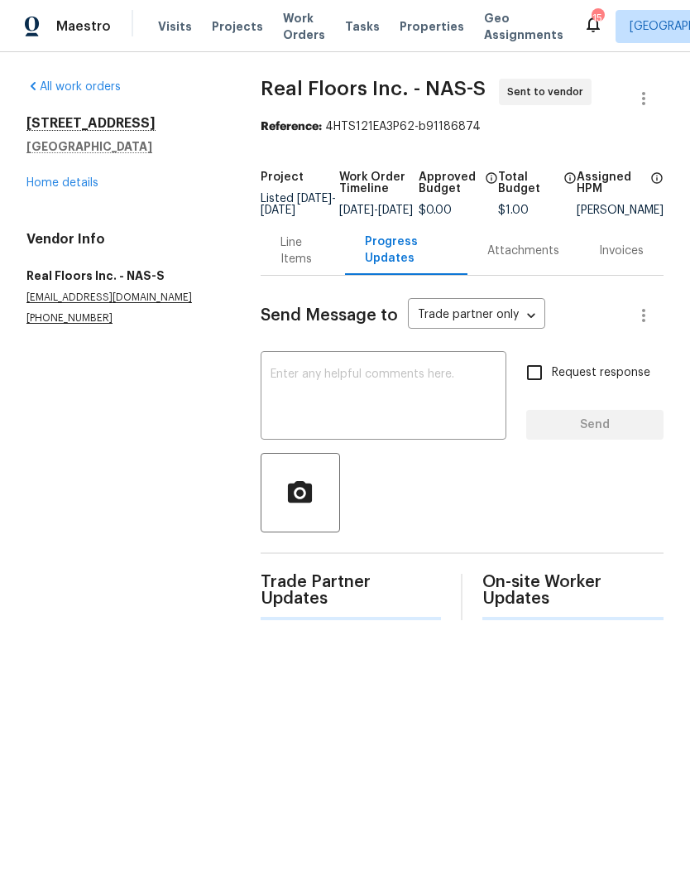
click at [450, 402] on textarea at bounding box center [384, 397] width 226 height 58
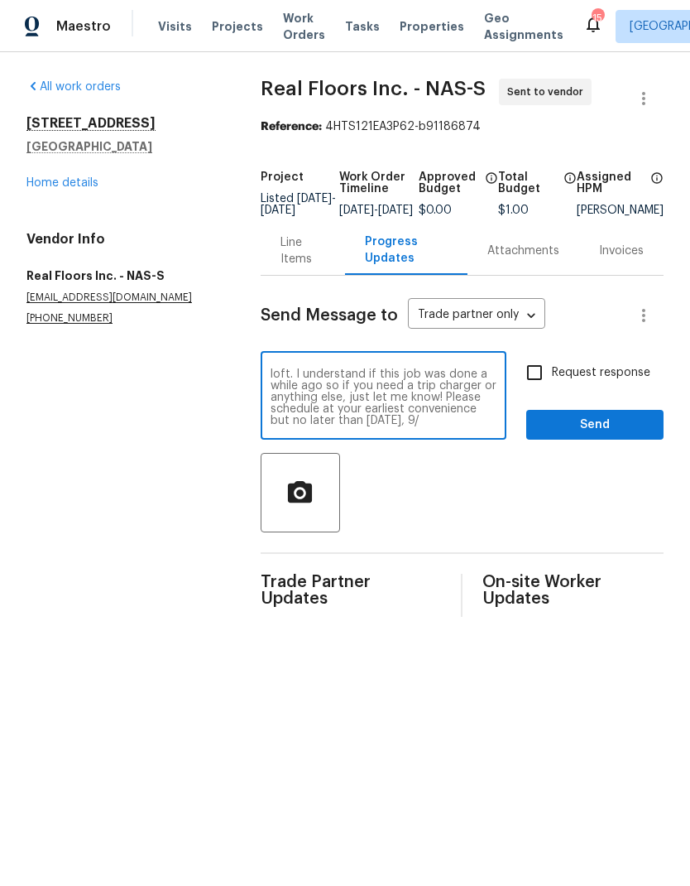
scroll to position [23, 0]
type textarea "Good afternoon! The carpet is starting to lift on the staircase leading into th…"
click at [575, 382] on span "Request response" at bounding box center [601, 372] width 99 height 17
click at [552, 382] on input "Request response" at bounding box center [534, 372] width 35 height 35
checkbox input "true"
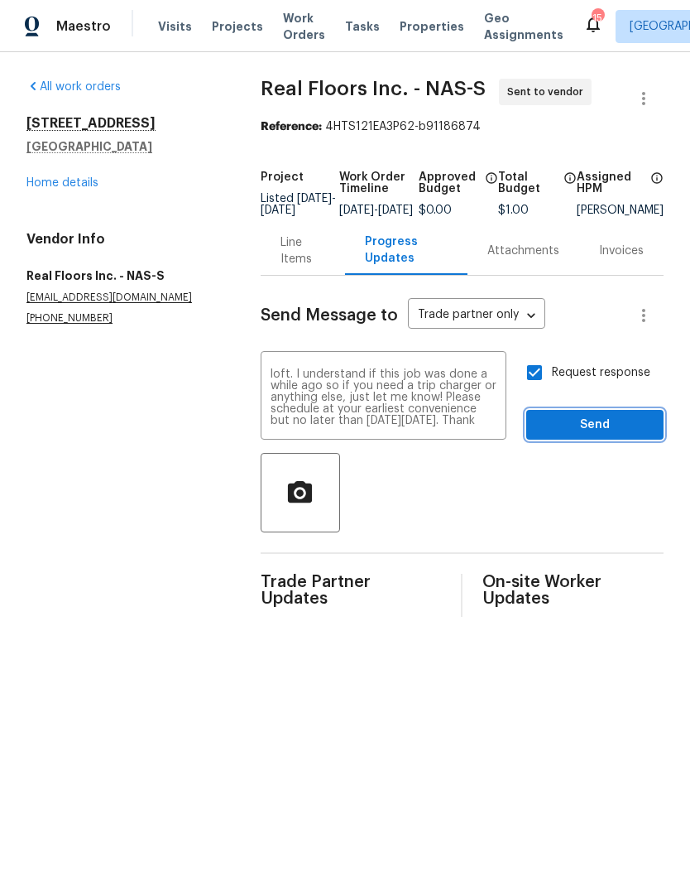
click at [589, 435] on span "Send" at bounding box center [595, 425] width 111 height 21
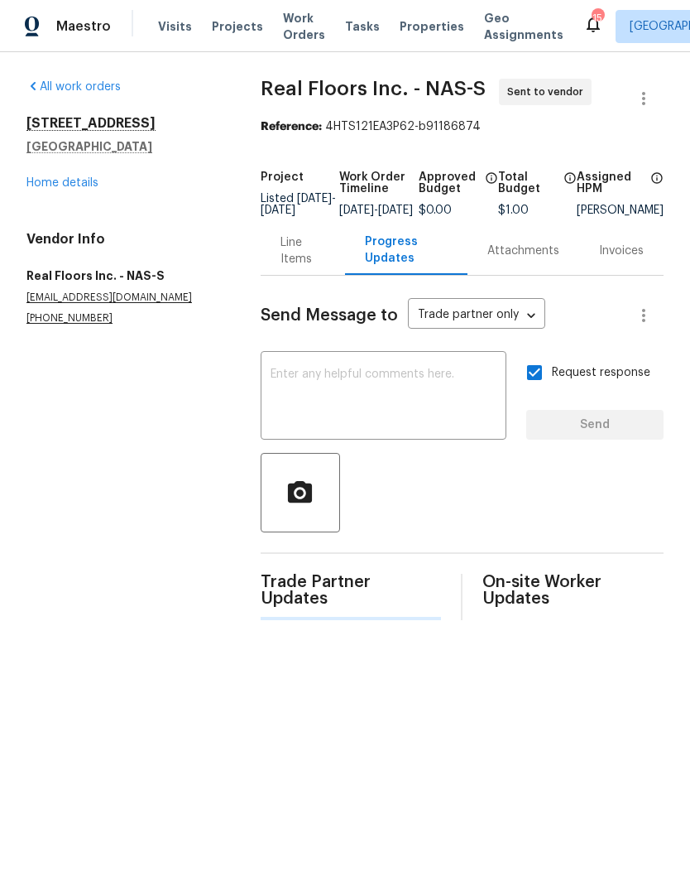
scroll to position [0, 0]
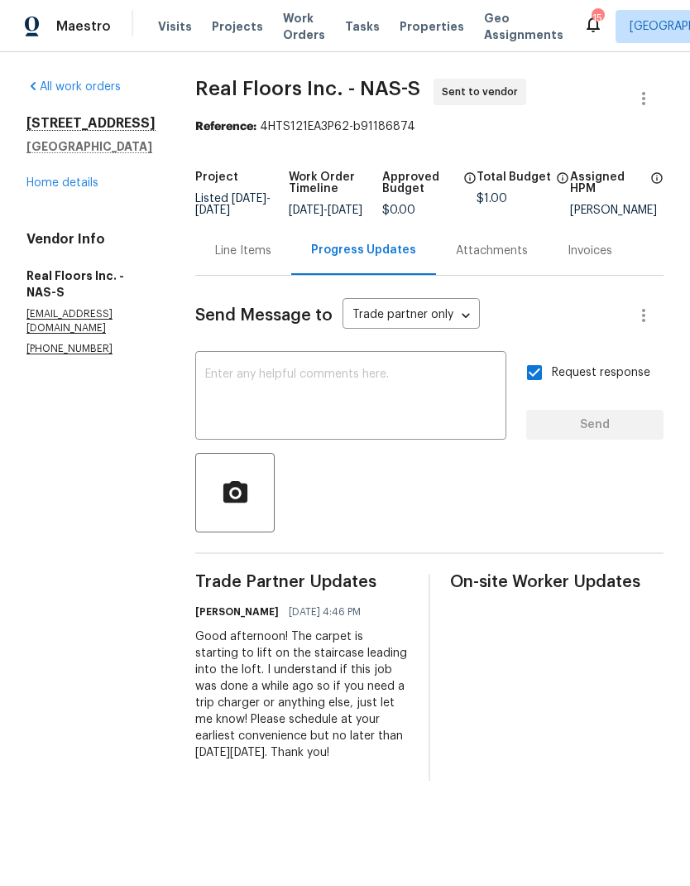
click at [269, 259] on div "Line Items" at bounding box center [243, 251] width 56 height 17
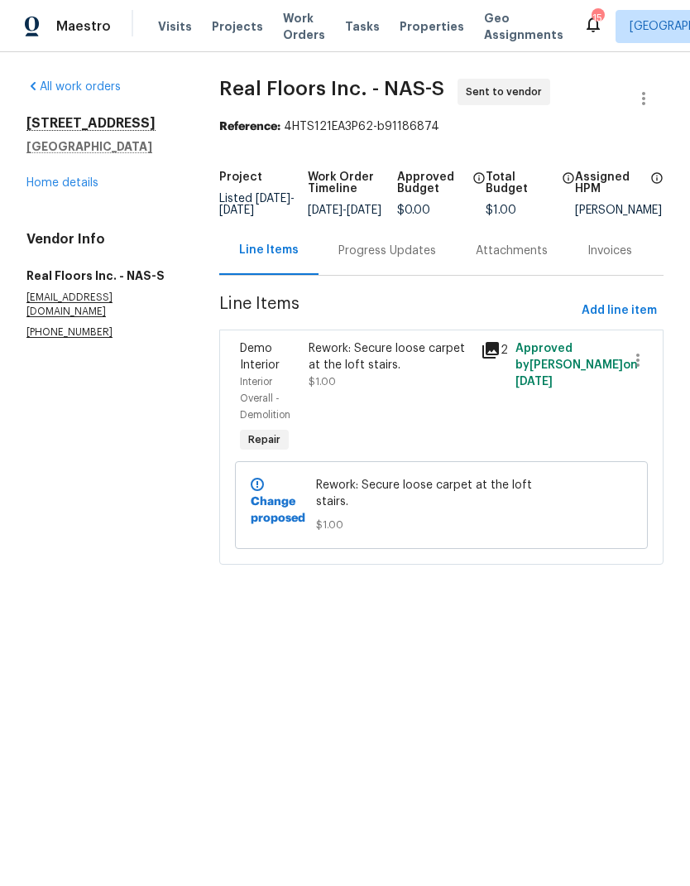
click at [402, 390] on div "Rework: Secure loose carpet at the loft stairs. $1.00" at bounding box center [390, 365] width 162 height 50
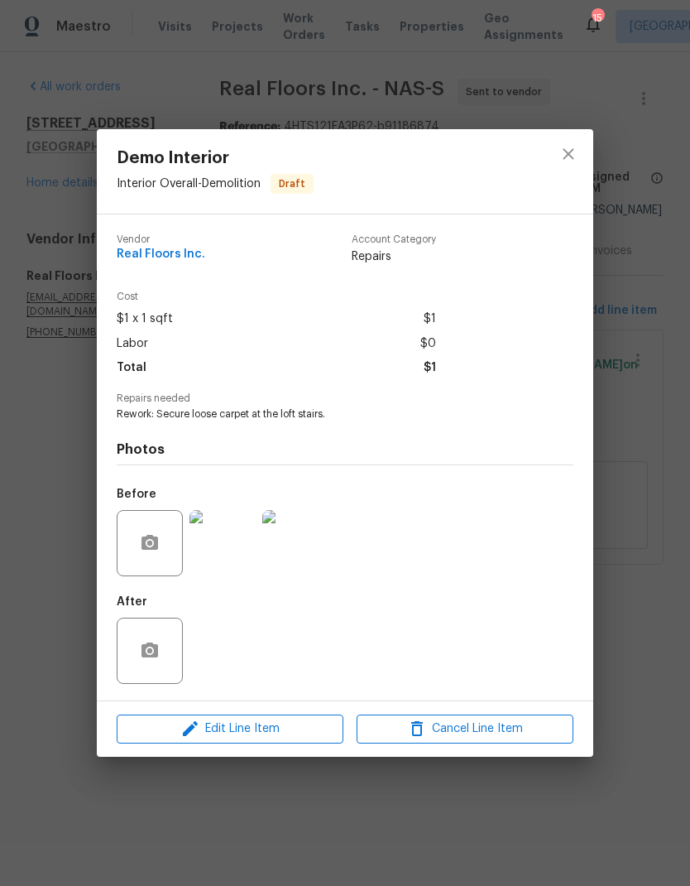
click at [224, 576] on img at bounding box center [223, 543] width 66 height 66
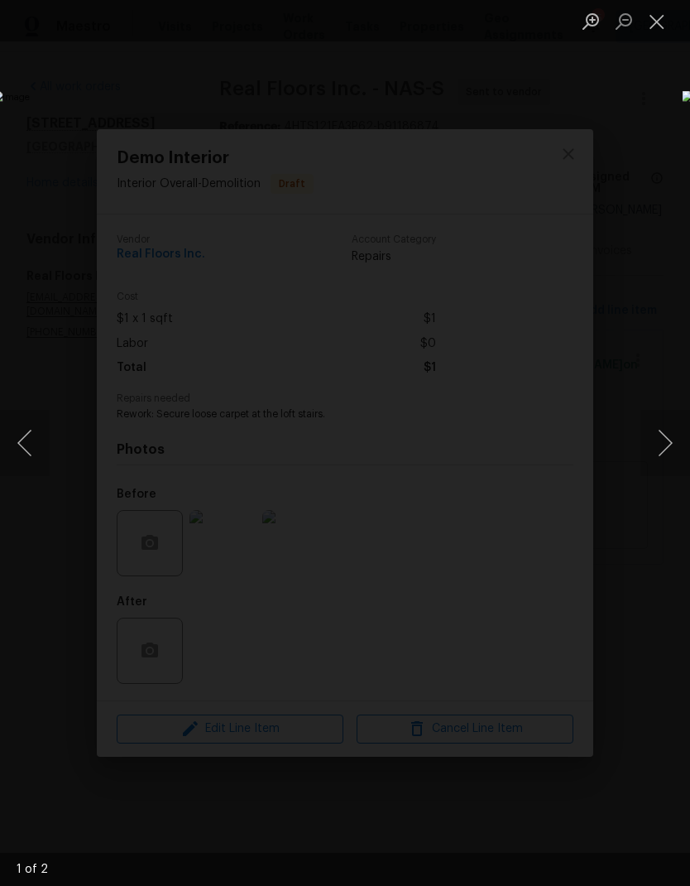
click at [671, 443] on button "Next image" at bounding box center [666, 443] width 50 height 66
click at [661, 30] on button "Close lightbox" at bounding box center [657, 21] width 33 height 29
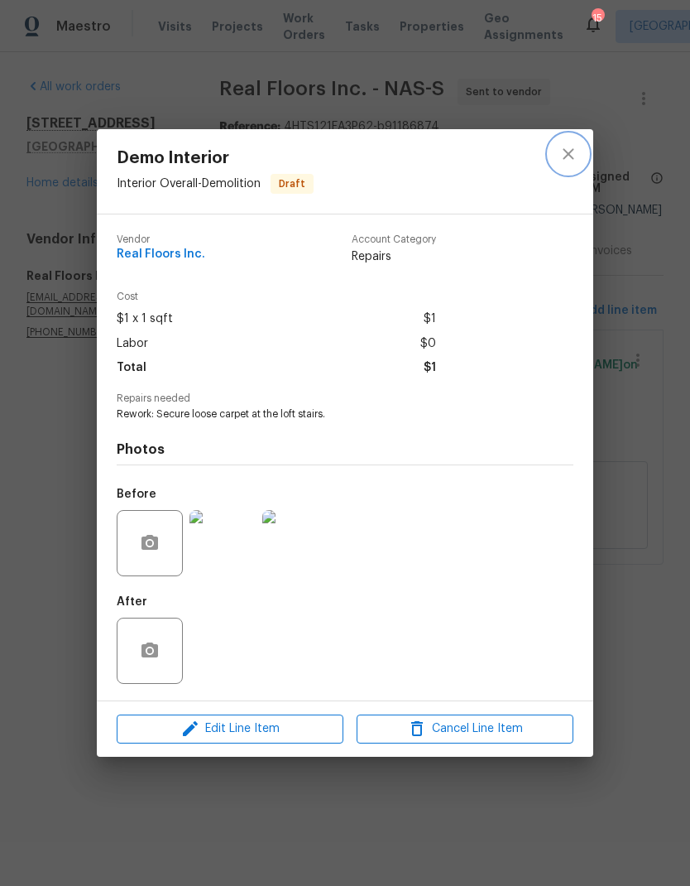
click at [574, 153] on icon "close" at bounding box center [569, 154] width 20 height 20
